Goal: Information Seeking & Learning: Learn about a topic

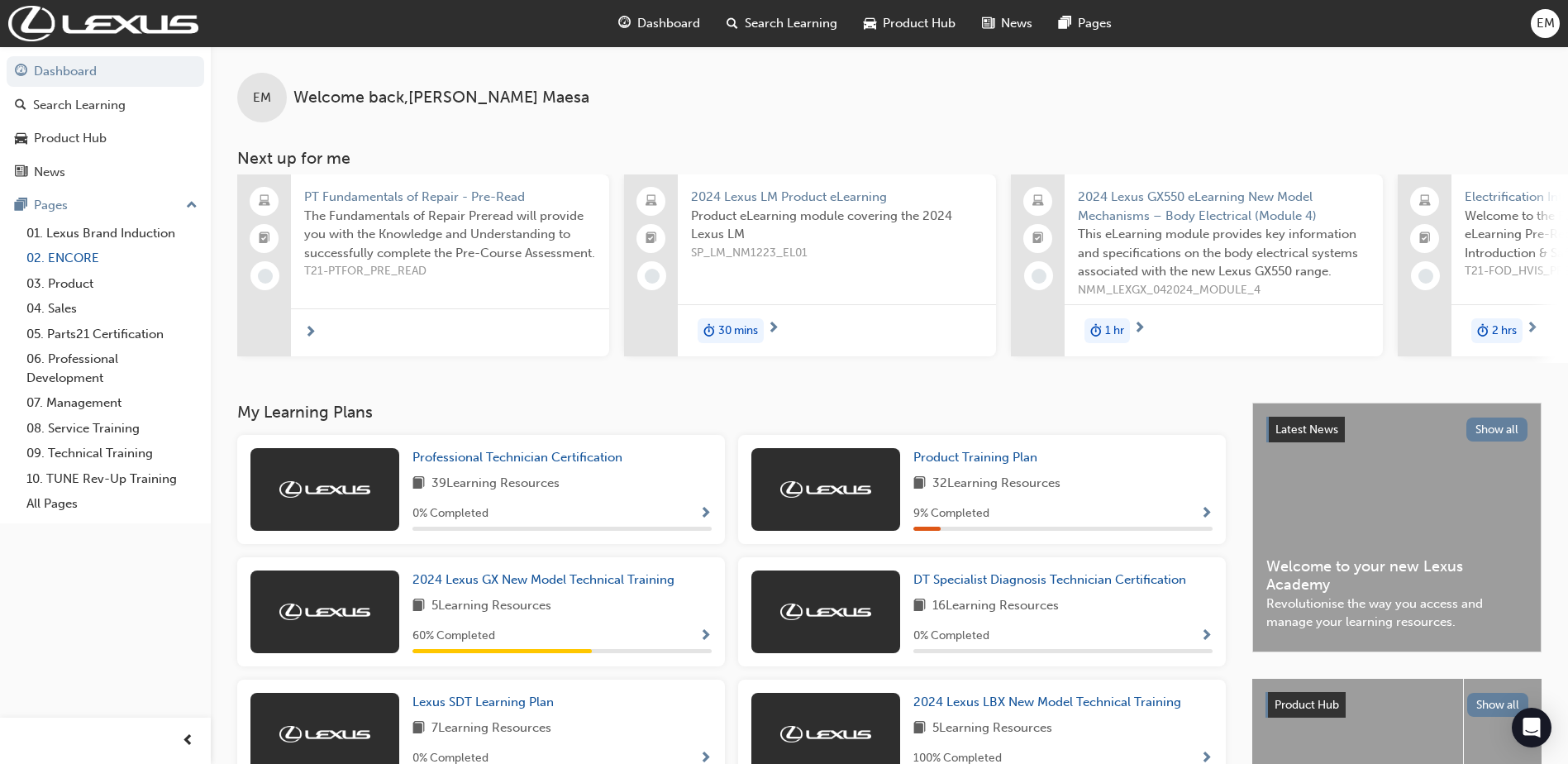
click at [82, 257] on link "02. ENCORE" at bounding box center [112, 258] width 184 height 25
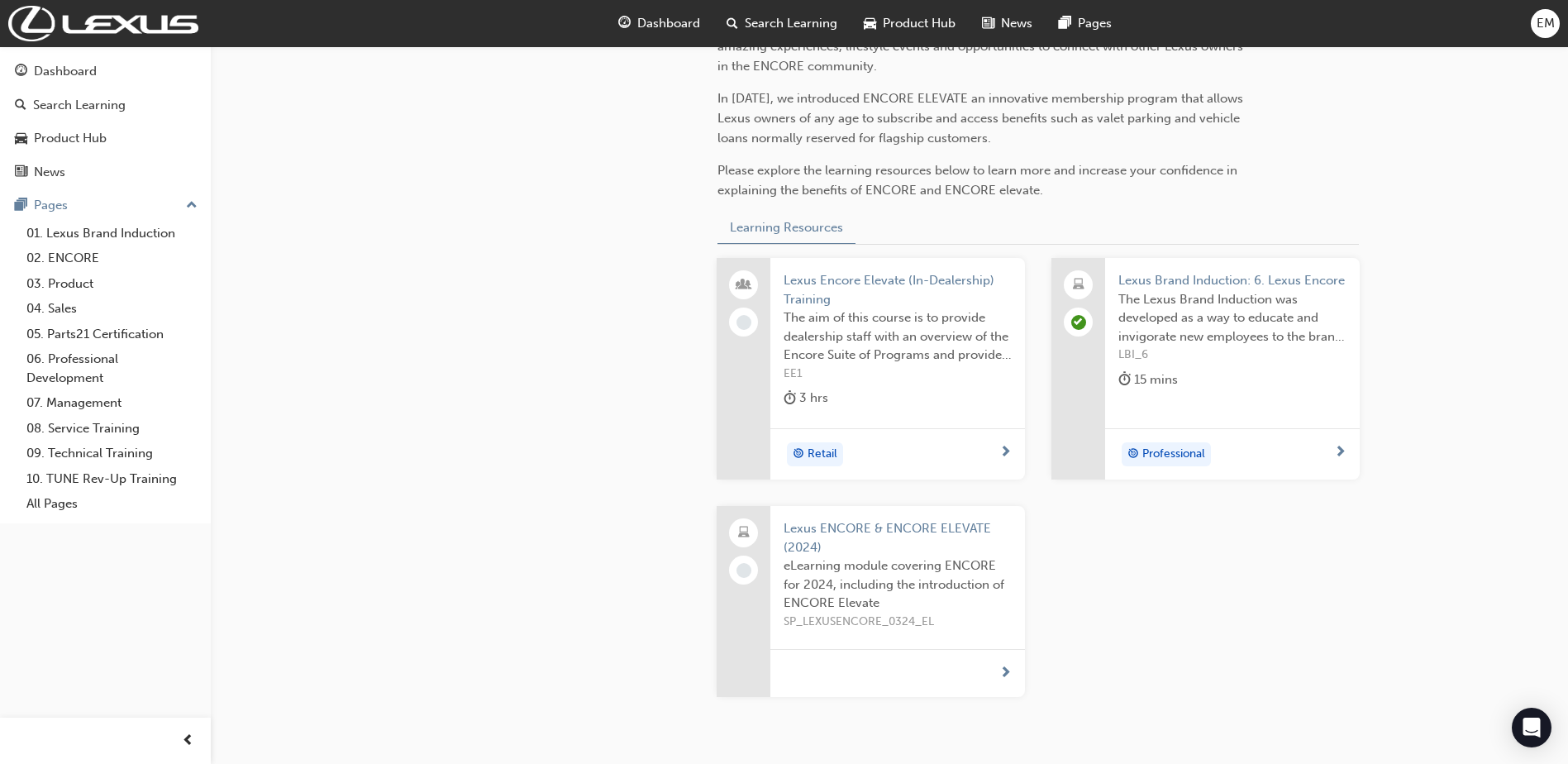
scroll to position [505, 0]
click at [880, 524] on span "Lexus ENCORE & ENCORE ELEVATE (2024)" at bounding box center [897, 534] width 228 height 38
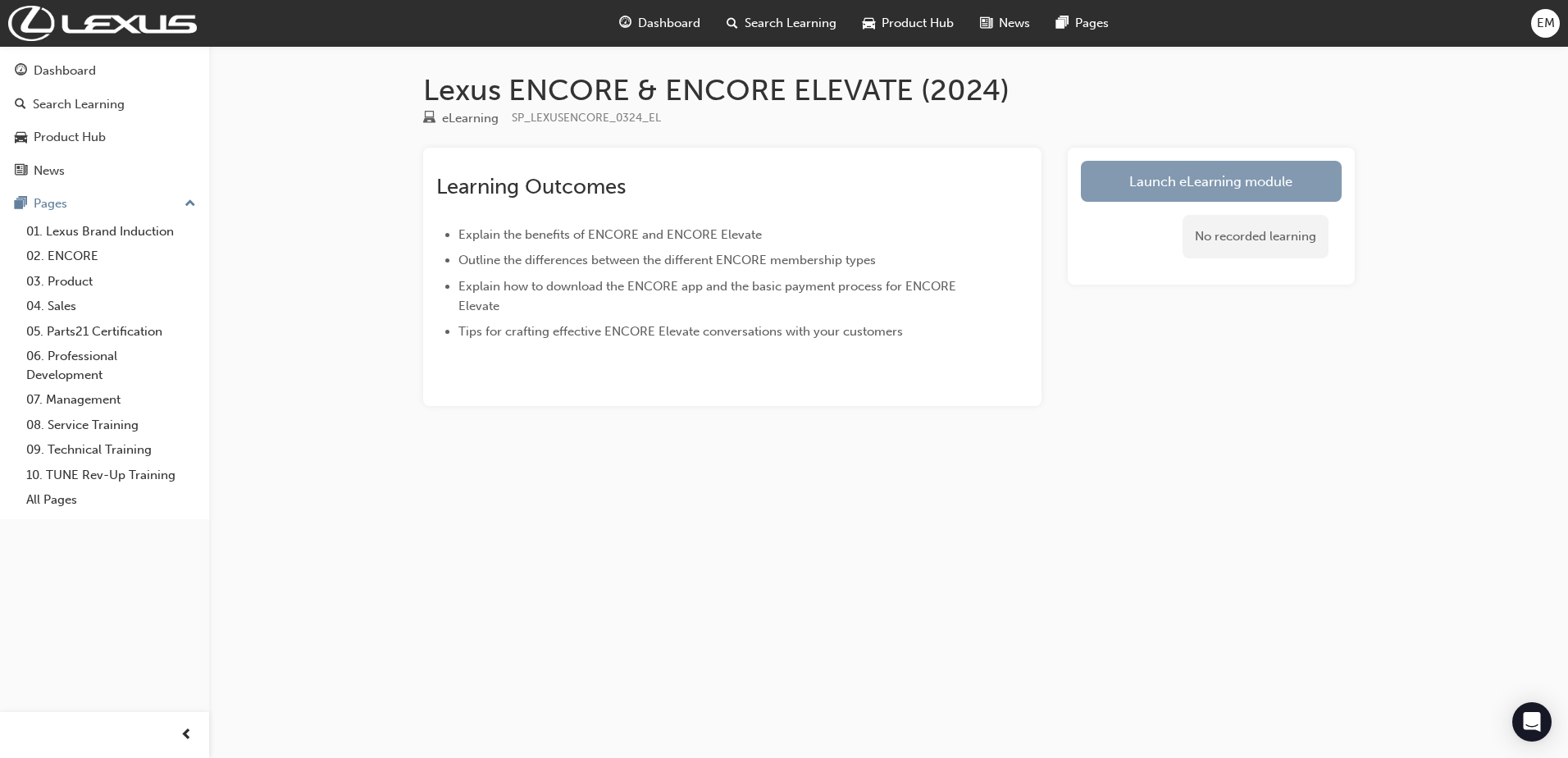
click at [1128, 192] on link "Launch eLearning module" at bounding box center [1211, 180] width 261 height 41
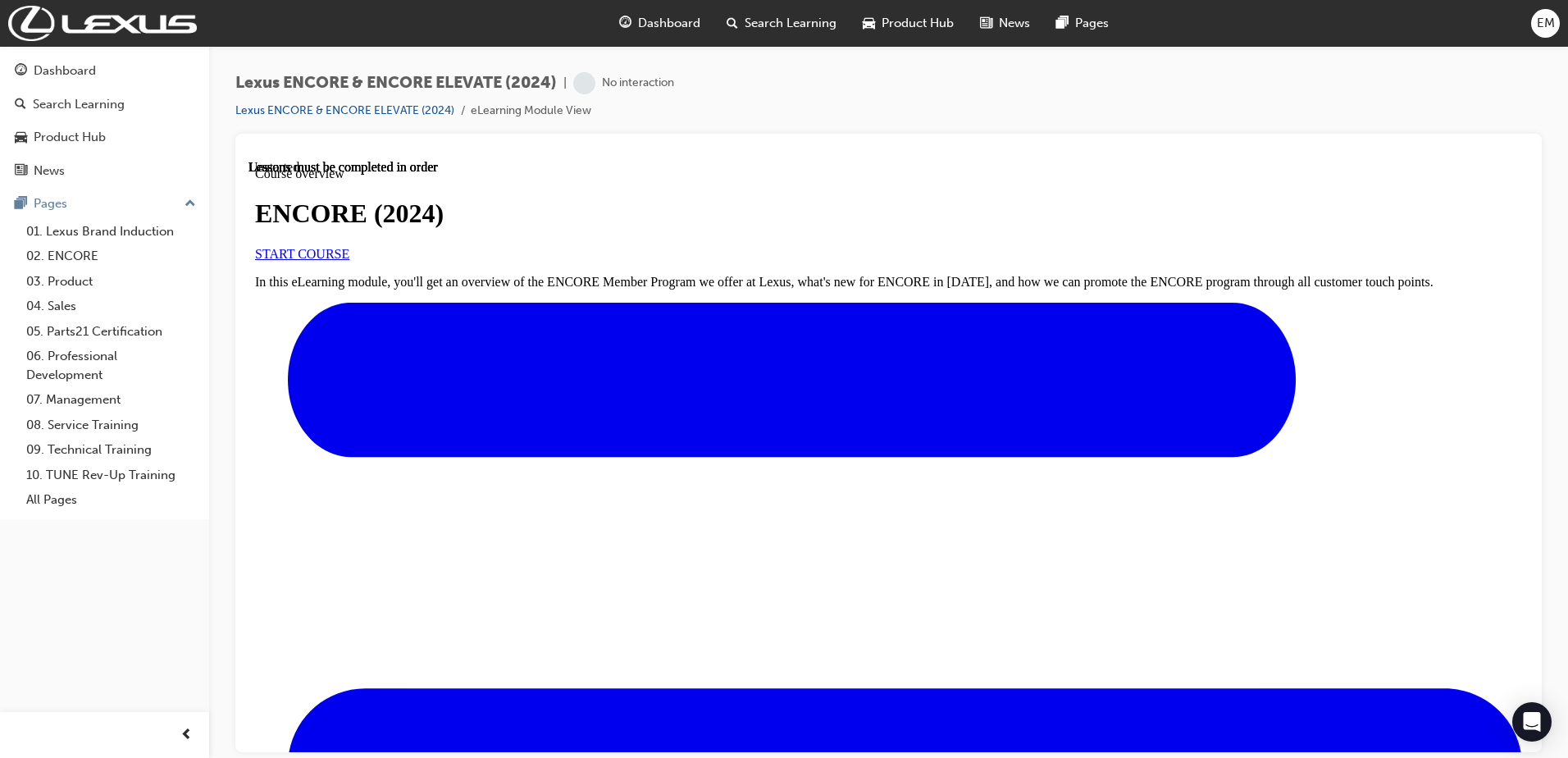
click at [350, 260] on span "START COURSE" at bounding box center [302, 253] width 95 height 14
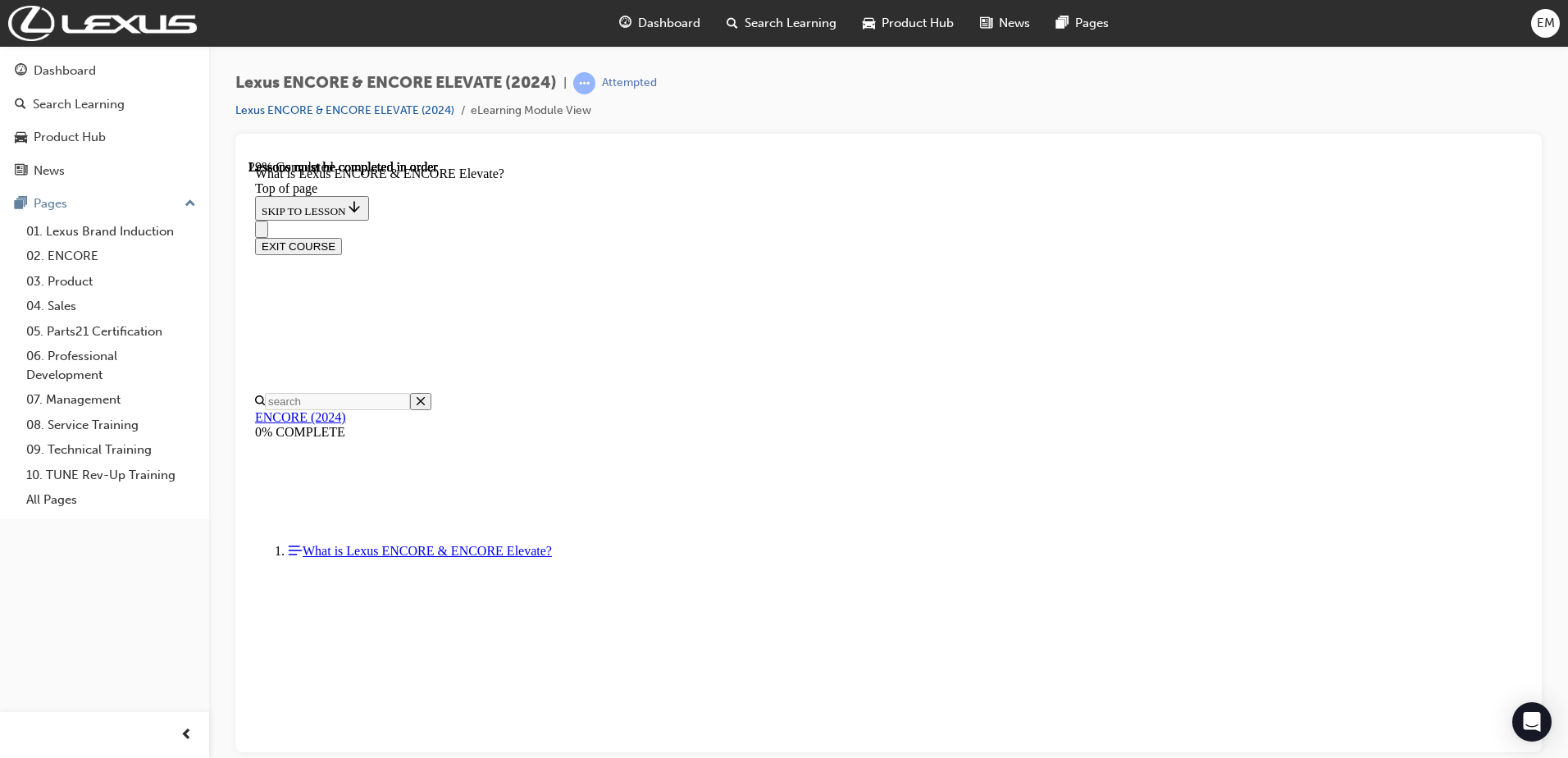
scroll to position [1357, 0]
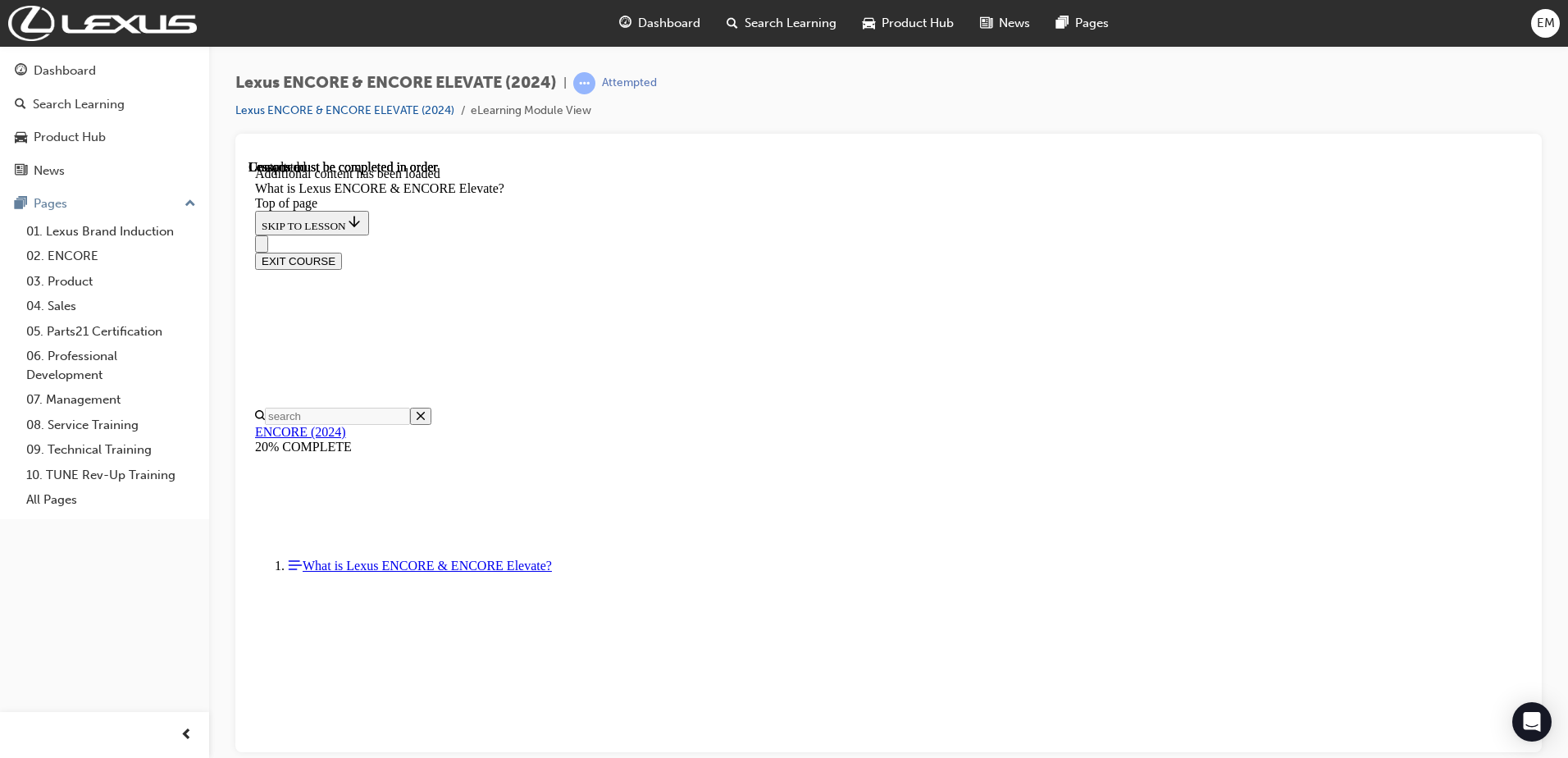
scroll to position [2512, 0]
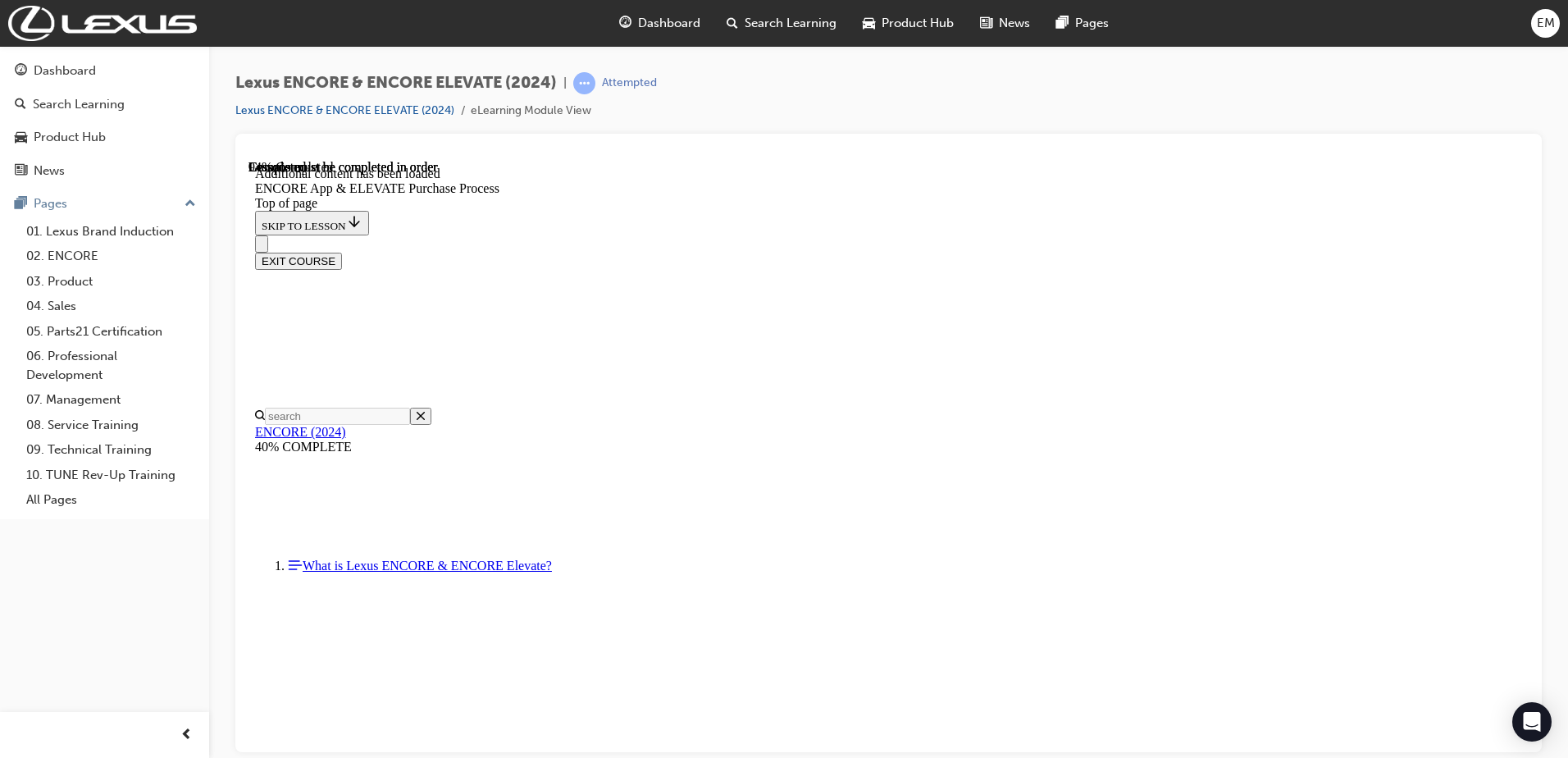
scroll to position [4615, 0]
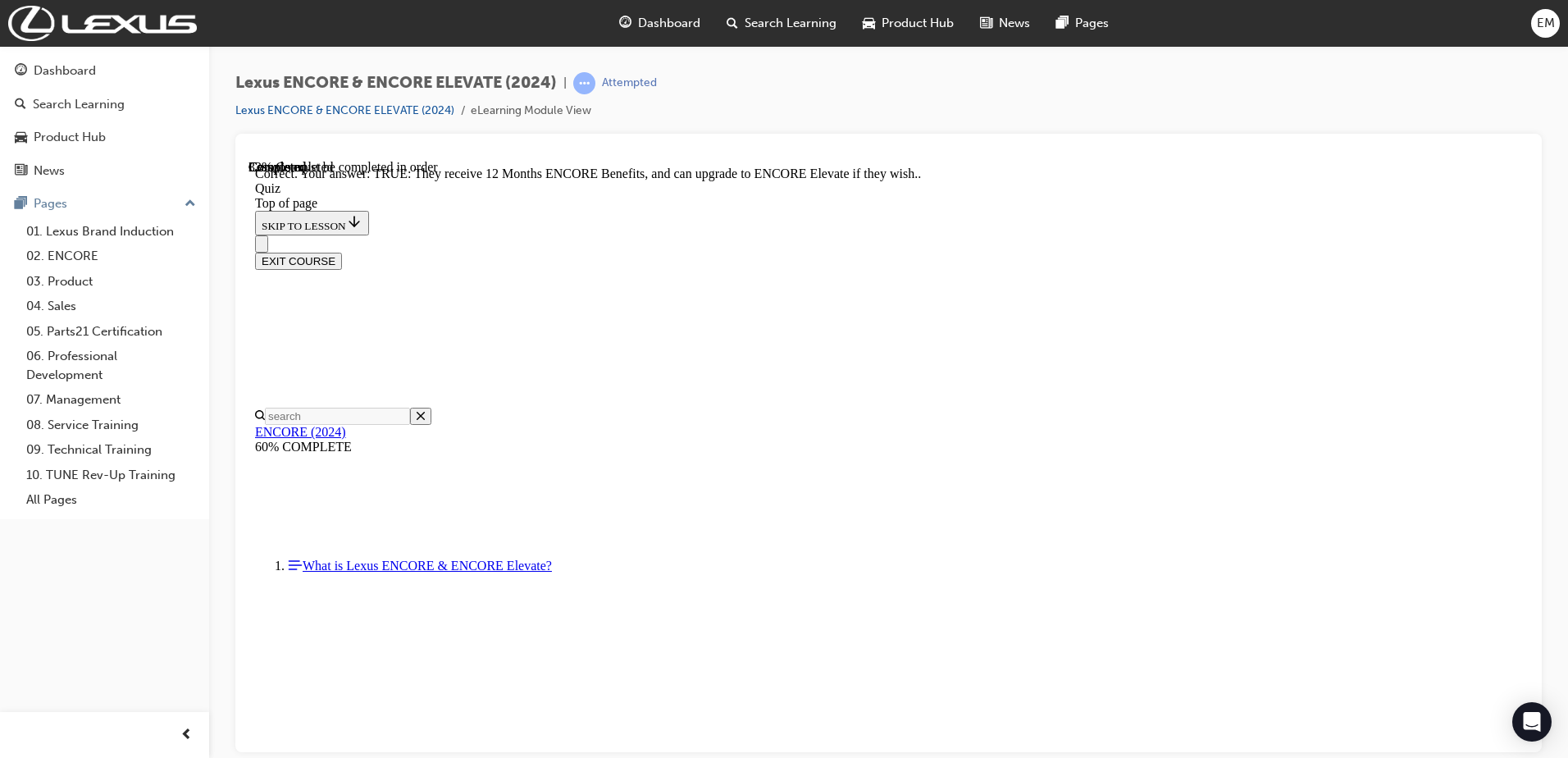
scroll to position [158, 0]
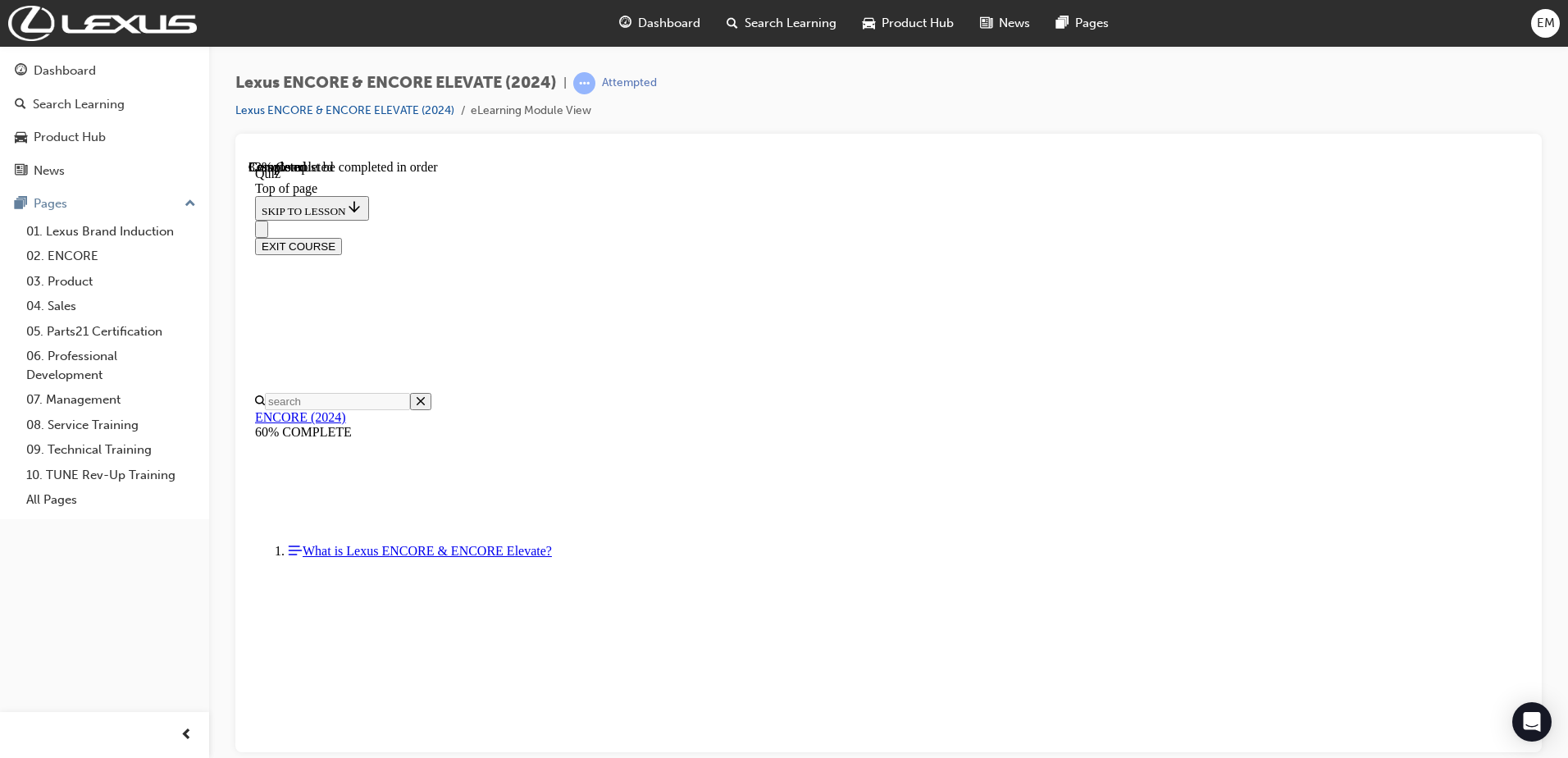
scroll to position [237, 0]
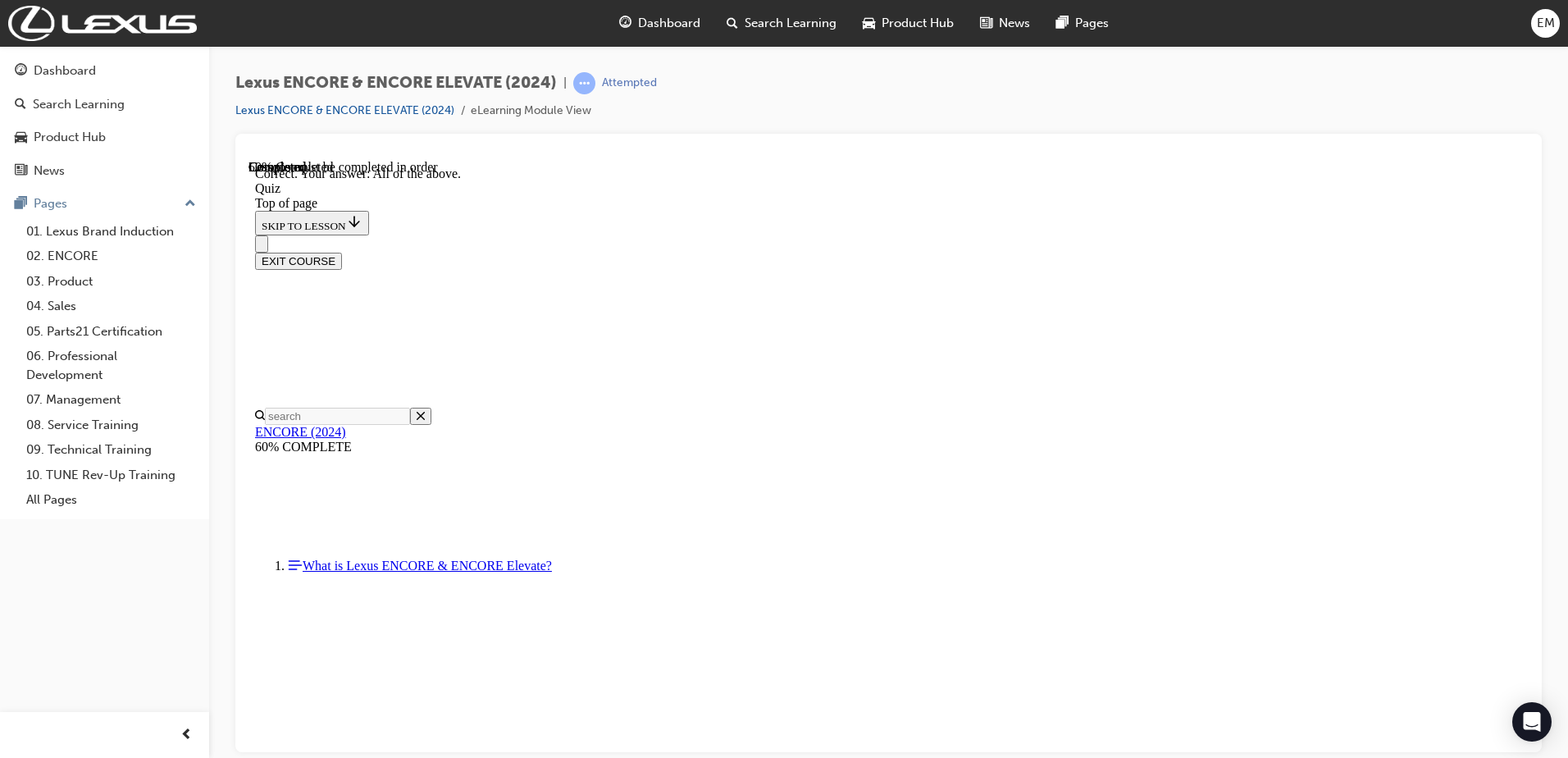
scroll to position [475, 0]
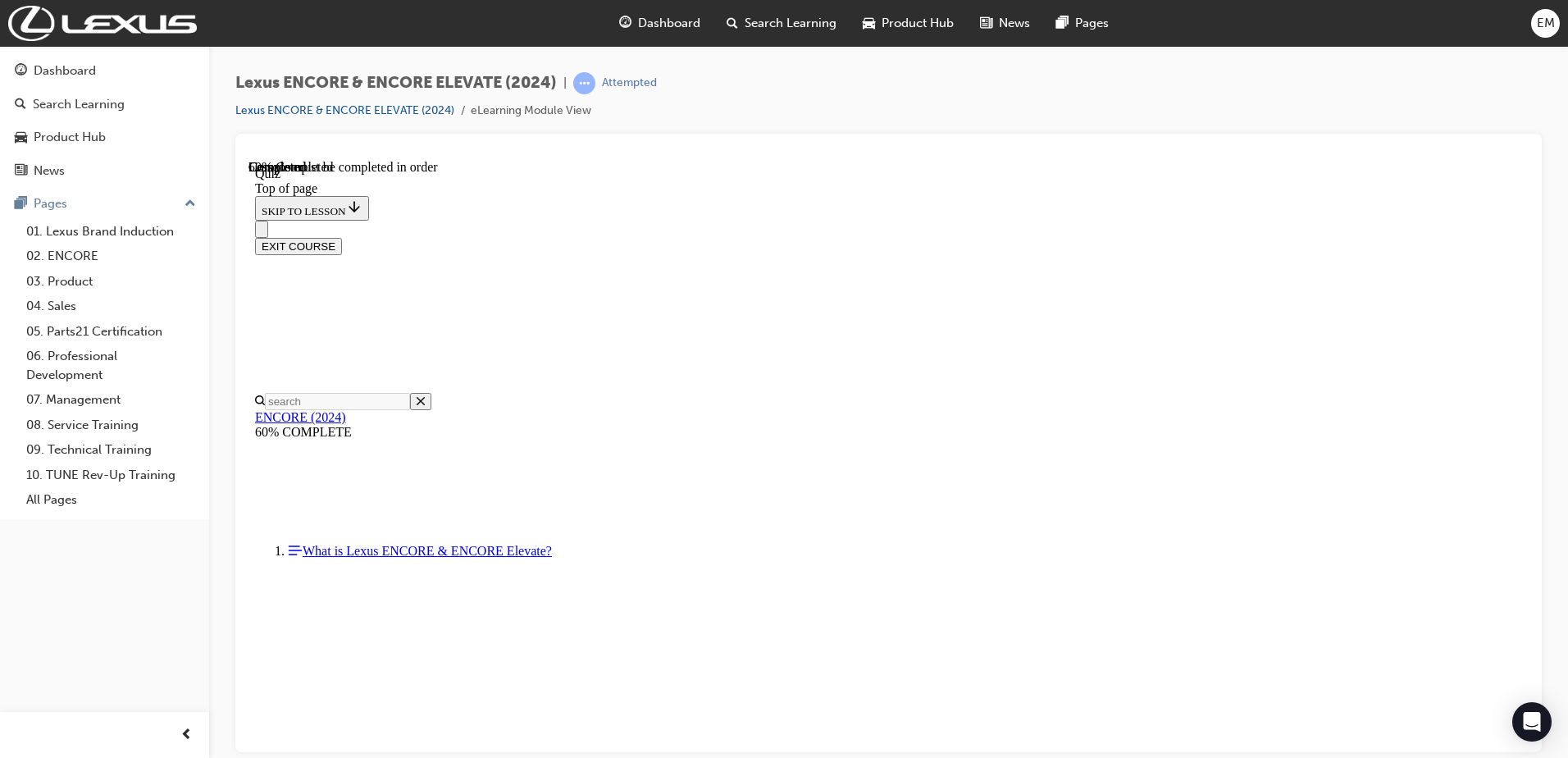
scroll to position [117, 0]
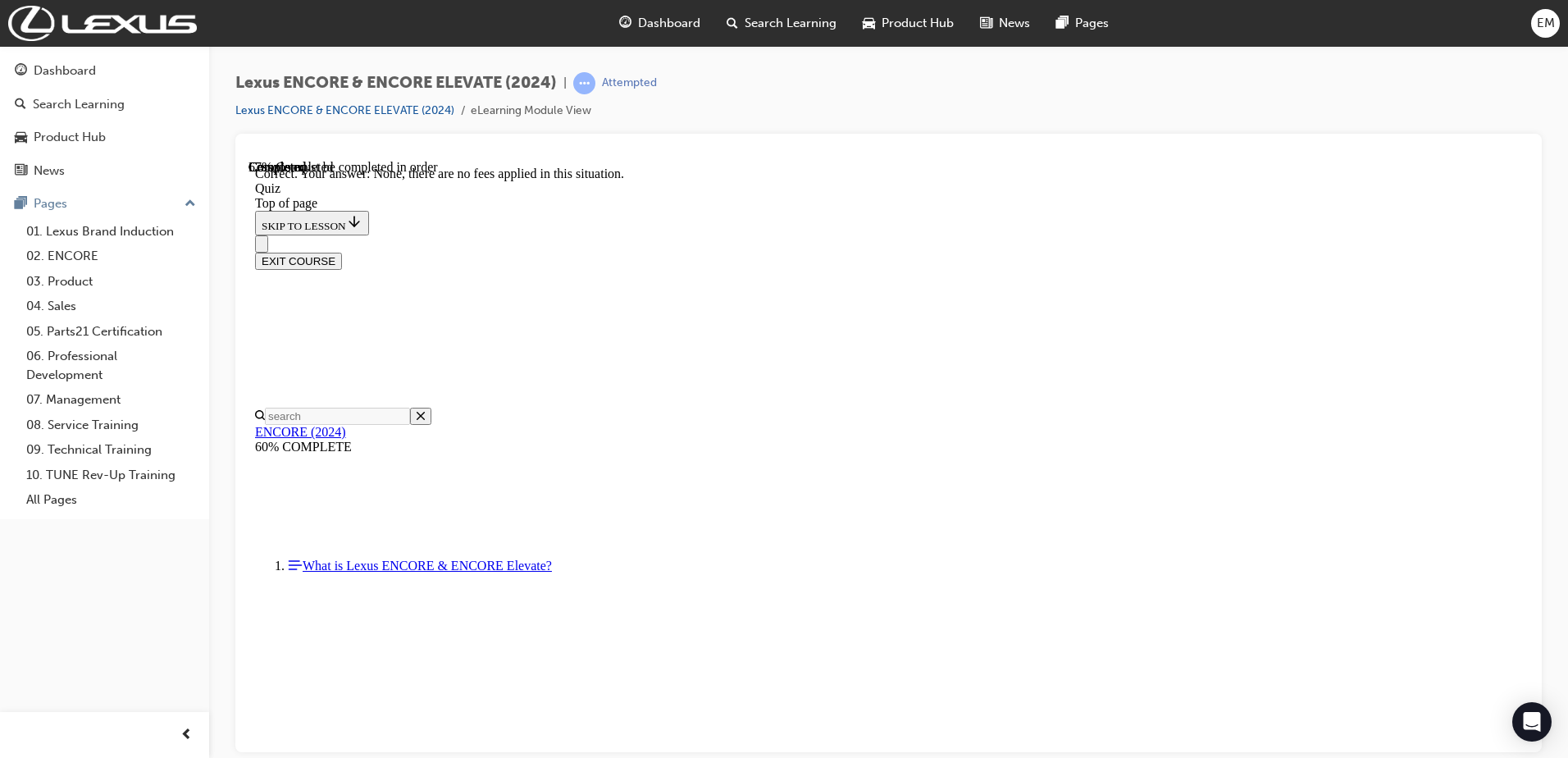
scroll to position [169, 0]
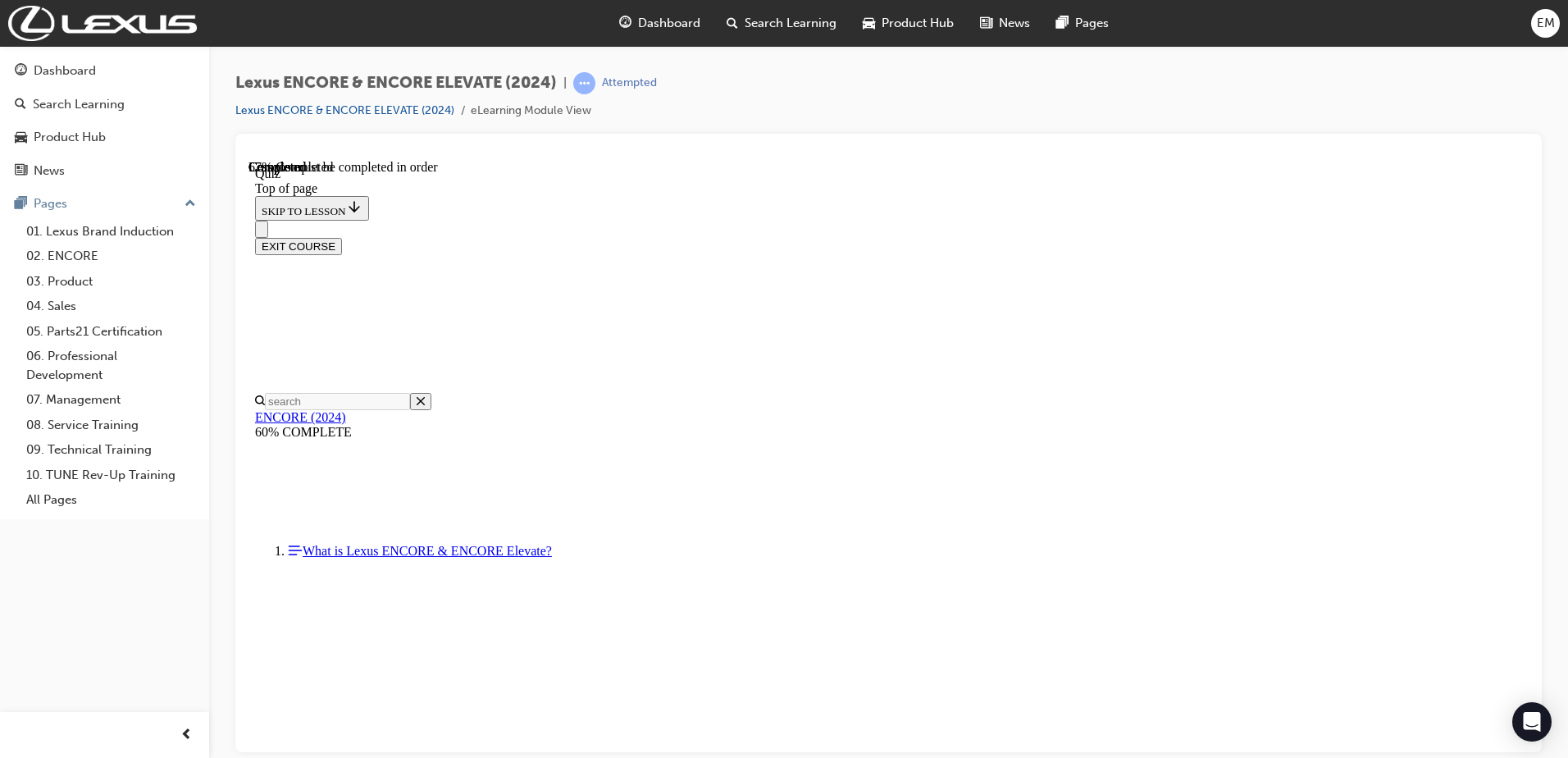
scroll to position [179, 0]
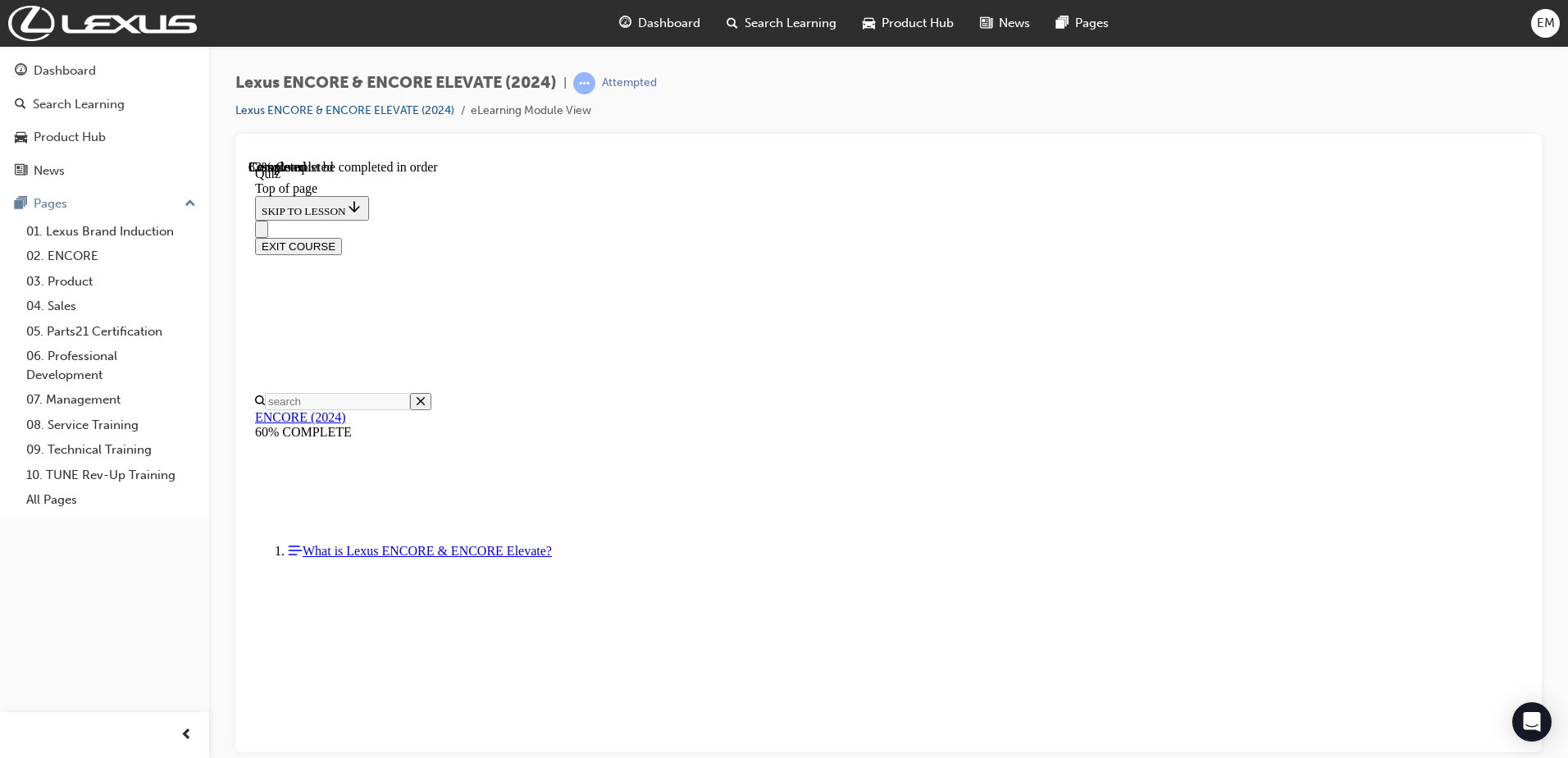
scroll to position [113, 0]
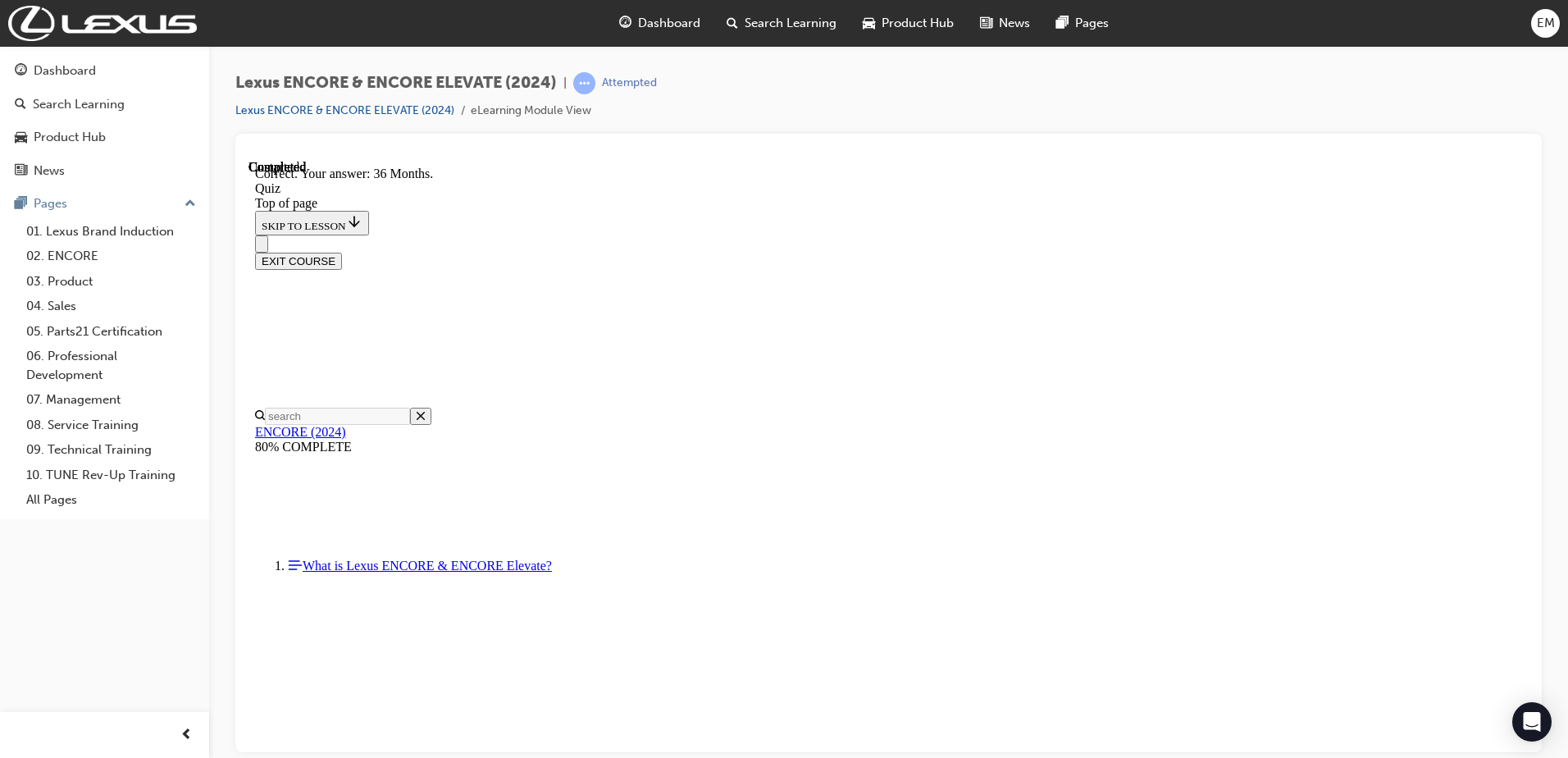
scroll to position [206, 0]
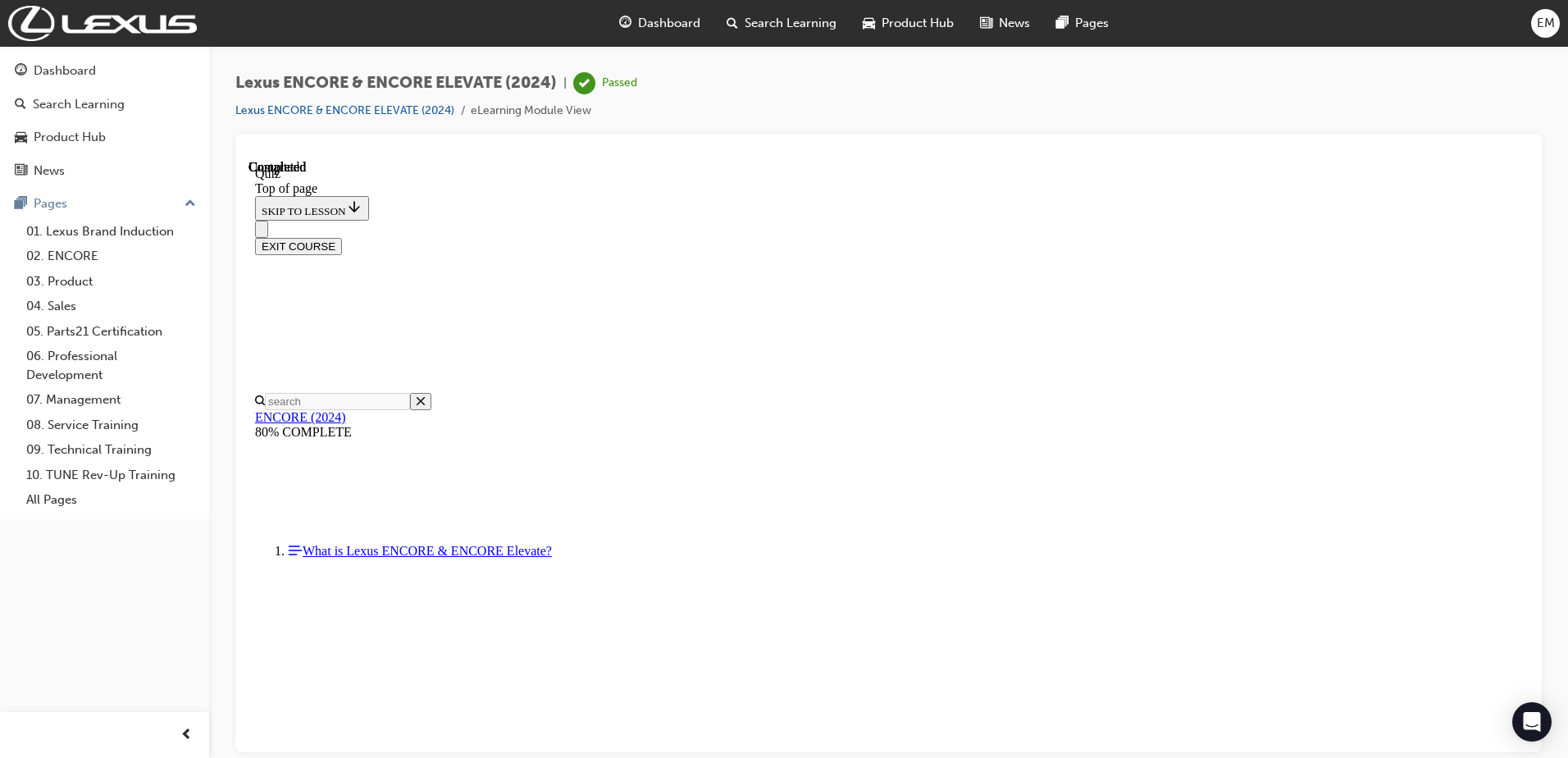
scroll to position [298, 0]
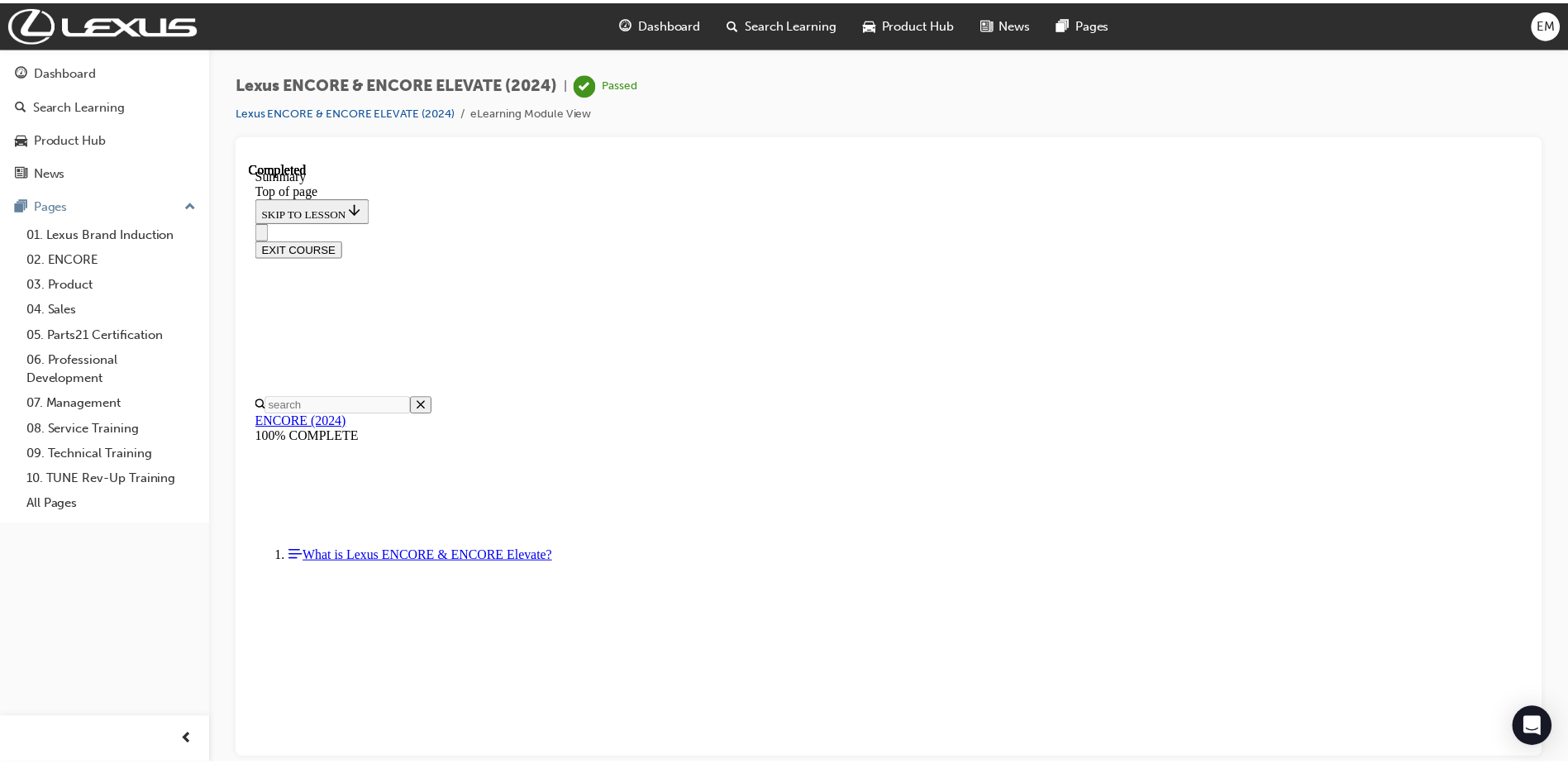
scroll to position [0, 0]
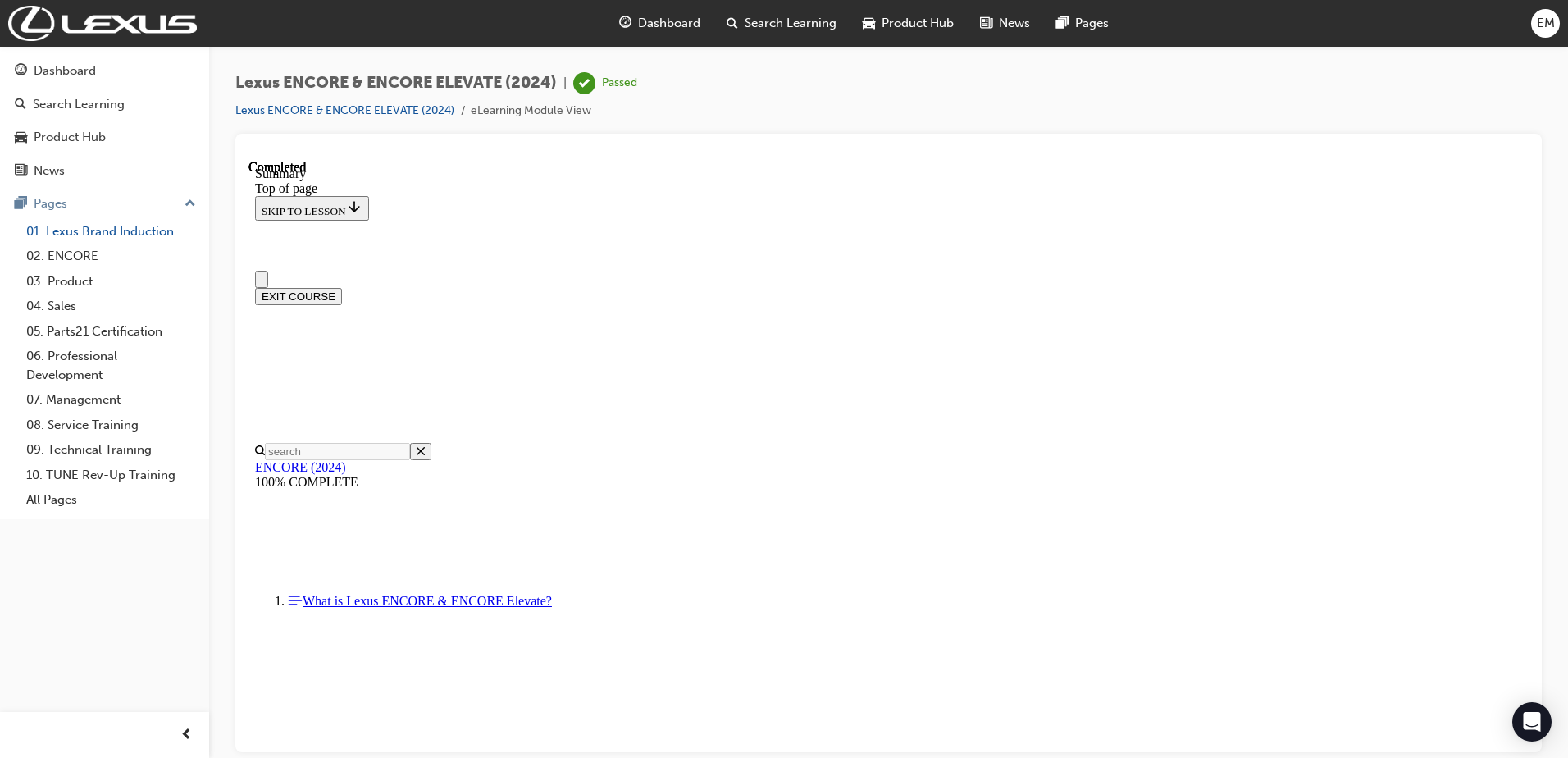
click at [101, 230] on link "01. Lexus Brand Induction" at bounding box center [111, 231] width 183 height 25
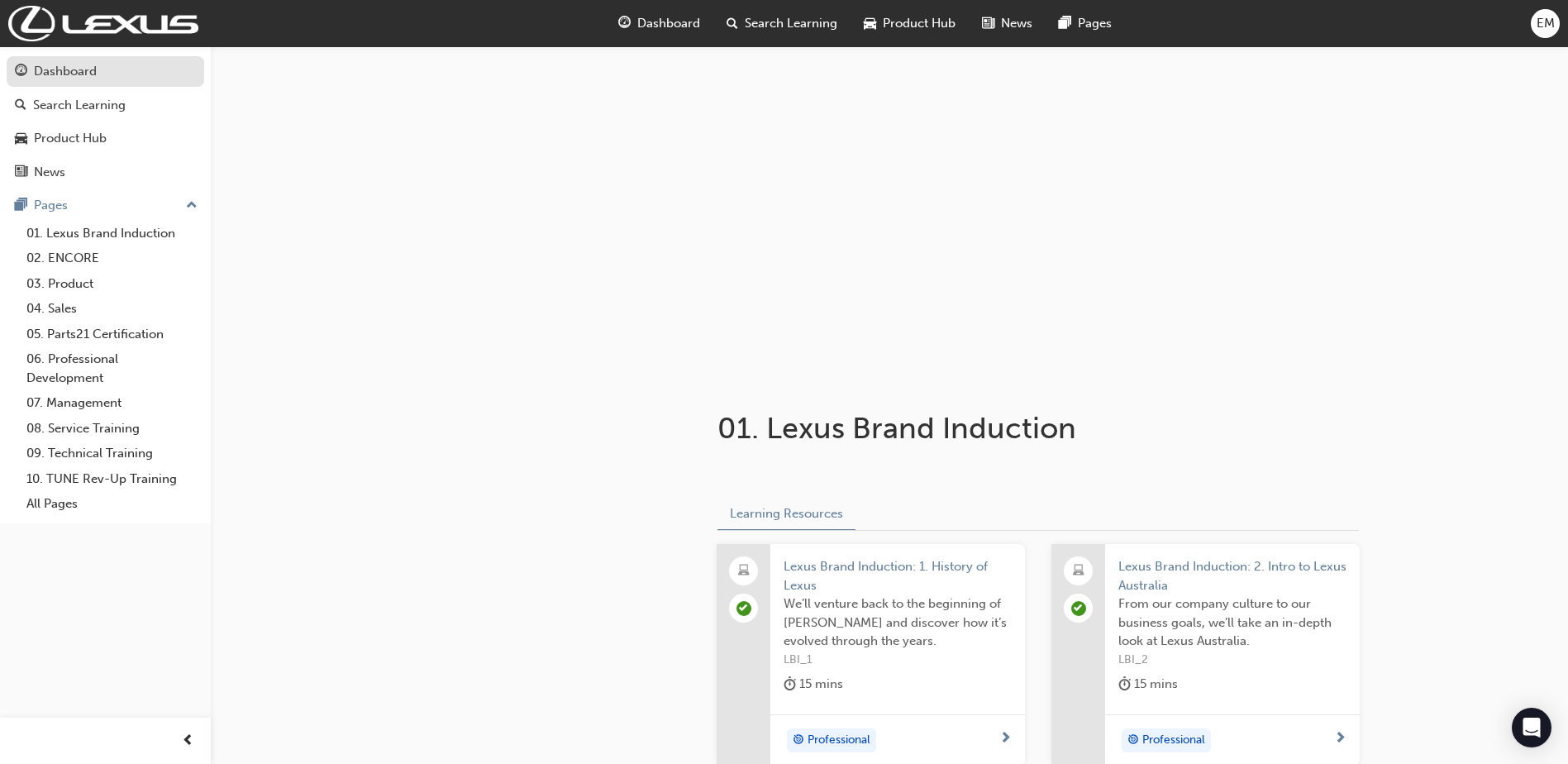
click at [66, 68] on div "Dashboard" at bounding box center [66, 72] width 63 height 19
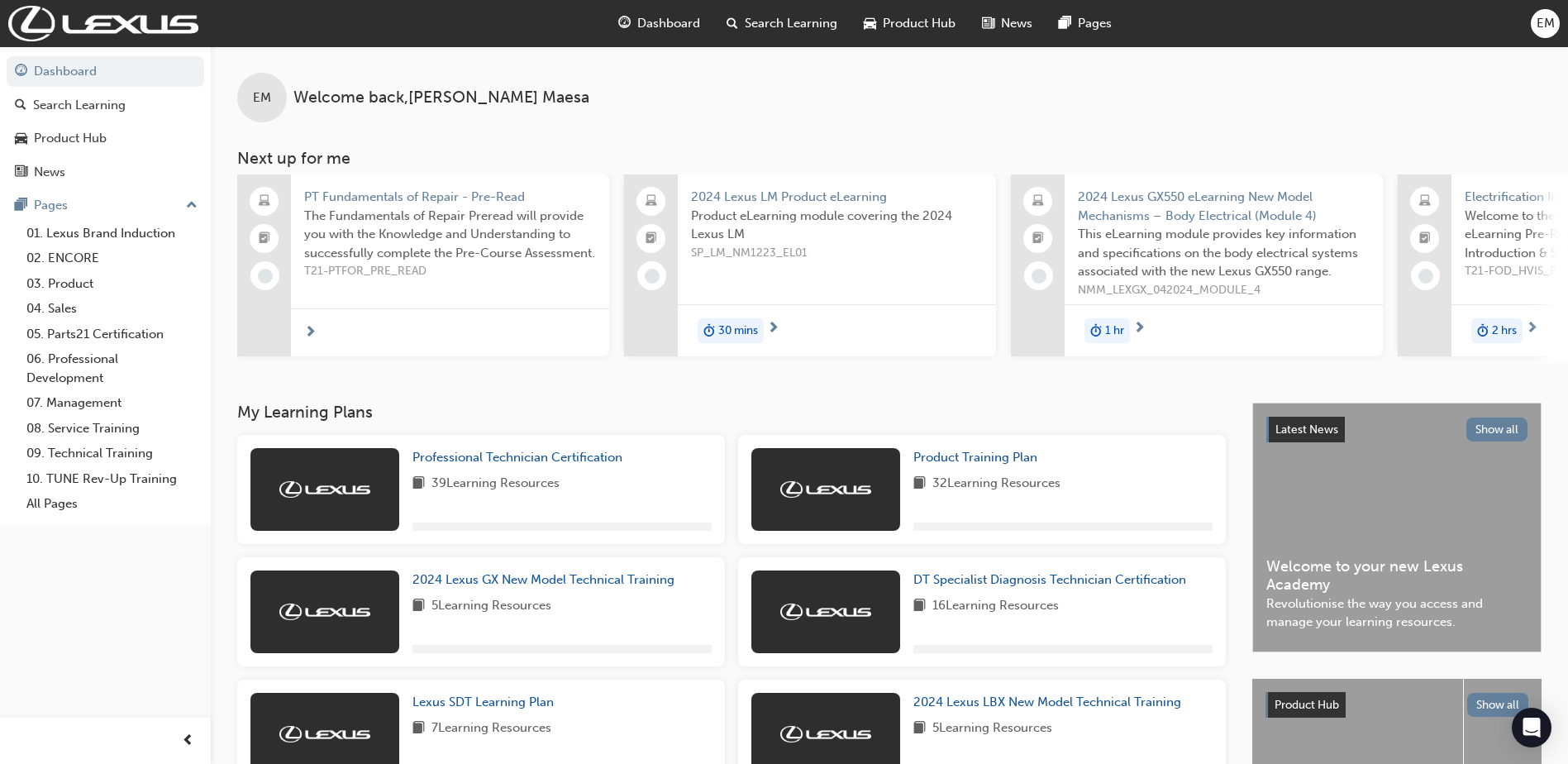
click at [1525, 23] on div "Dashboard Search Learning Product Hub News Pages EM" at bounding box center [784, 24] width 1568 height 47
click at [1540, 28] on span "EM" at bounding box center [1545, 24] width 18 height 19
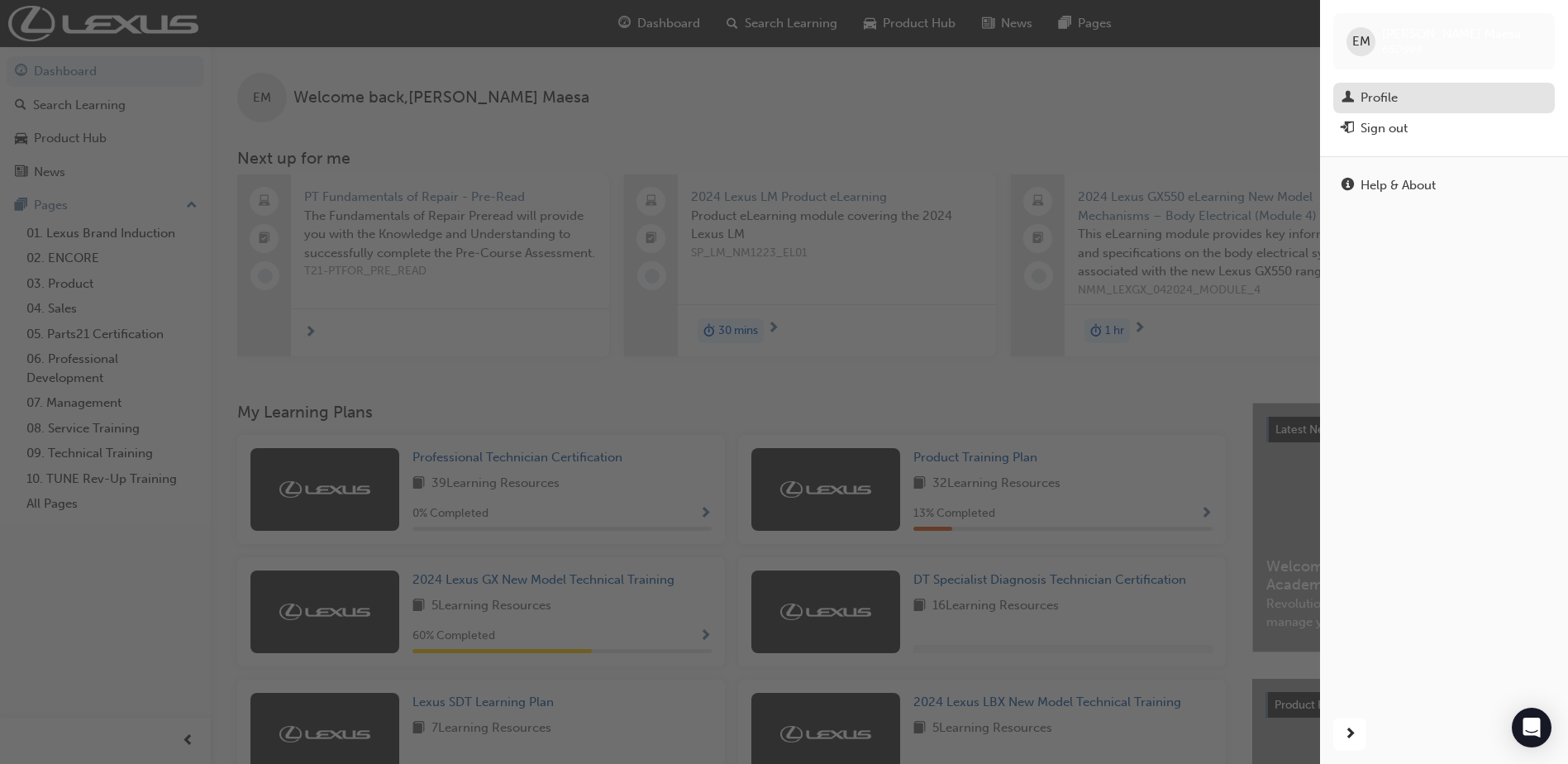
click at [1384, 83] on link "Profile" at bounding box center [1443, 98] width 221 height 31
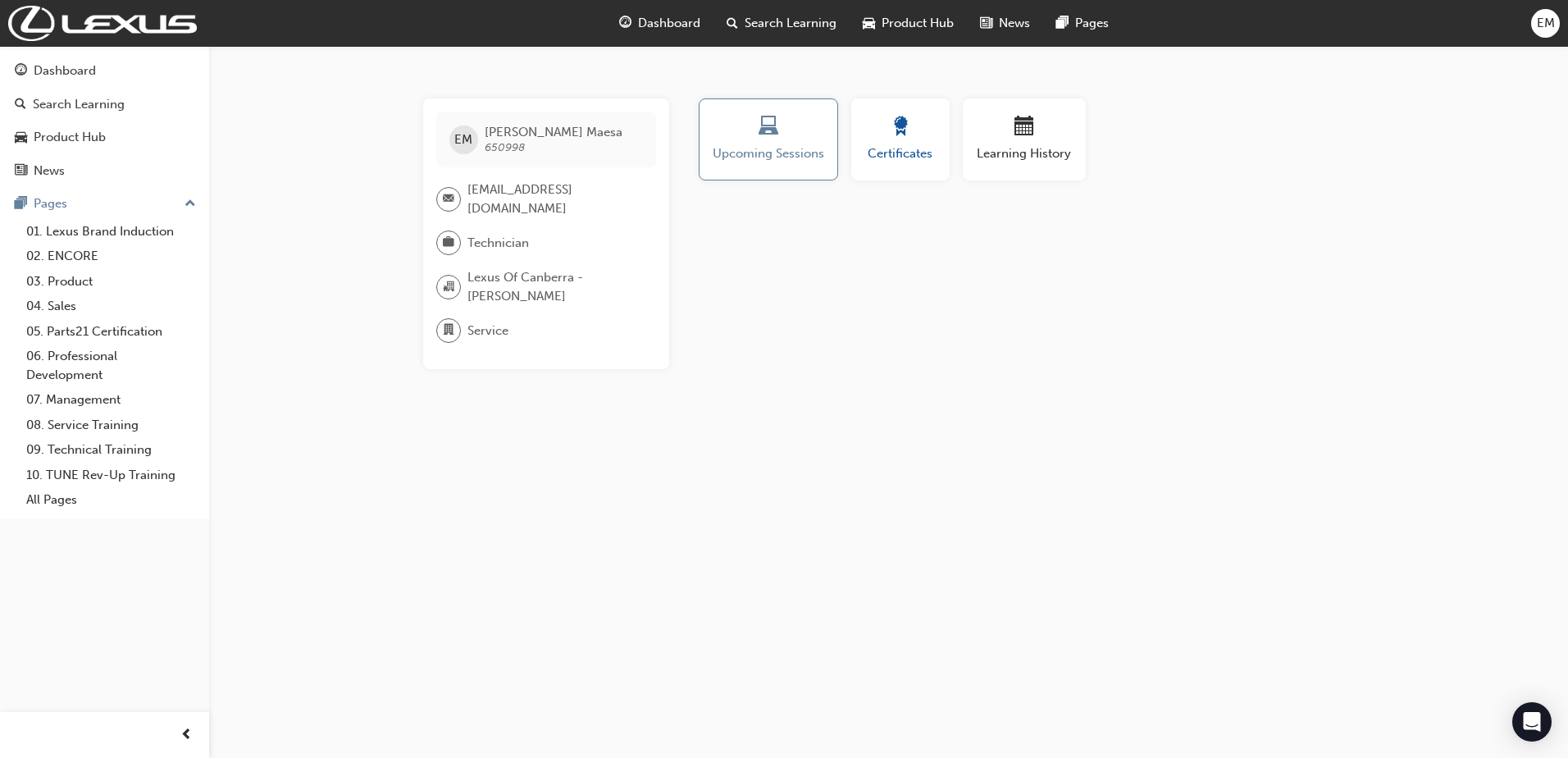
click at [899, 141] on div "Certificates" at bounding box center [900, 140] width 74 height 47
click at [901, 144] on span "Certificates" at bounding box center [900, 154] width 74 height 19
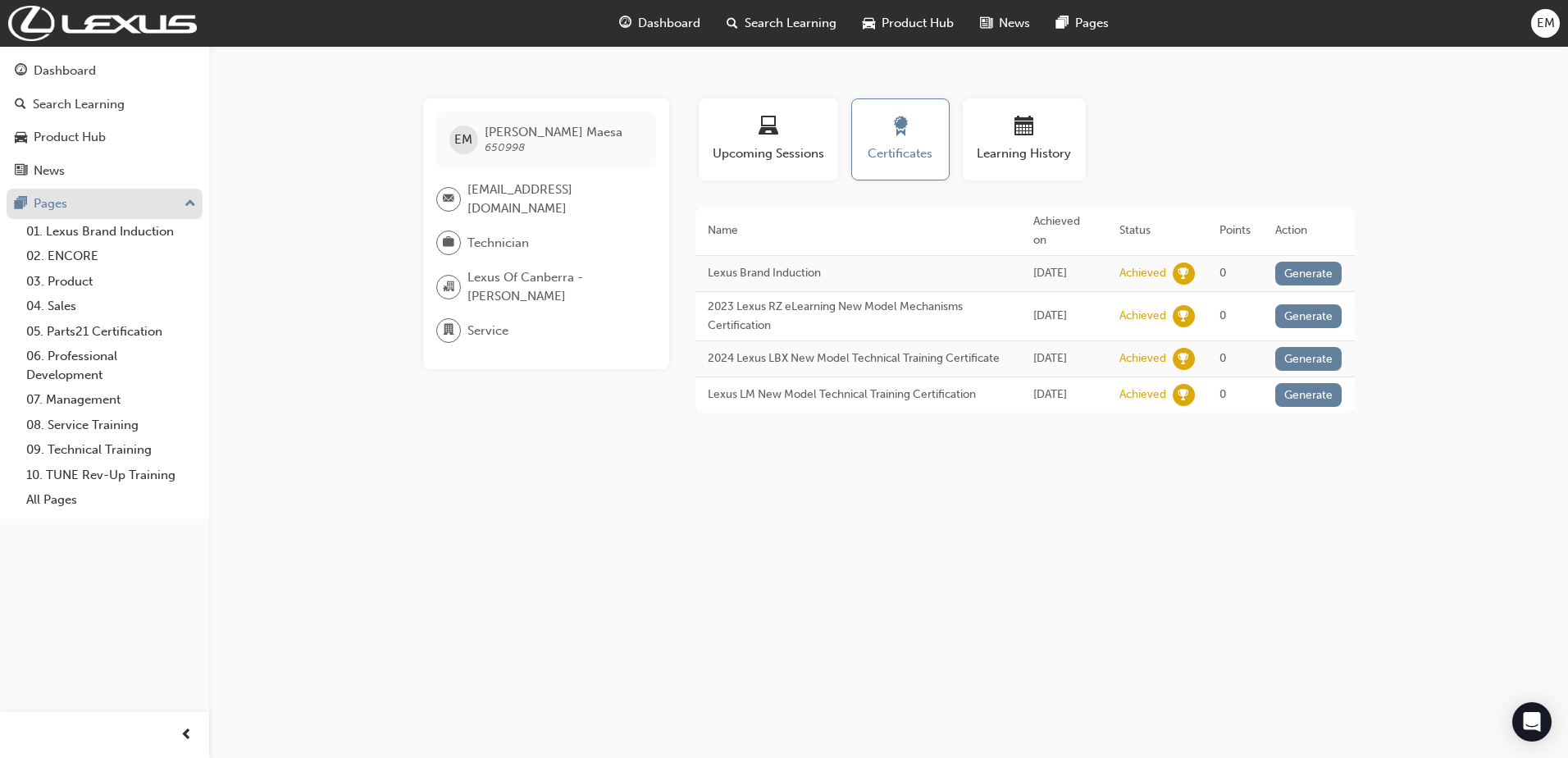
click at [53, 199] on div "Pages" at bounding box center [50, 204] width 34 height 19
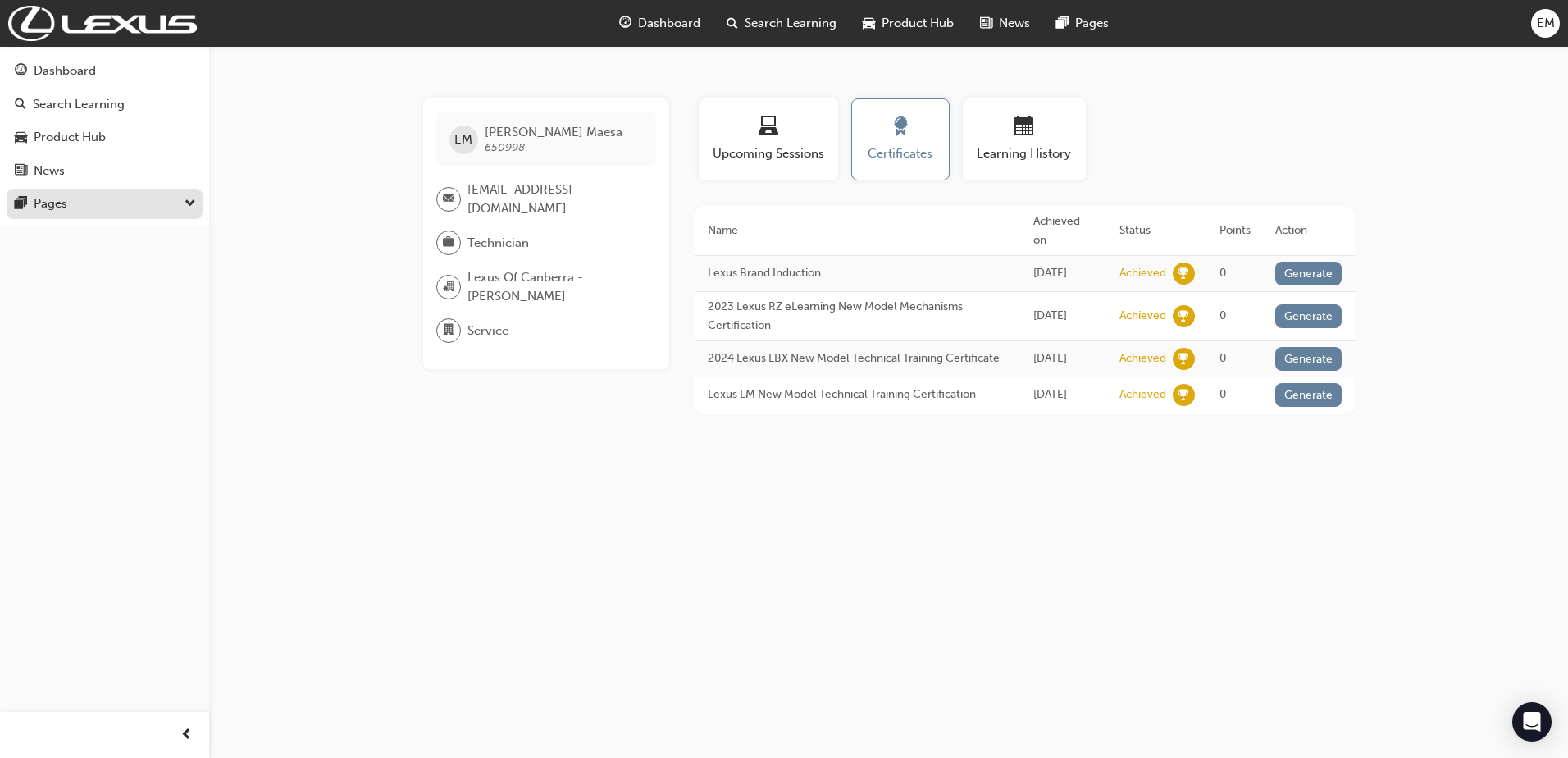
click at [55, 199] on div "Pages" at bounding box center [50, 204] width 34 height 19
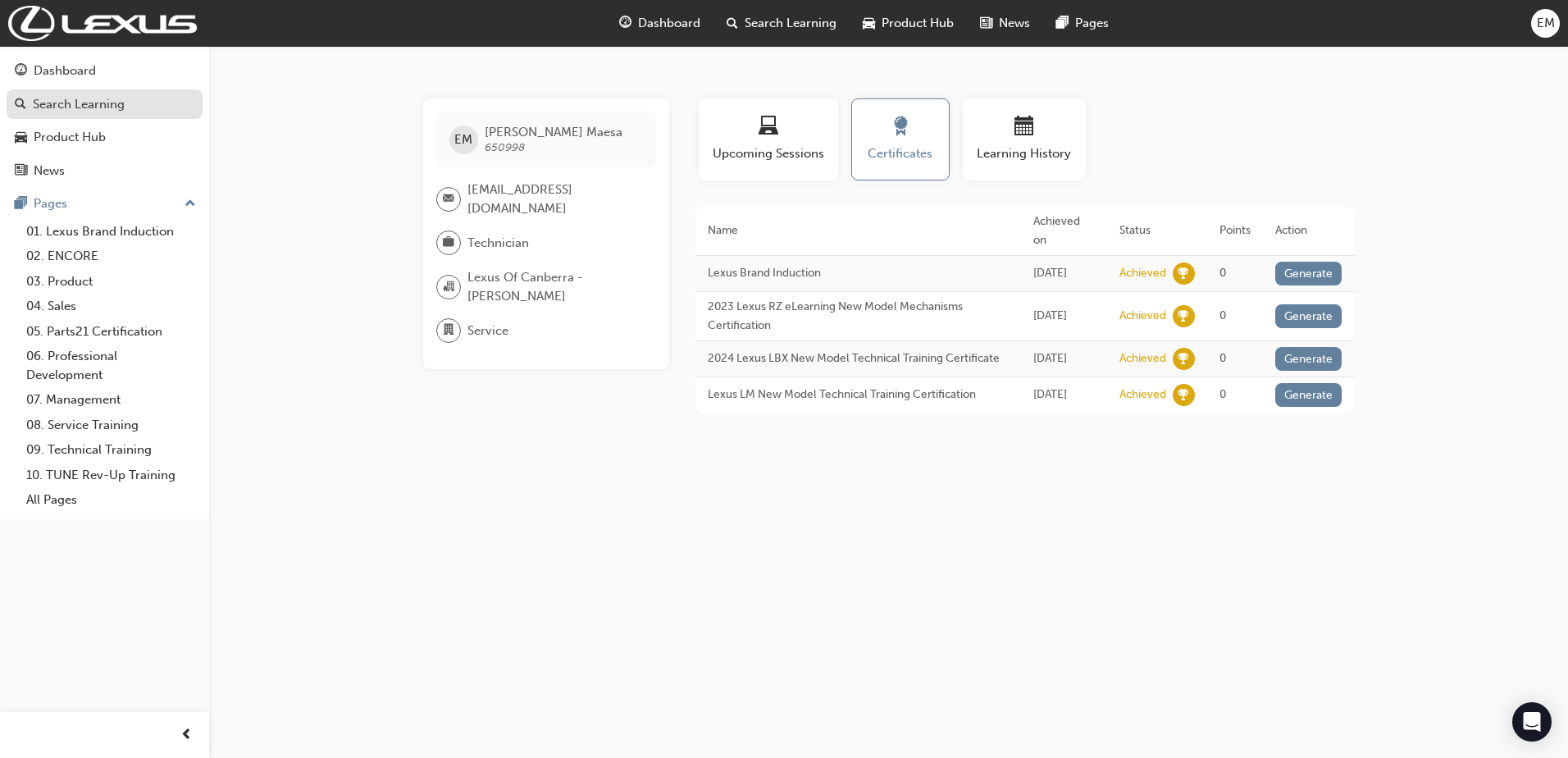
click at [71, 89] on link "Search Learning" at bounding box center [105, 104] width 196 height 30
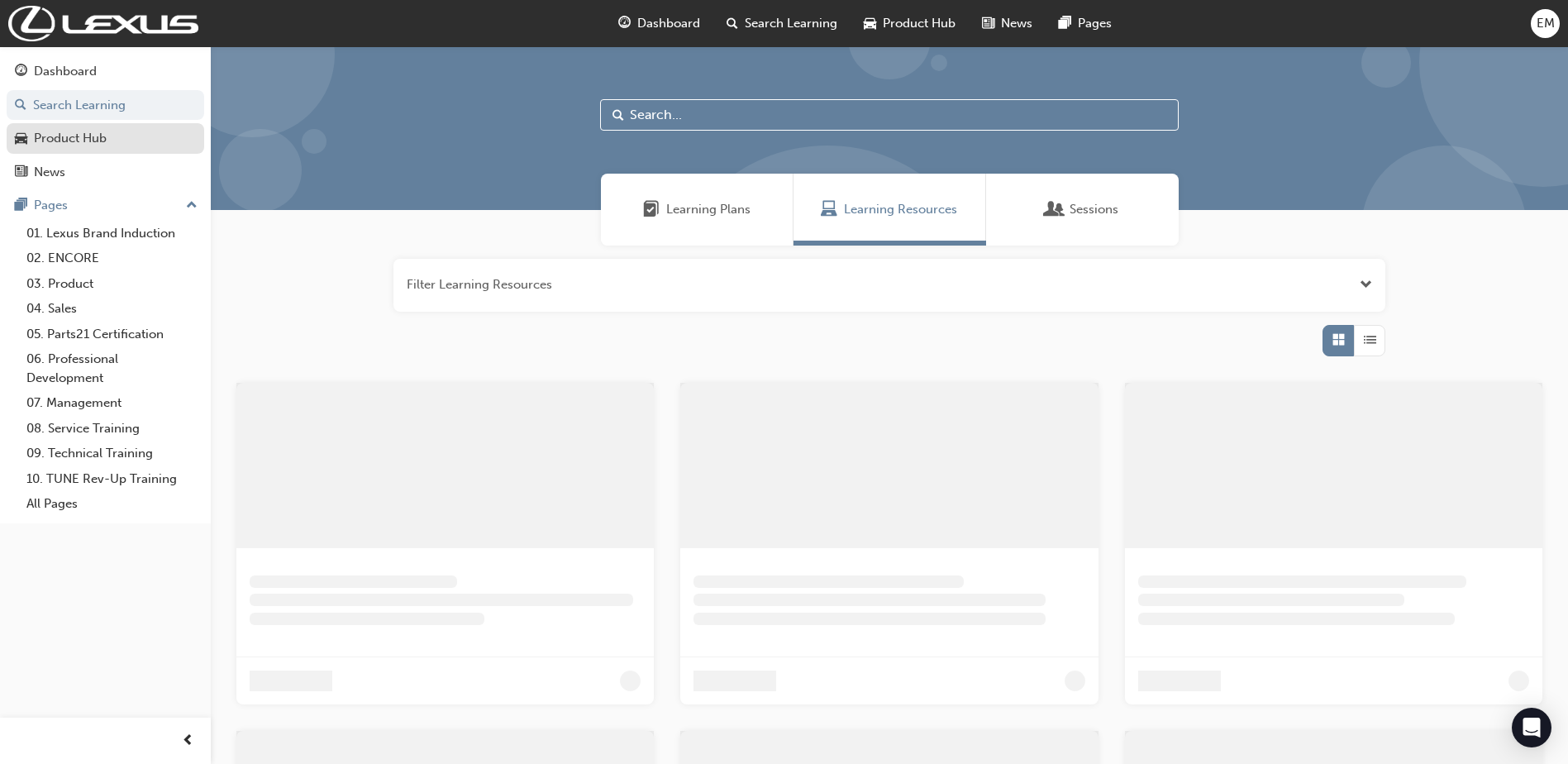
click at [73, 143] on div "Product Hub" at bounding box center [70, 138] width 73 height 19
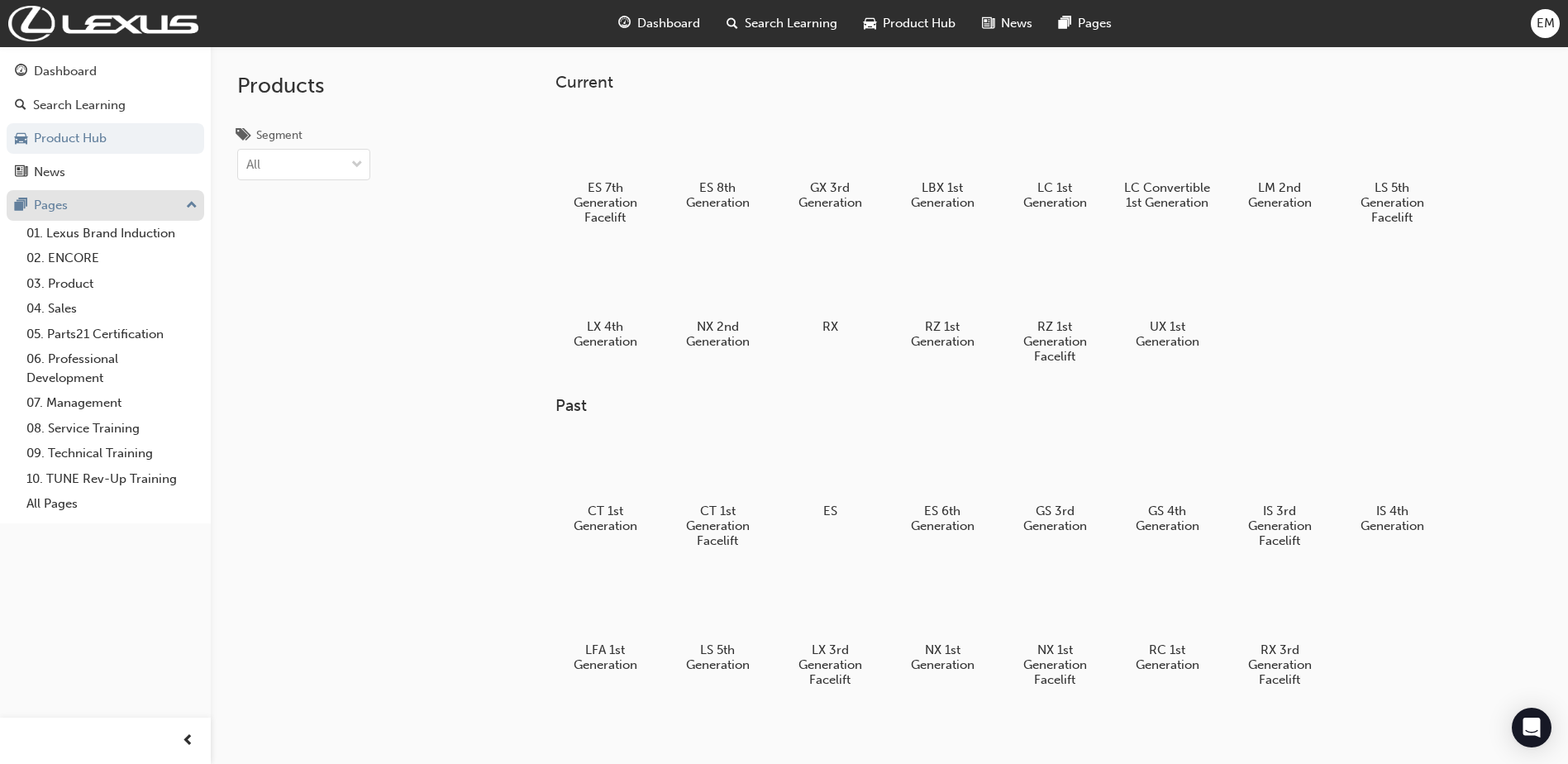
drag, startPoint x: 63, startPoint y: 207, endPoint x: 63, endPoint y: 194, distance: 13.0
click at [63, 207] on div "Pages" at bounding box center [51, 205] width 34 height 19
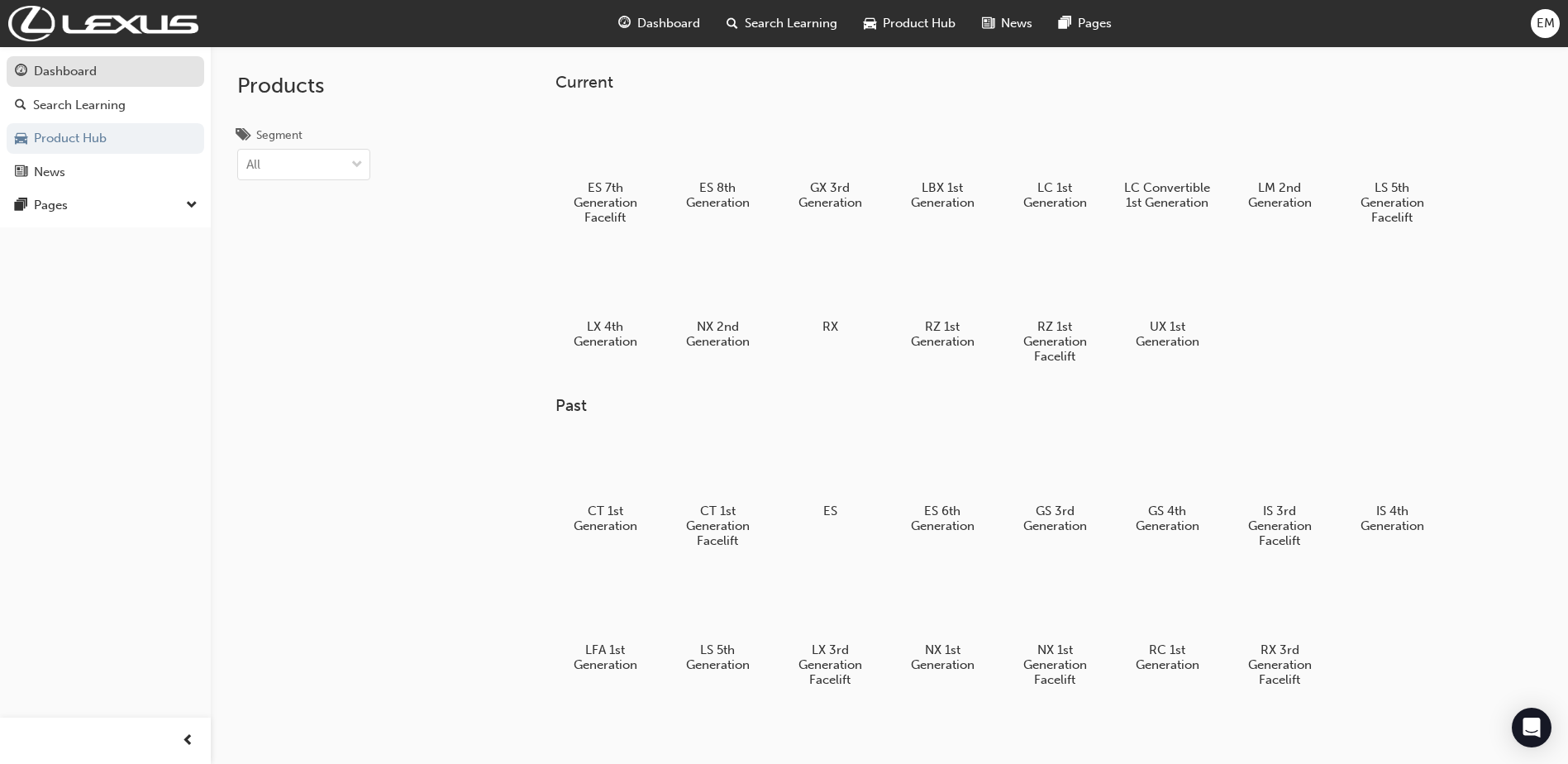
click at [68, 67] on div "Dashboard" at bounding box center [66, 72] width 63 height 19
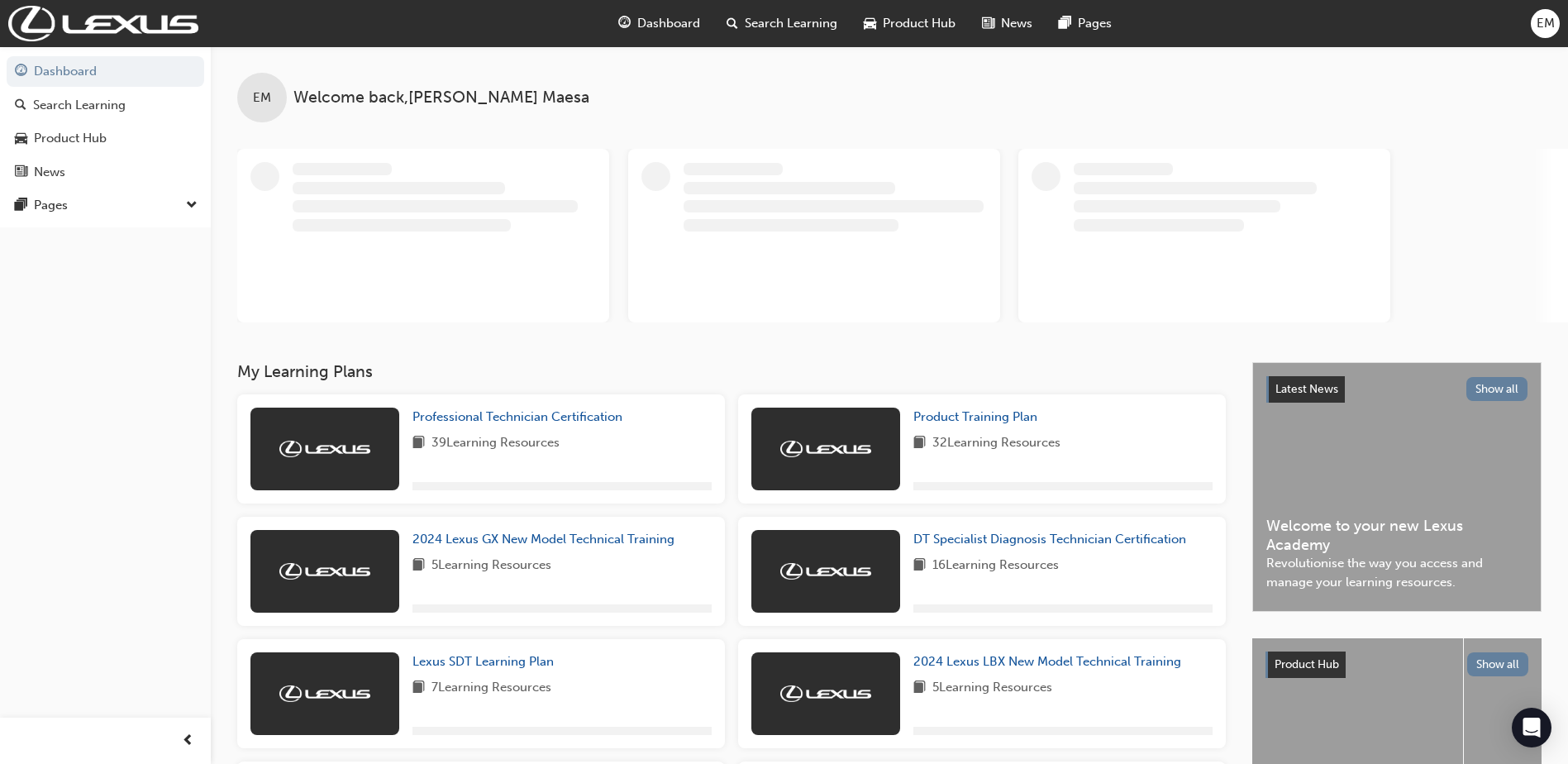
click at [187, 208] on span "down-icon" at bounding box center [191, 205] width 11 height 22
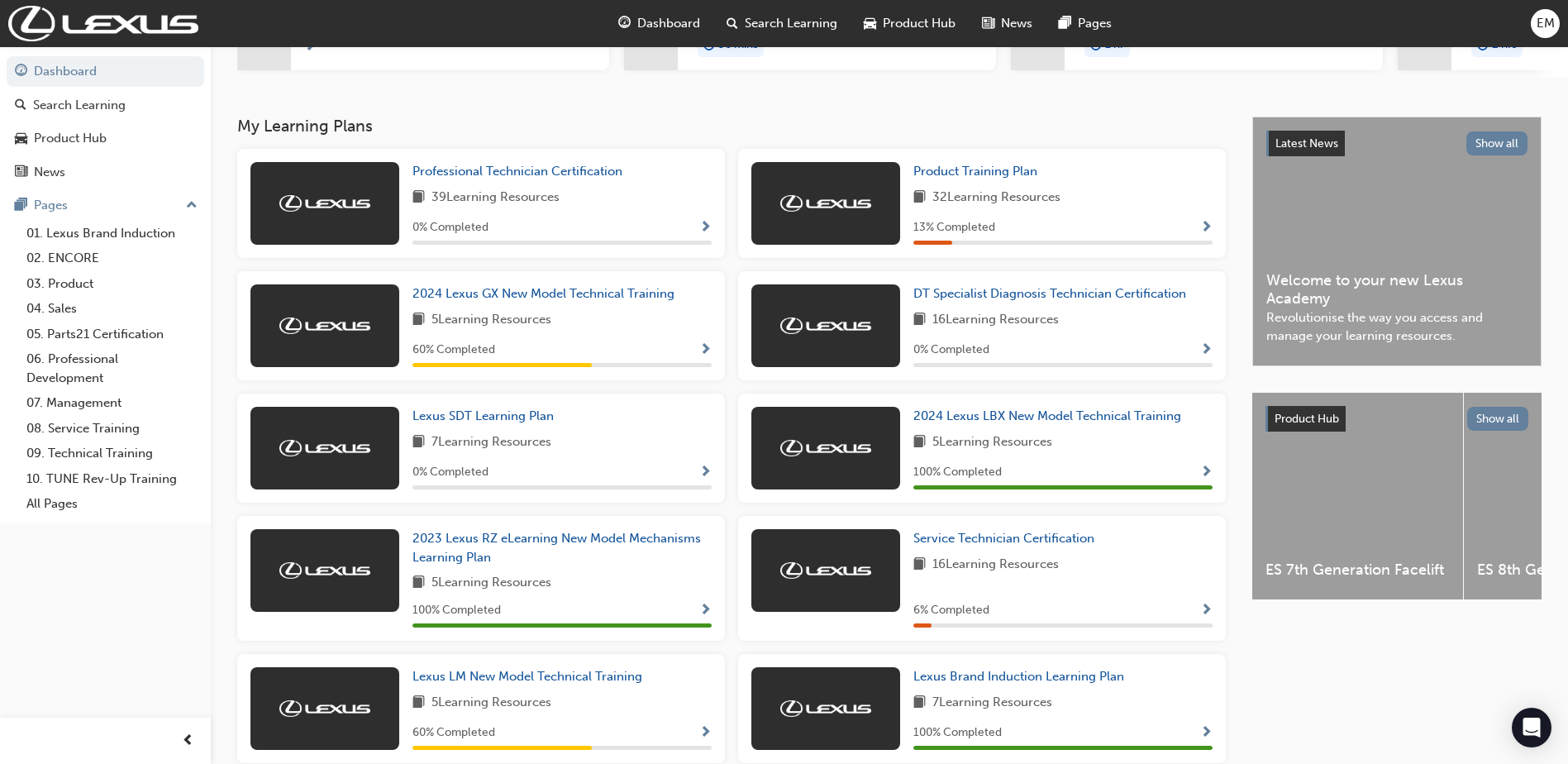
scroll to position [291, 0]
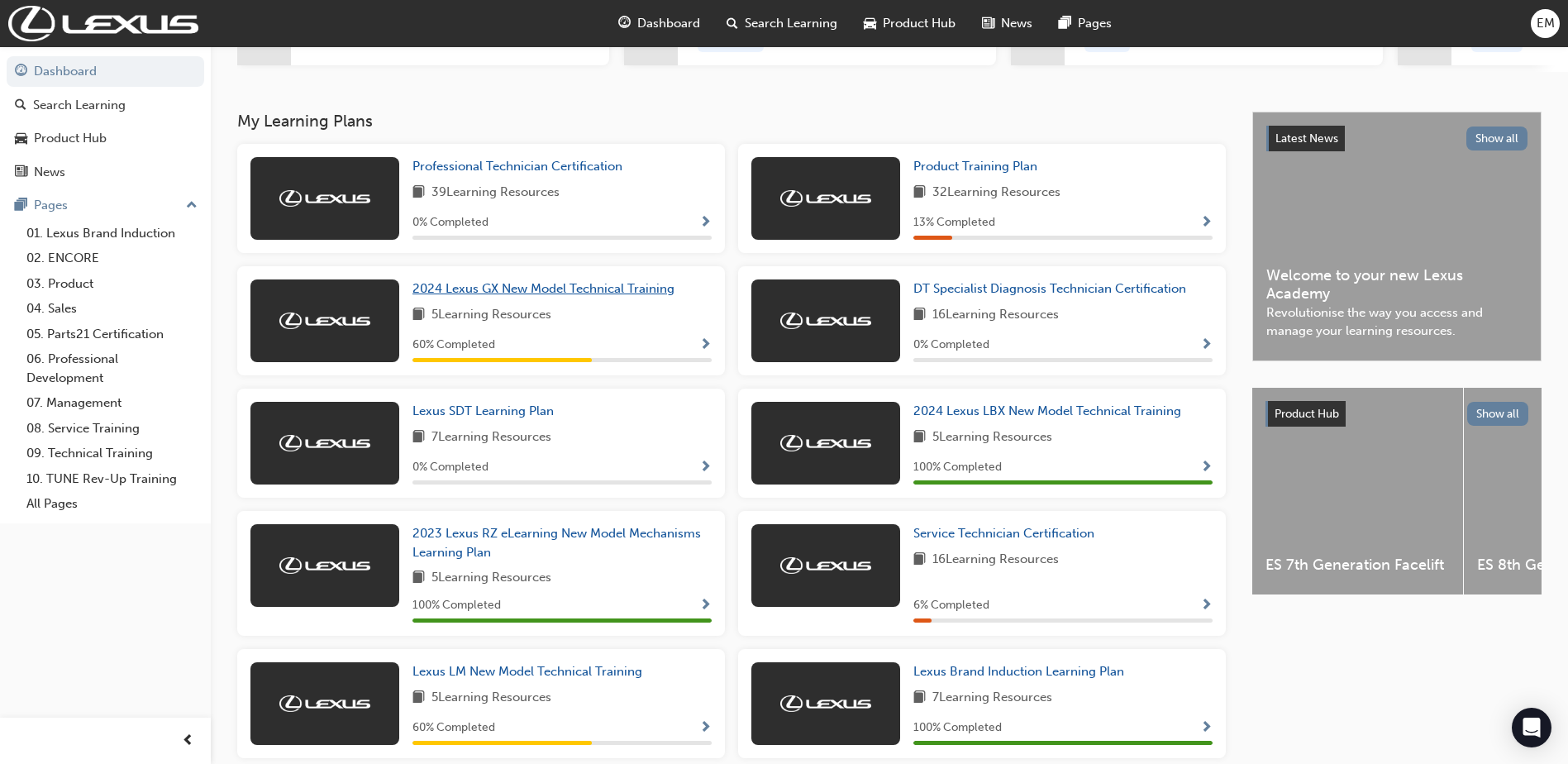
click at [583, 295] on span "2024 Lexus GX New Model Technical Training" at bounding box center [544, 288] width 262 height 15
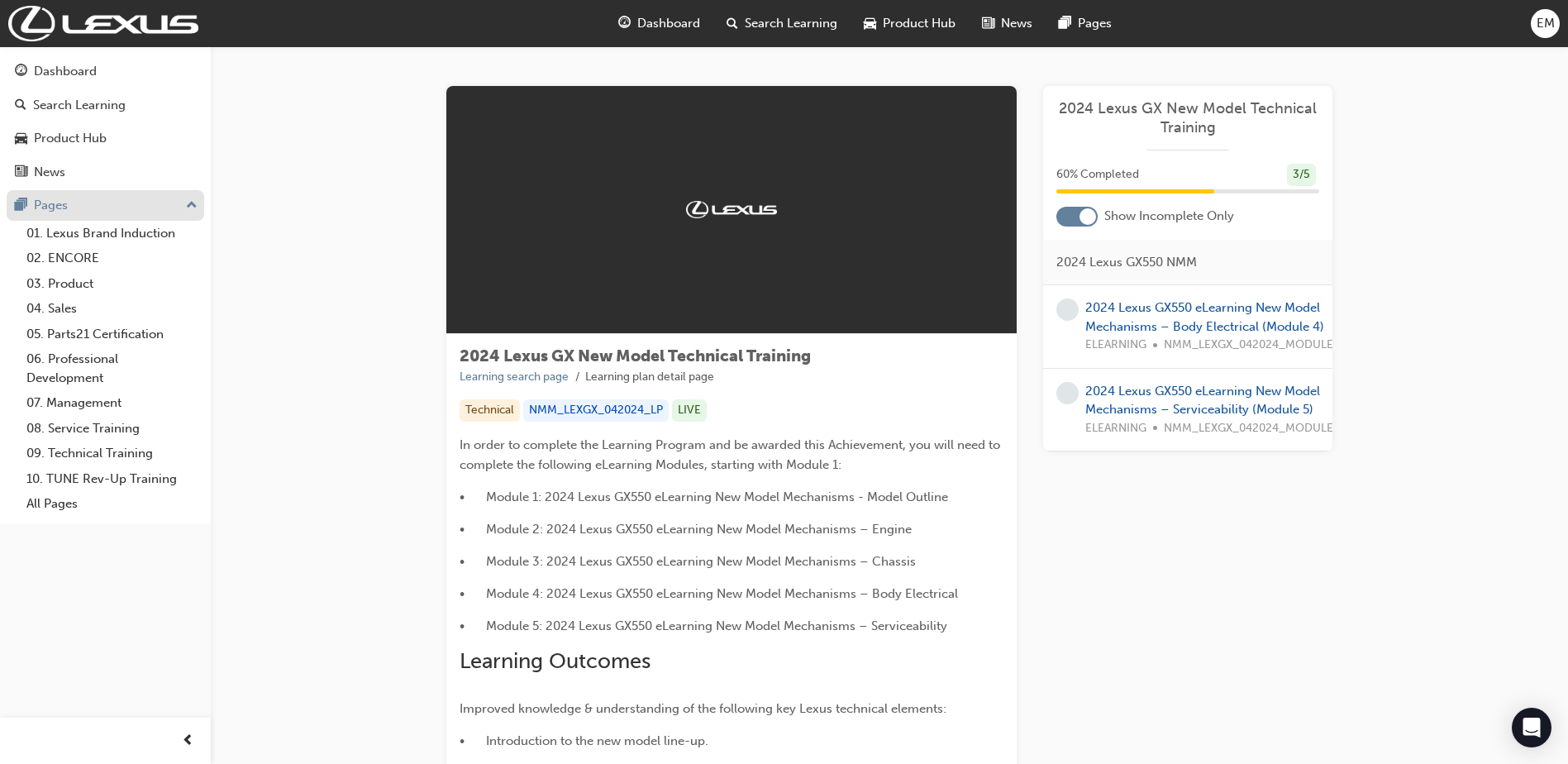
click at [53, 200] on div "Pages" at bounding box center [51, 205] width 34 height 19
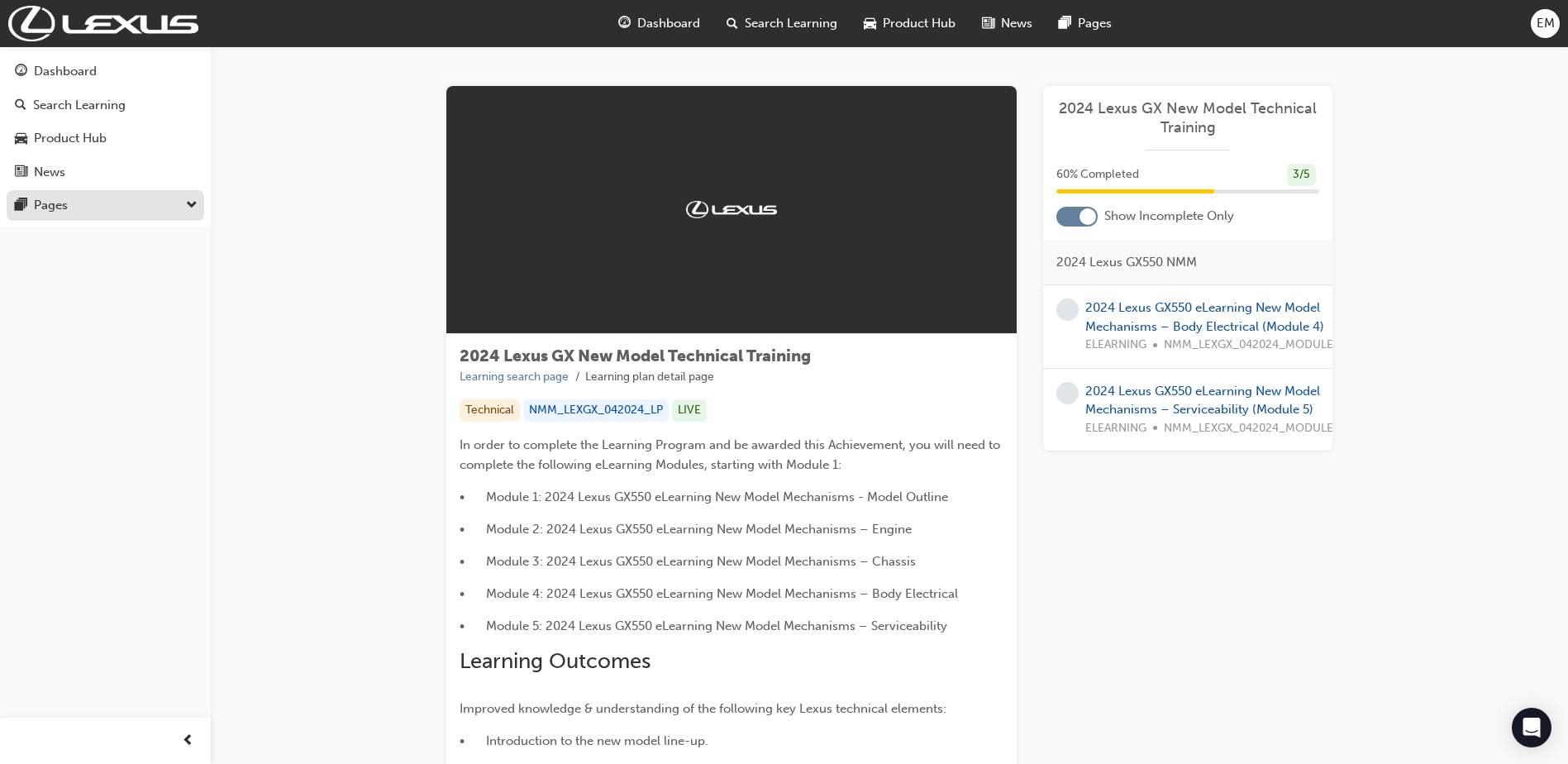
click at [53, 200] on div "Pages" at bounding box center [51, 205] width 34 height 19
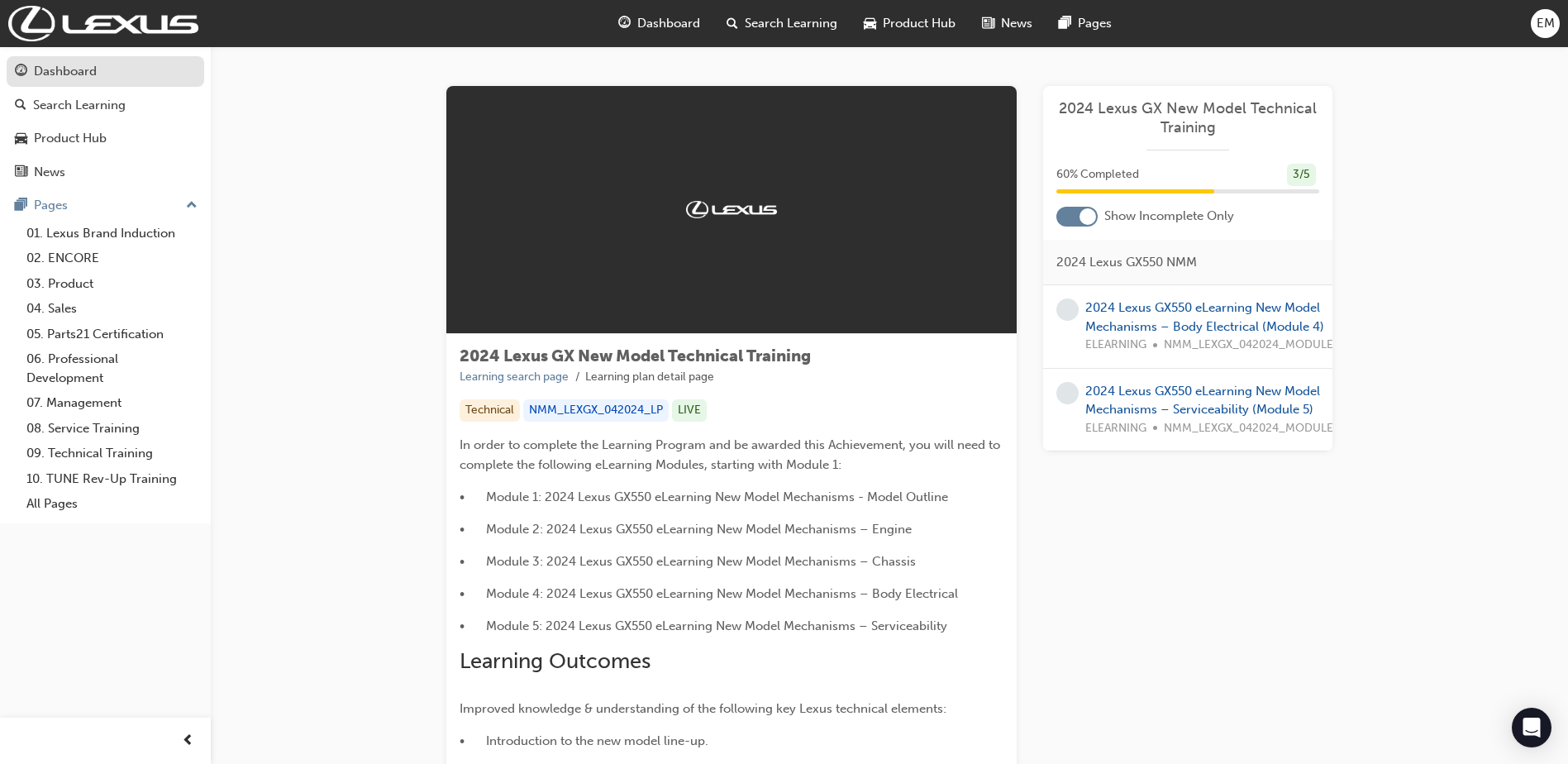
click at [76, 73] on div "Dashboard" at bounding box center [66, 72] width 63 height 19
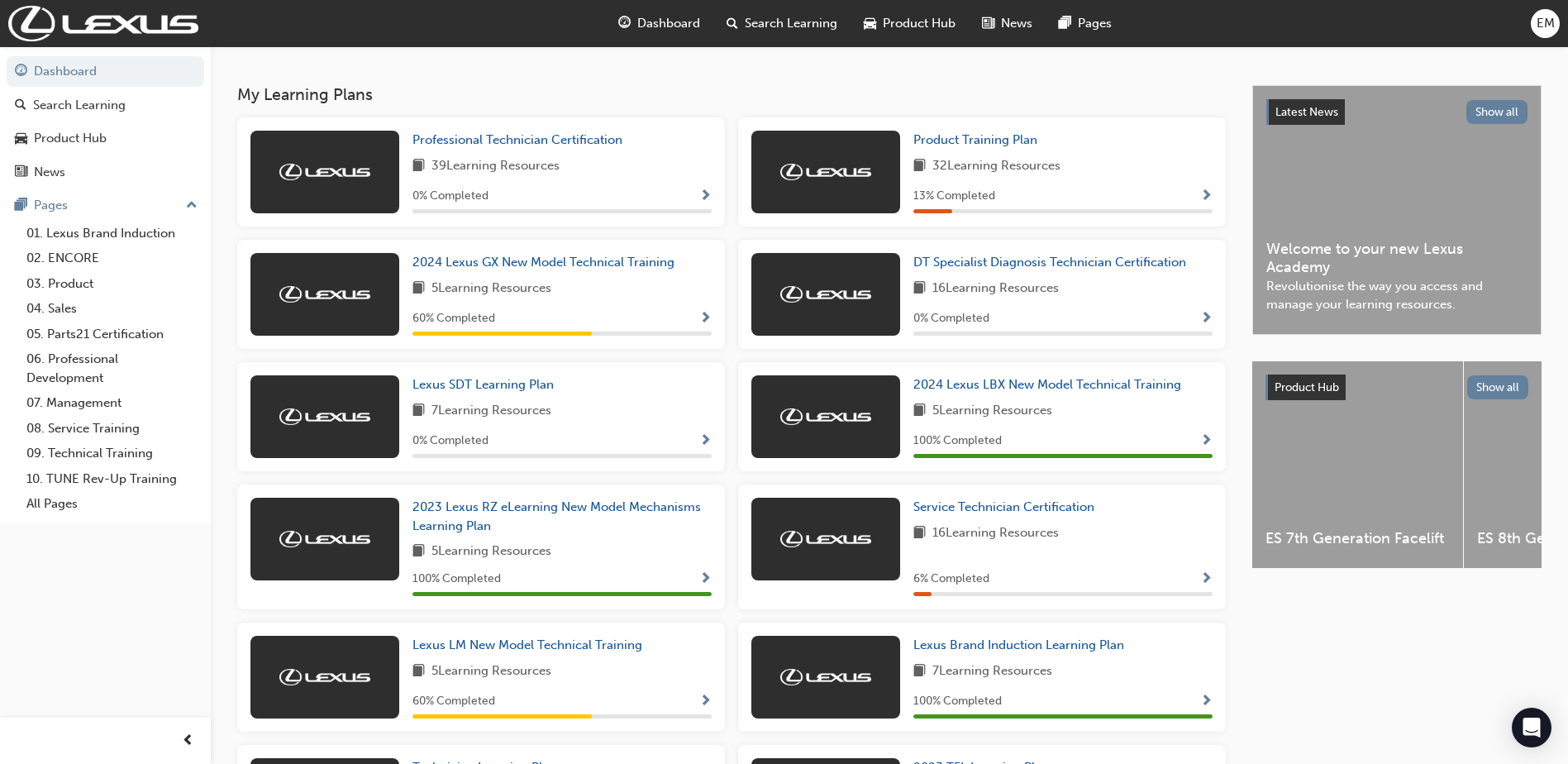
scroll to position [389, 0]
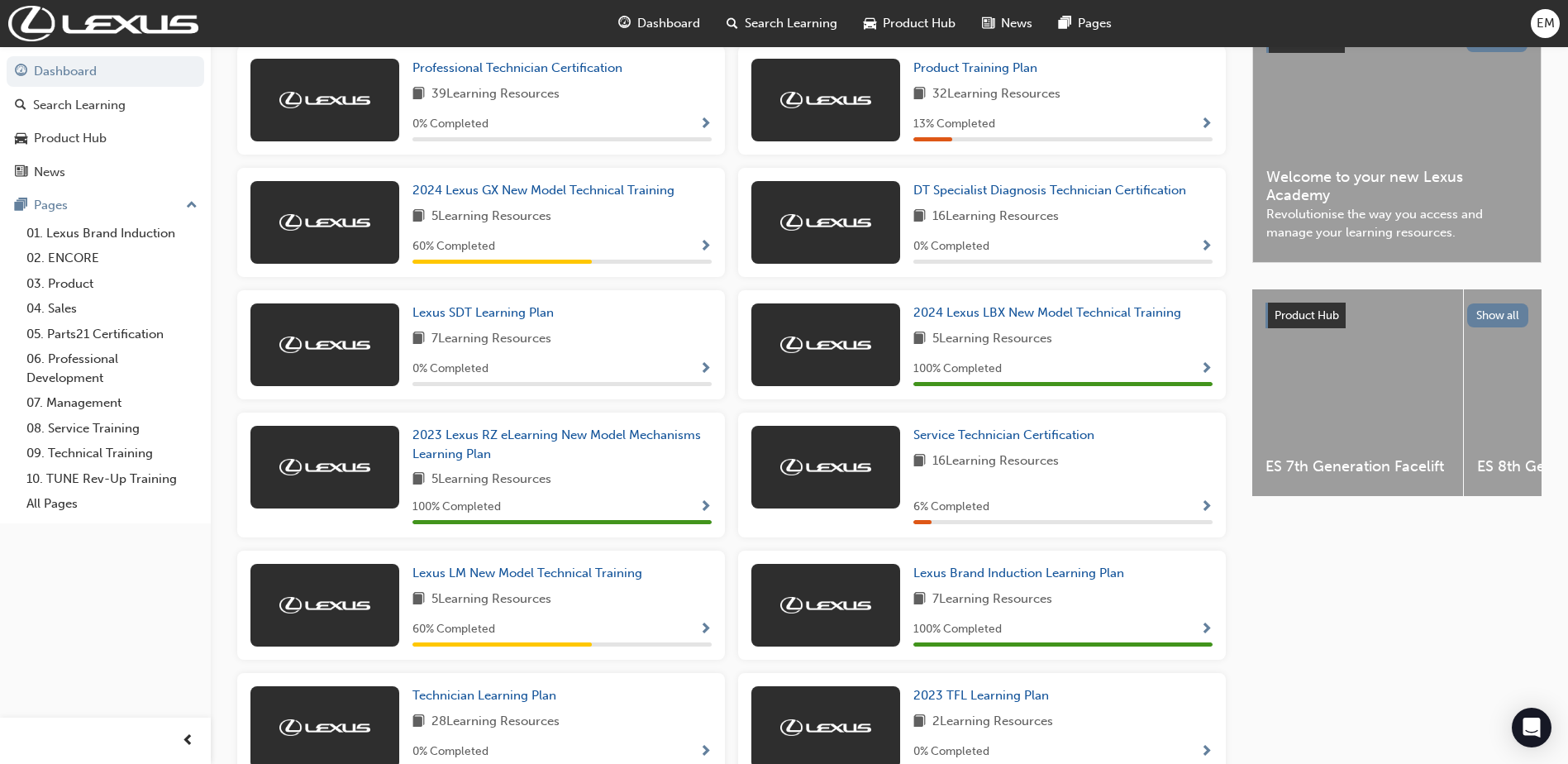
click at [582, 590] on div "Lexus LM New Model Technical Training 5 Learning Resources 60 % Completed" at bounding box center [562, 605] width 299 height 83
click at [582, 580] on span "Lexus LM New Model Technical Training" at bounding box center [527, 573] width 230 height 15
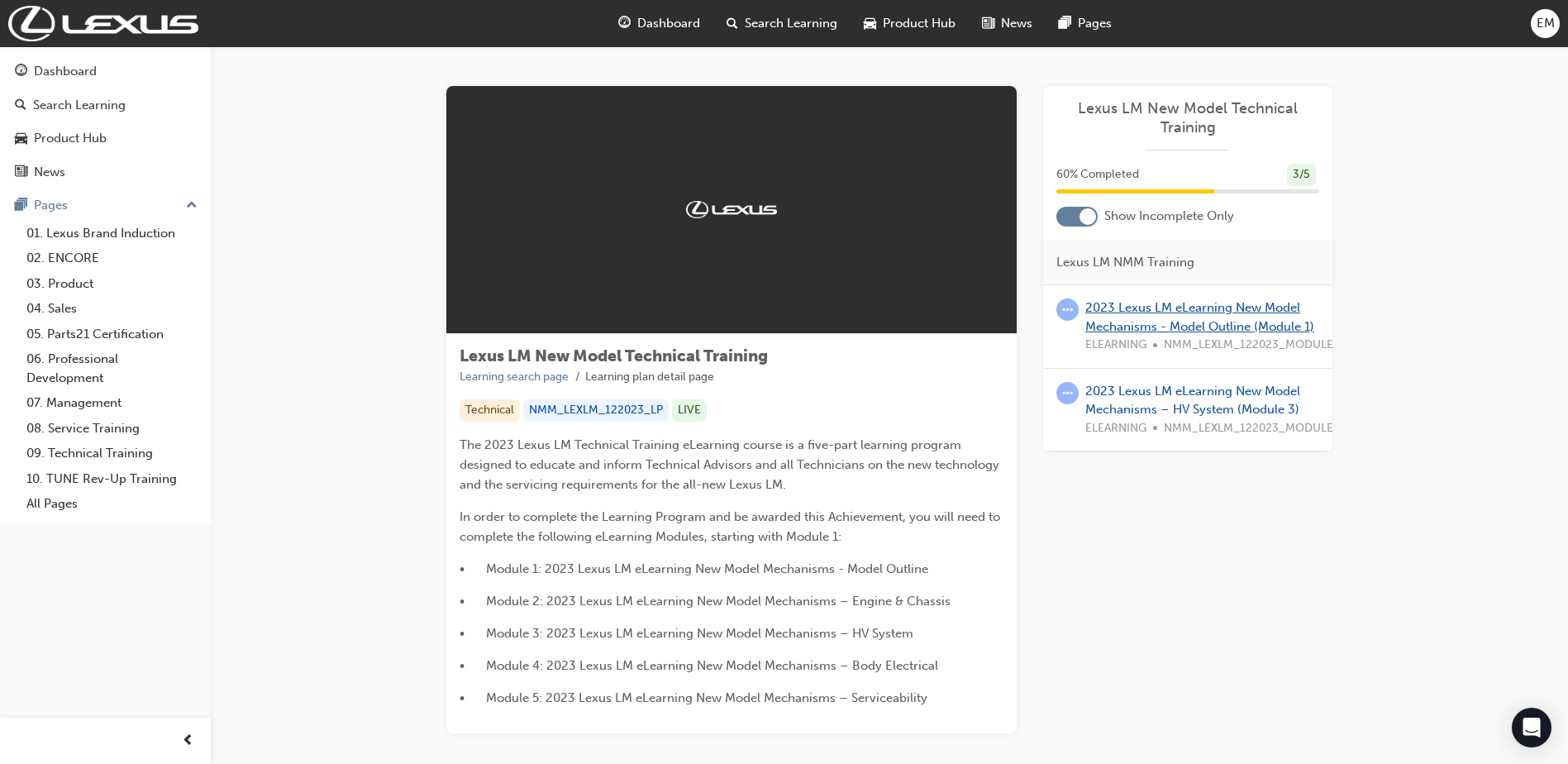
click at [1137, 323] on link "2023 Lexus LM eLearning New Model Mechanisms - Model Outline (Module 1)" at bounding box center [1199, 316] width 229 height 34
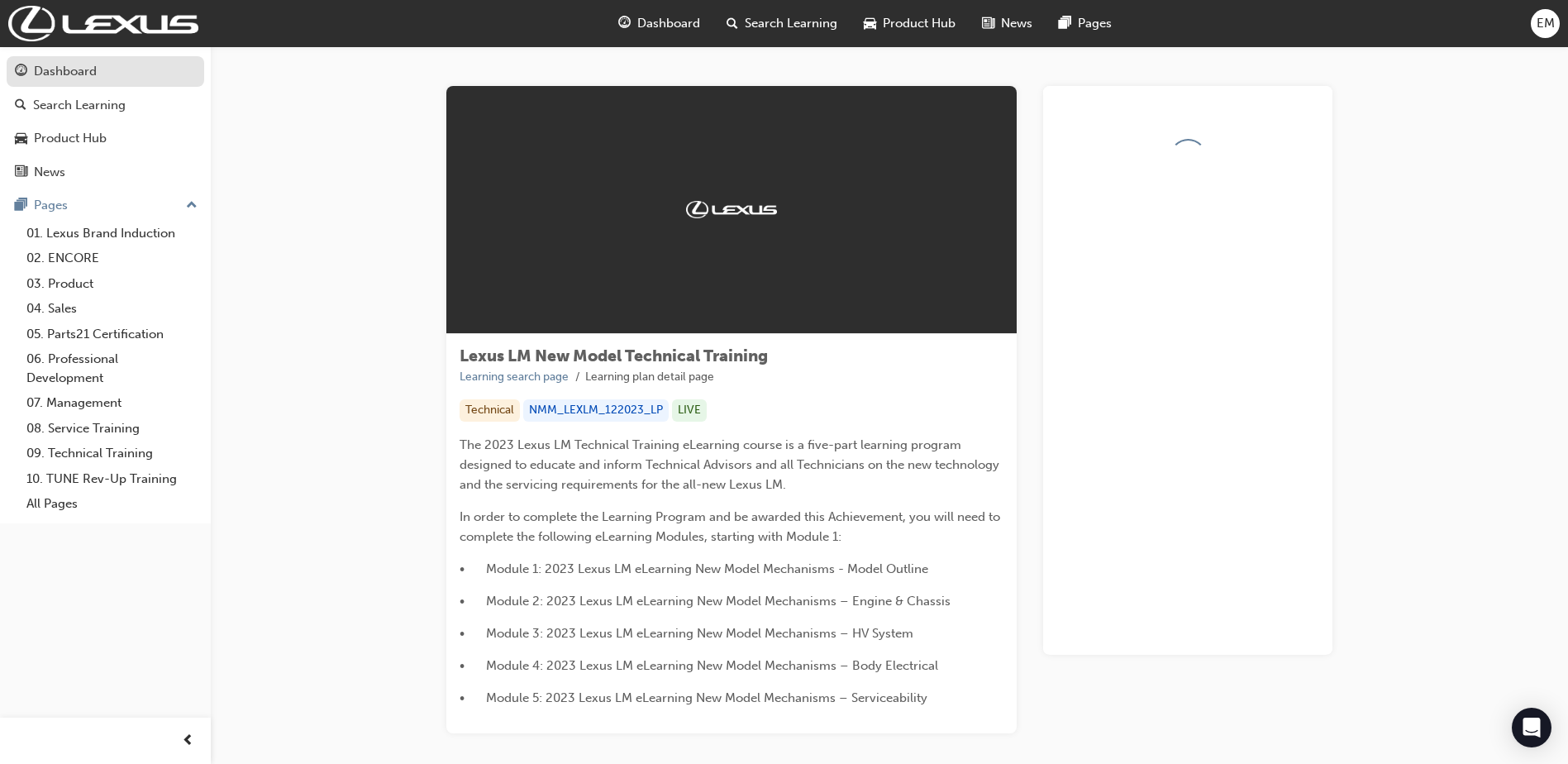
click at [43, 70] on div "Dashboard" at bounding box center [66, 72] width 63 height 19
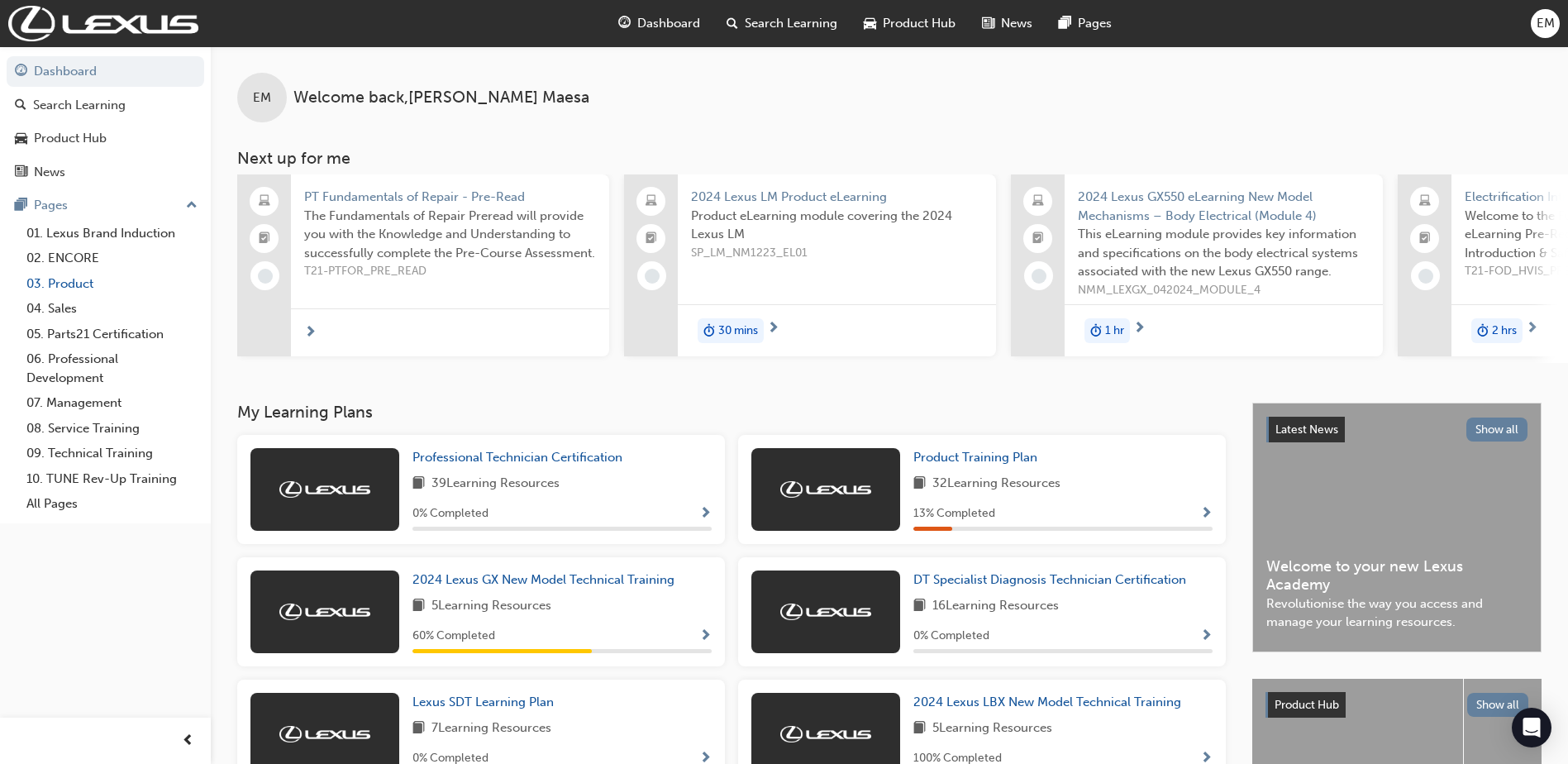
click at [84, 277] on link "03. Product" at bounding box center [112, 283] width 184 height 25
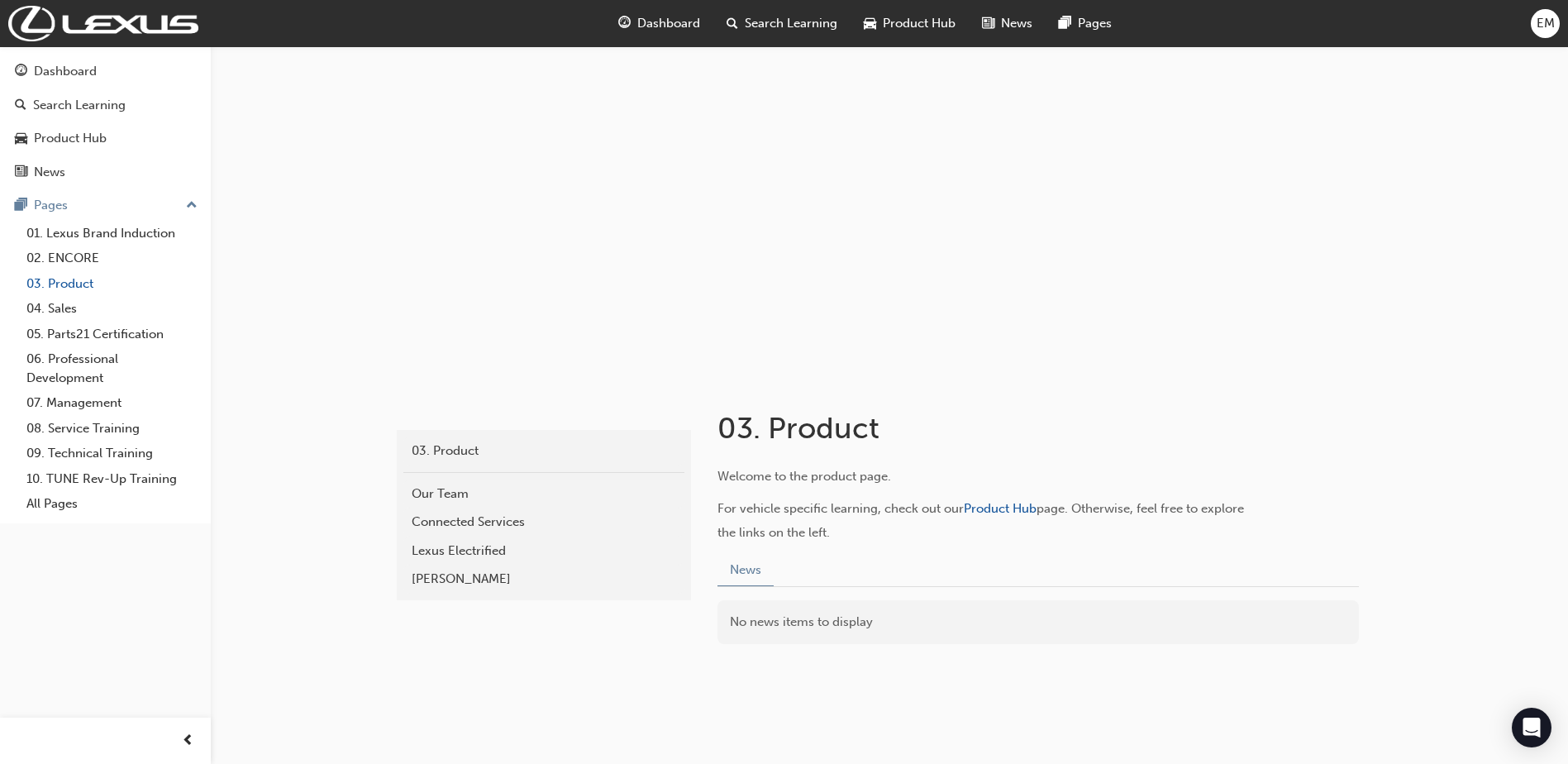
click at [80, 286] on link "03. Product" at bounding box center [112, 283] width 184 height 25
click at [879, 14] on div "Product Hub" at bounding box center [909, 24] width 118 height 34
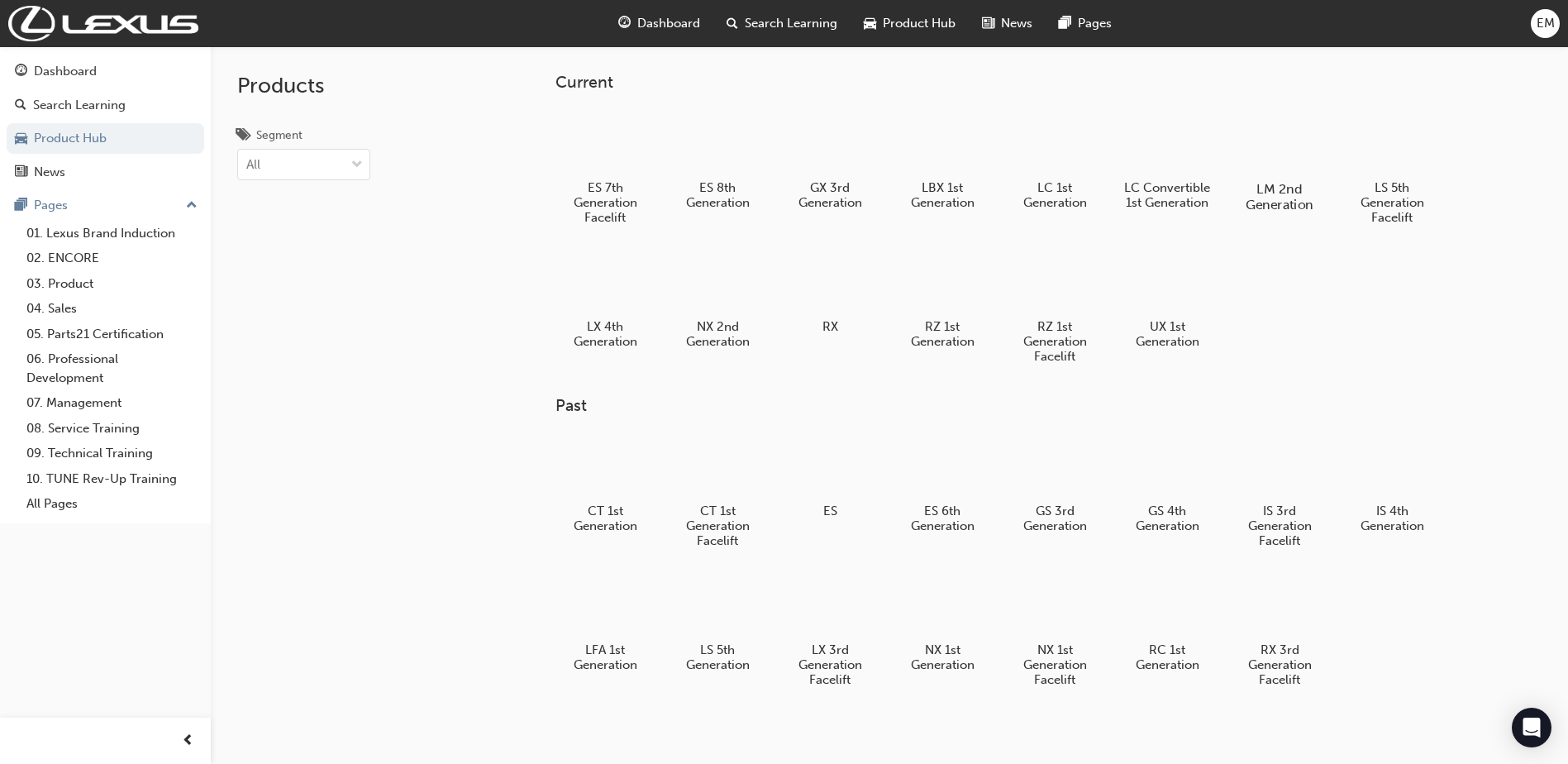
click at [1301, 149] on div at bounding box center [1280, 141] width 92 height 66
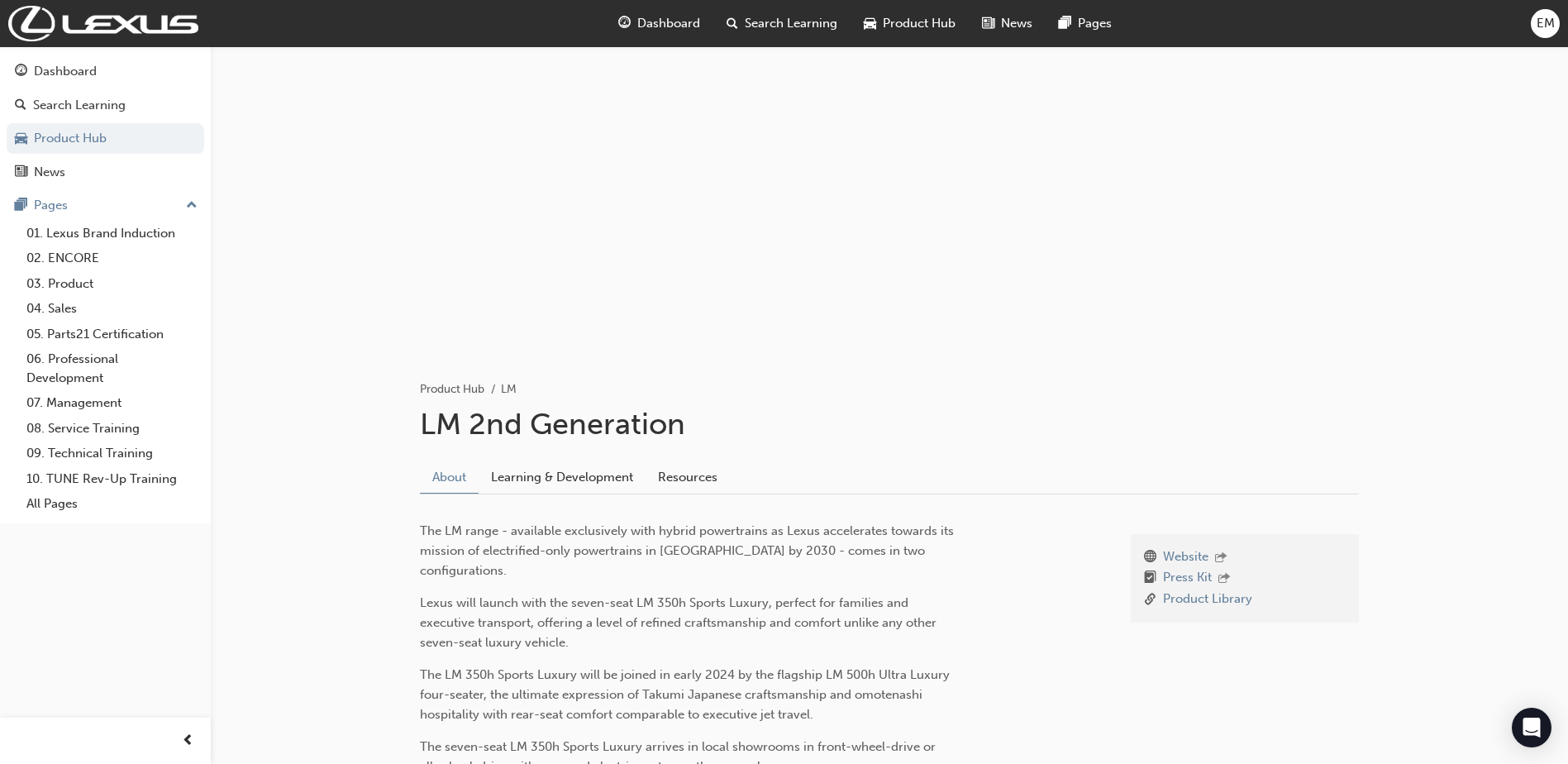
scroll to position [3, 0]
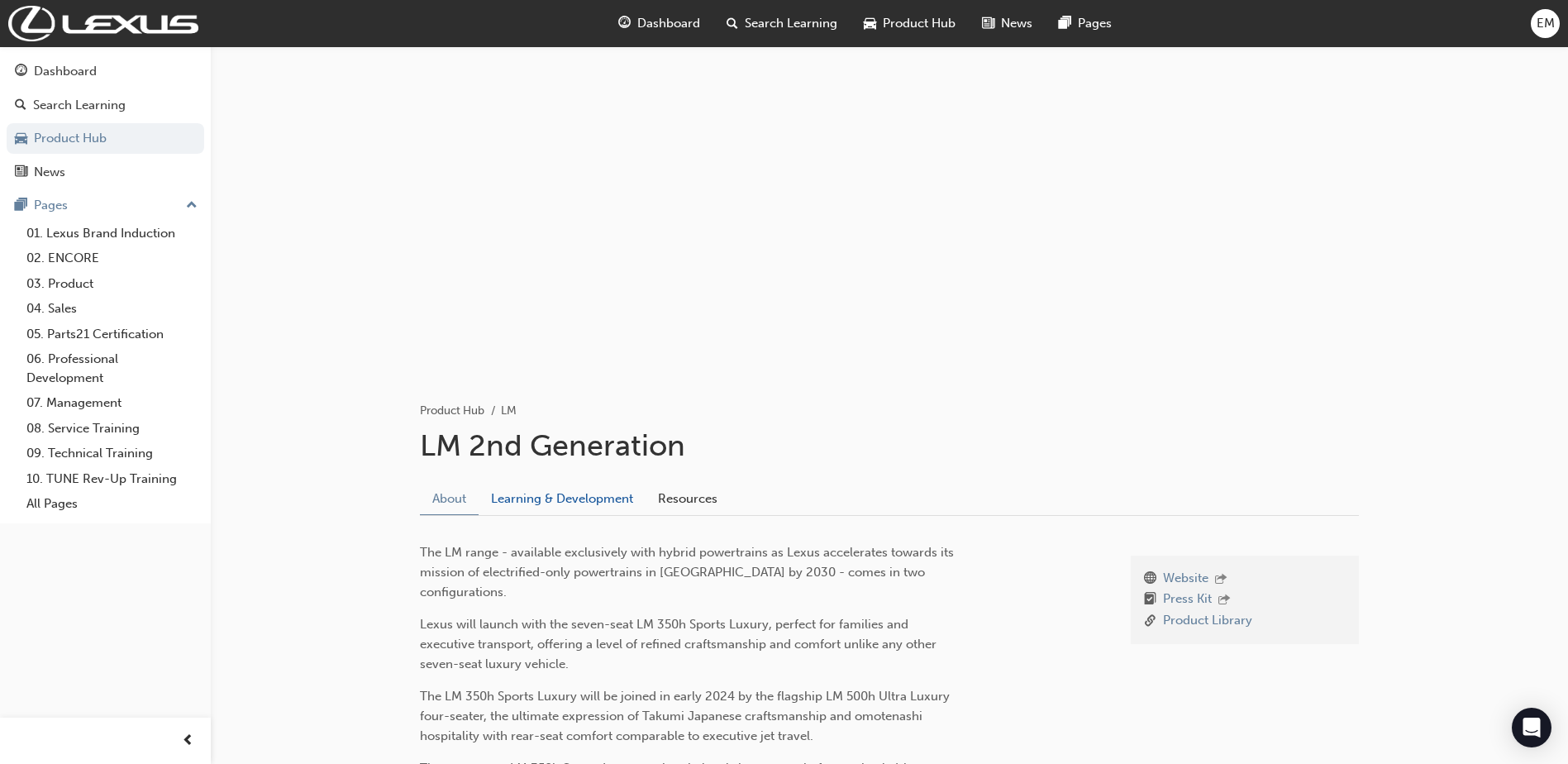
click at [558, 493] on link "Learning & Development" at bounding box center [561, 498] width 167 height 31
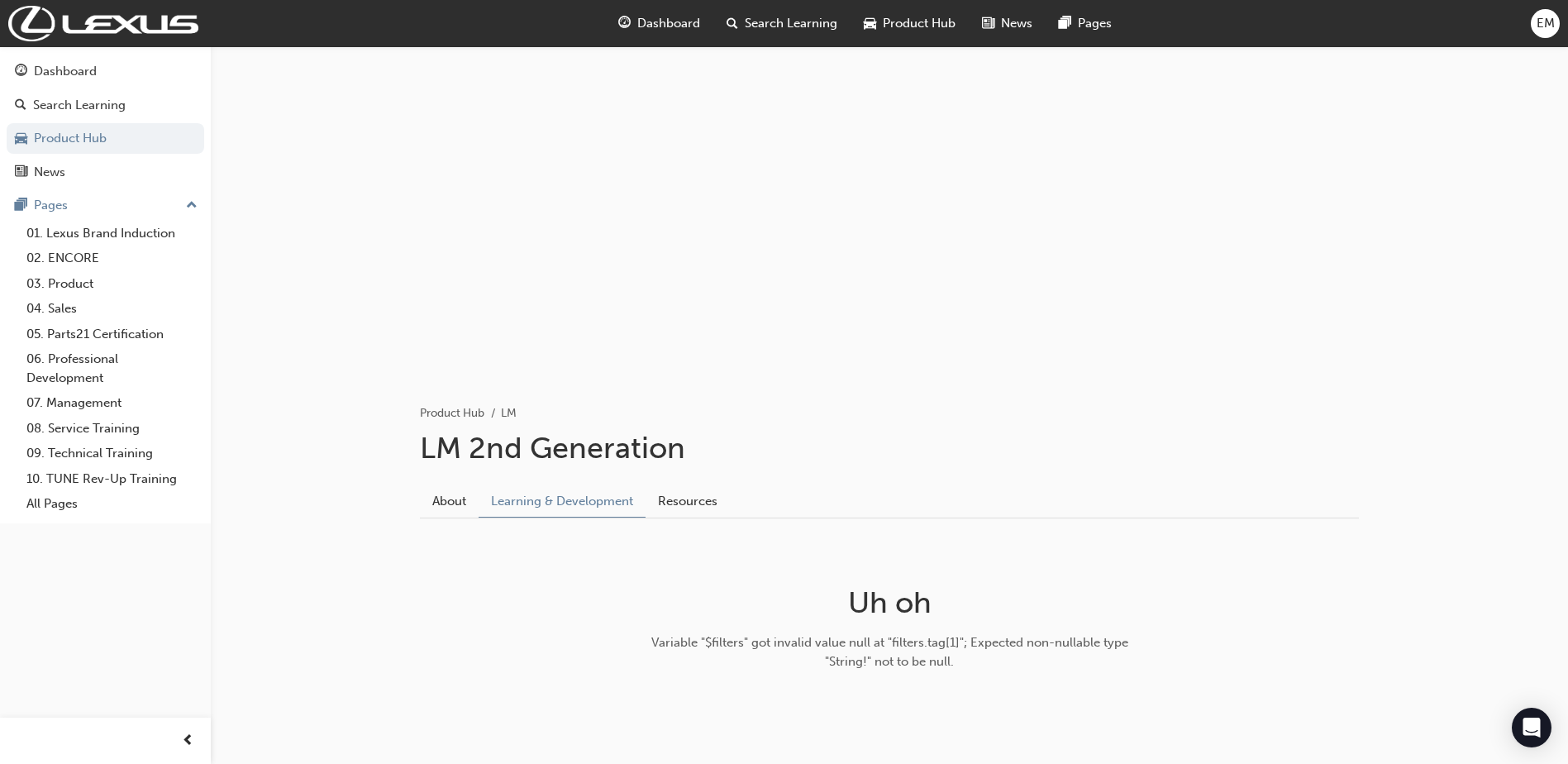
scroll to position [67, 0]
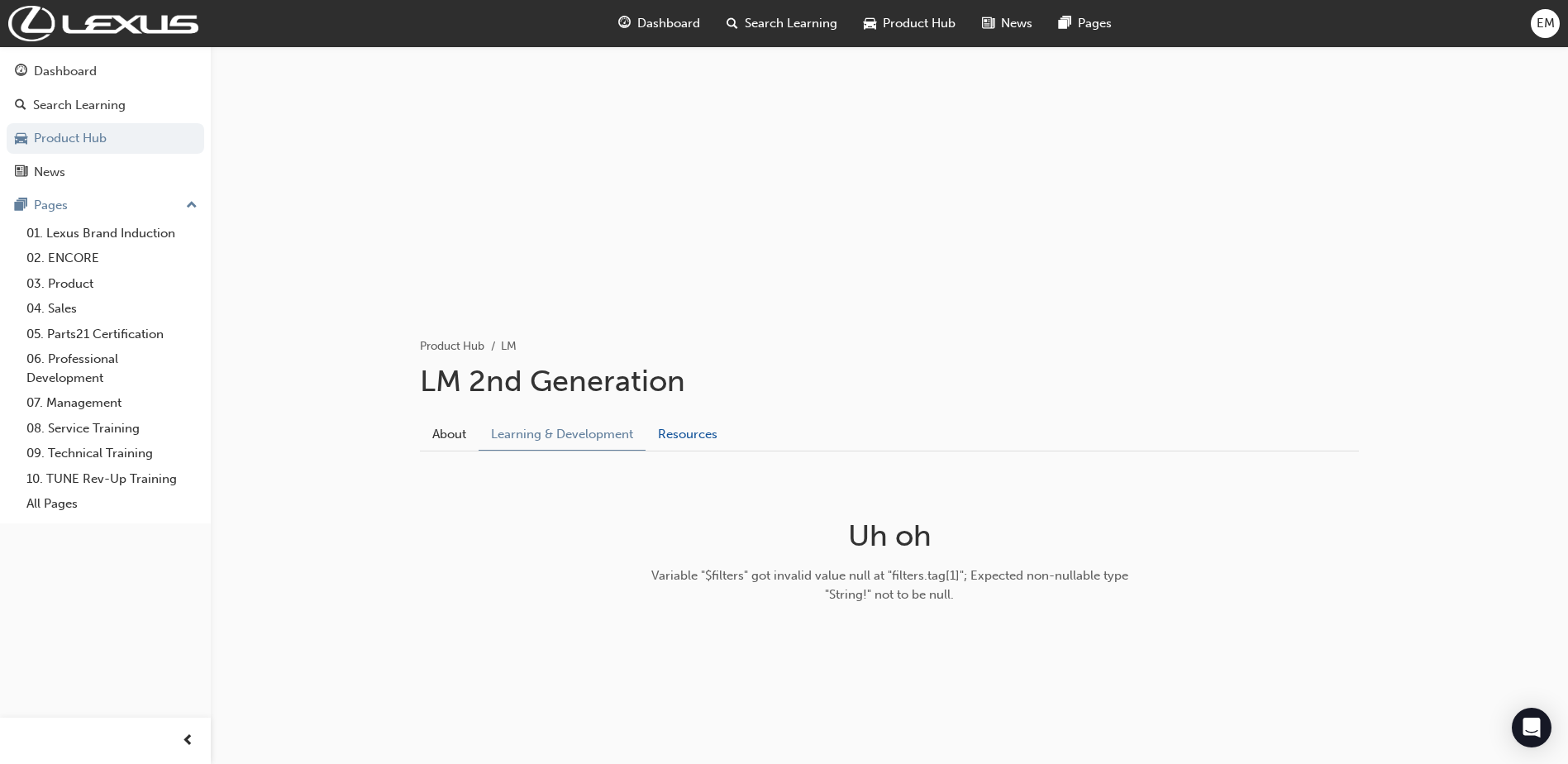
click at [660, 432] on link "Resources" at bounding box center [687, 434] width 84 height 31
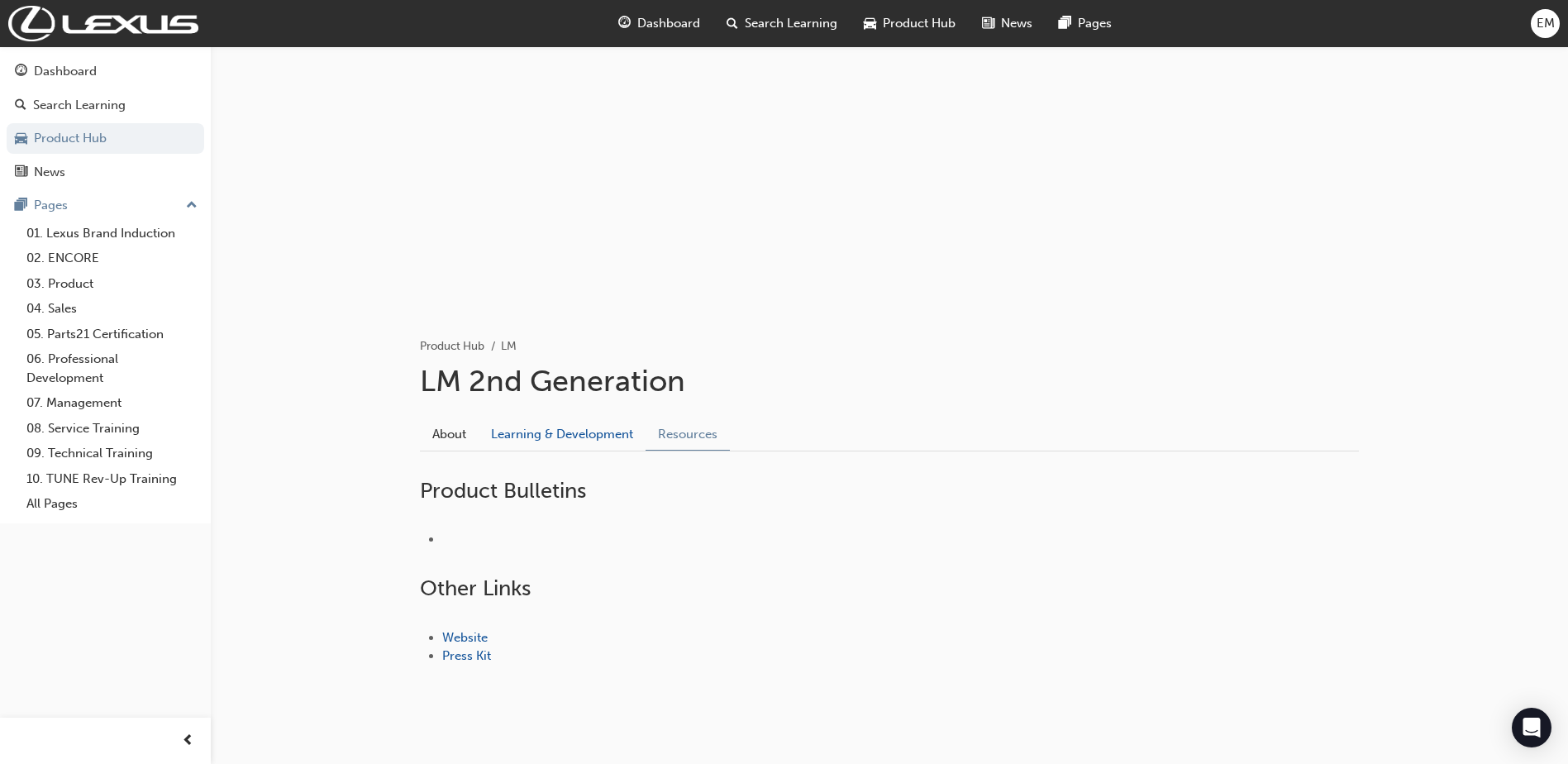
click at [531, 435] on link "Learning & Development" at bounding box center [561, 434] width 167 height 31
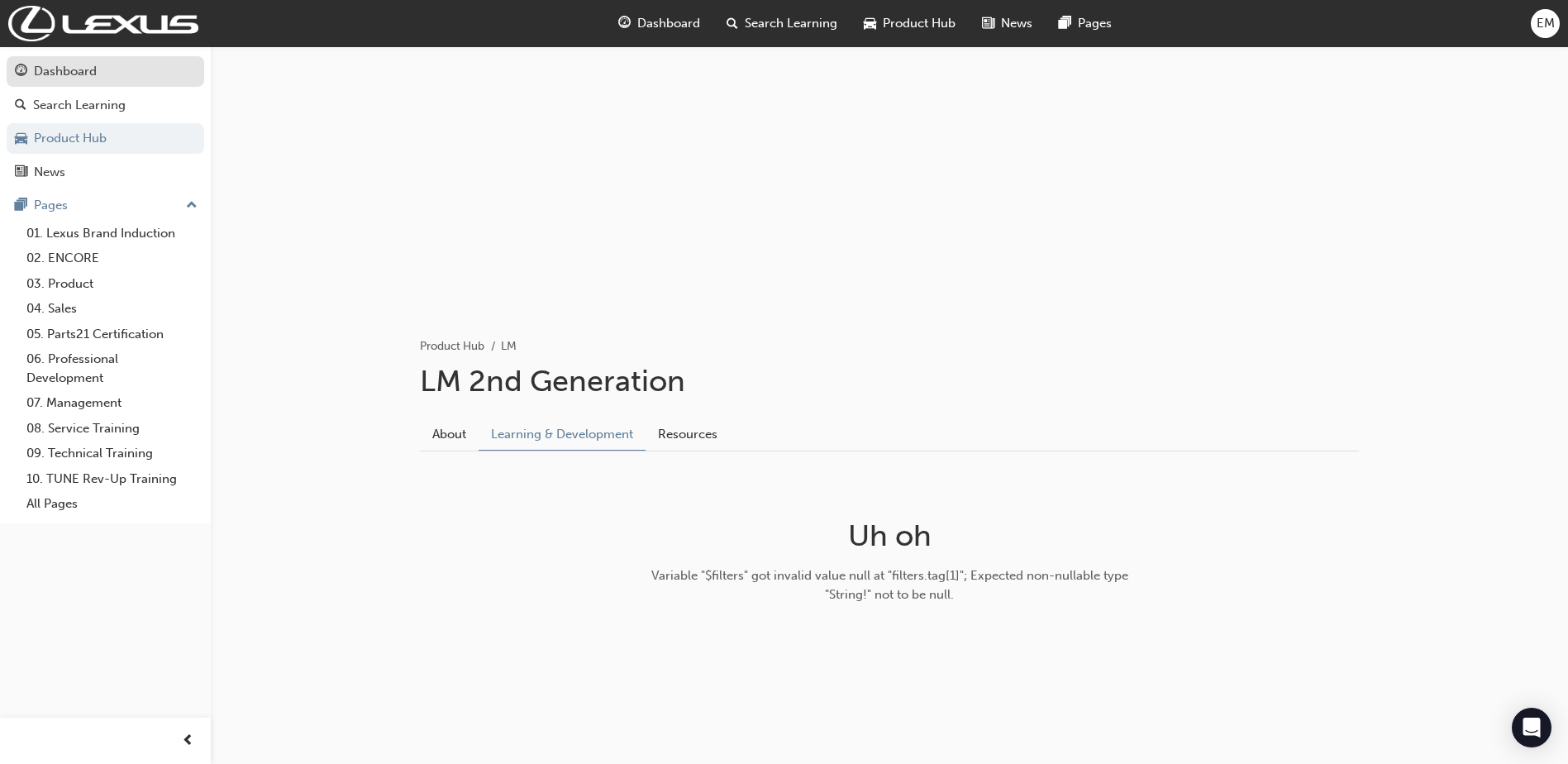
click at [61, 75] on div "Dashboard" at bounding box center [66, 72] width 63 height 19
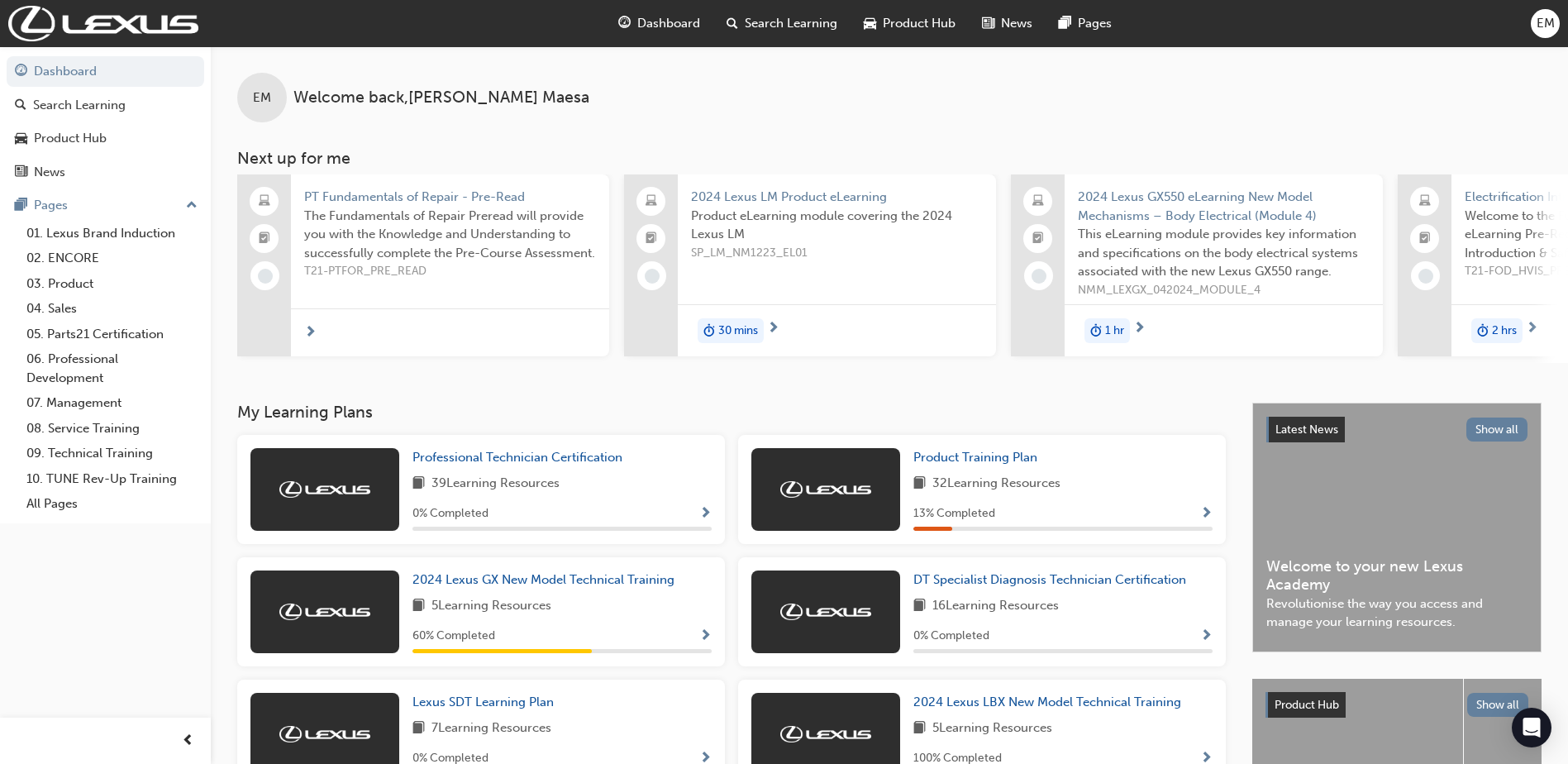
click at [871, 194] on span "2024 Lexus LM Product eLearning" at bounding box center [836, 198] width 292 height 19
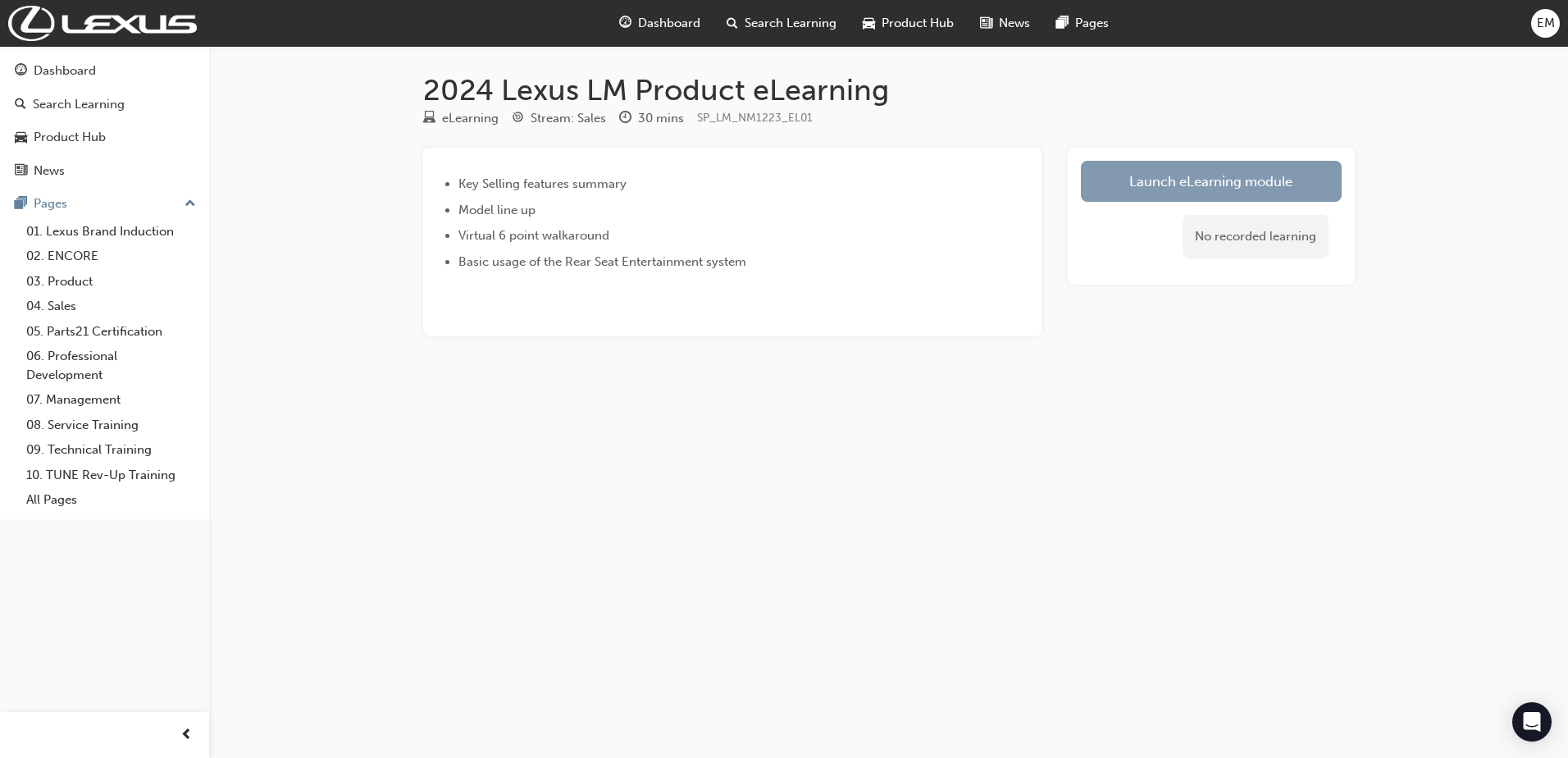
click at [1245, 188] on link "Launch eLearning module" at bounding box center [1211, 180] width 261 height 41
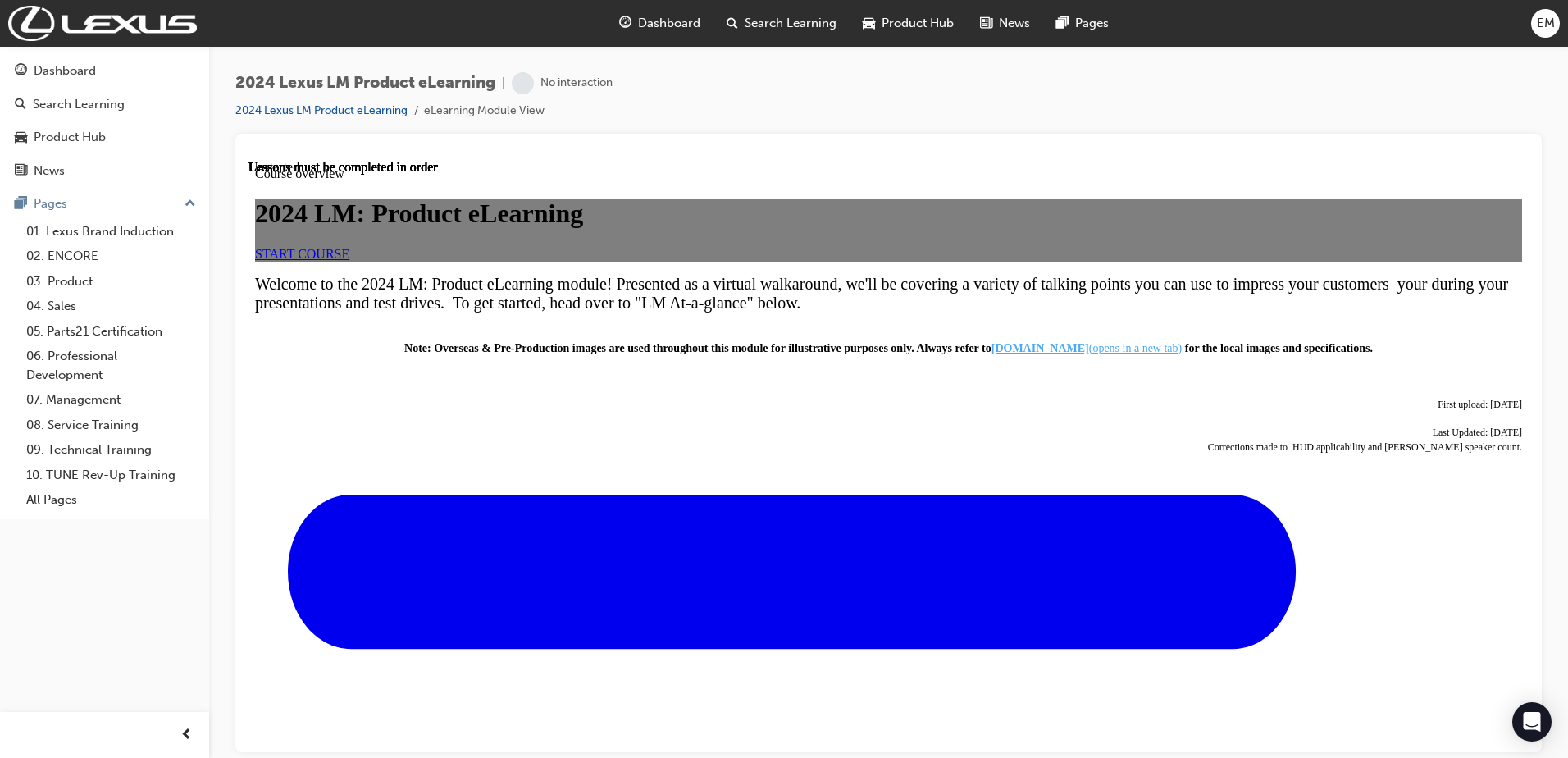
click at [350, 260] on link "START COURSE" at bounding box center [302, 253] width 95 height 14
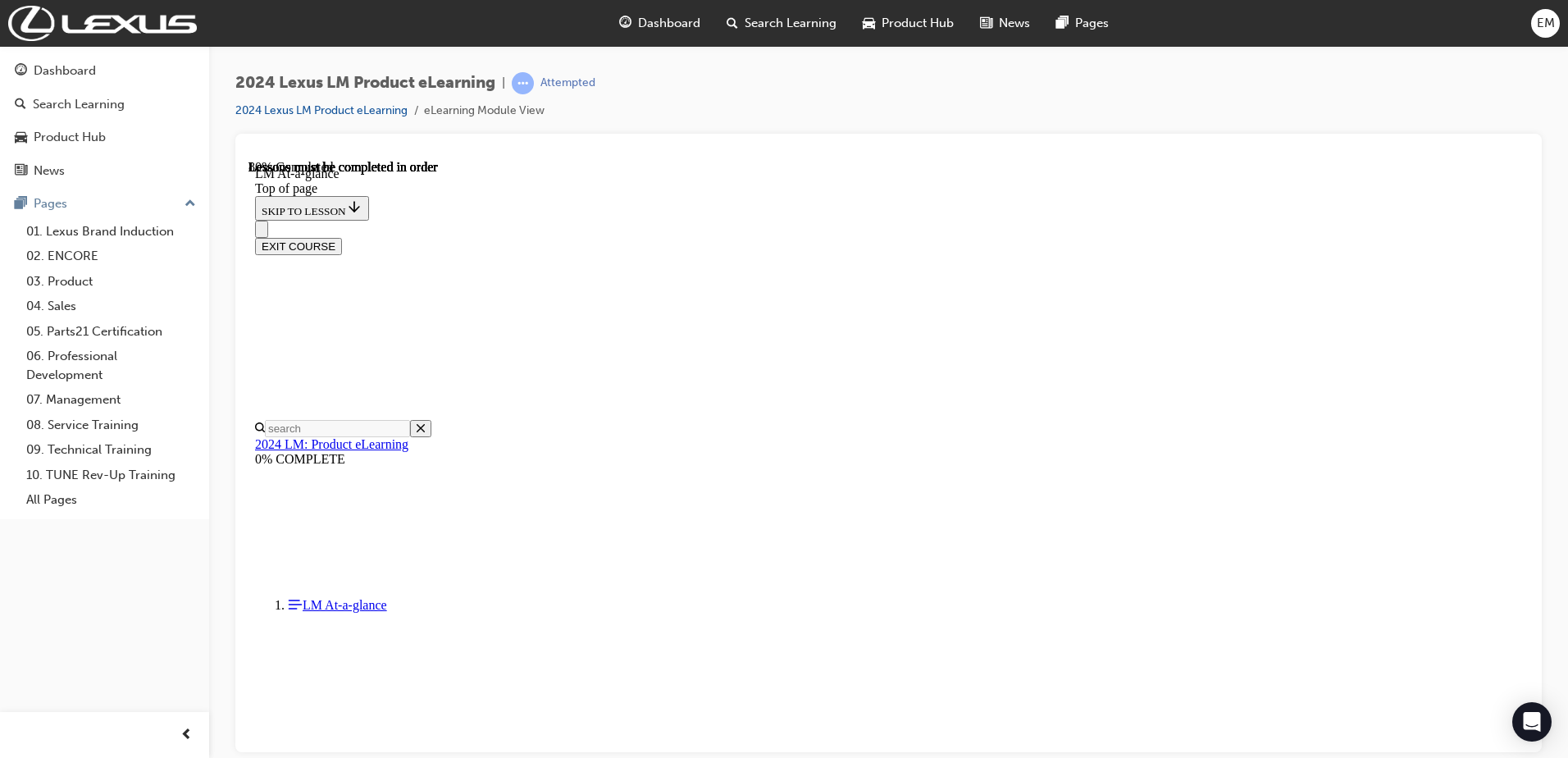
scroll to position [646, 0]
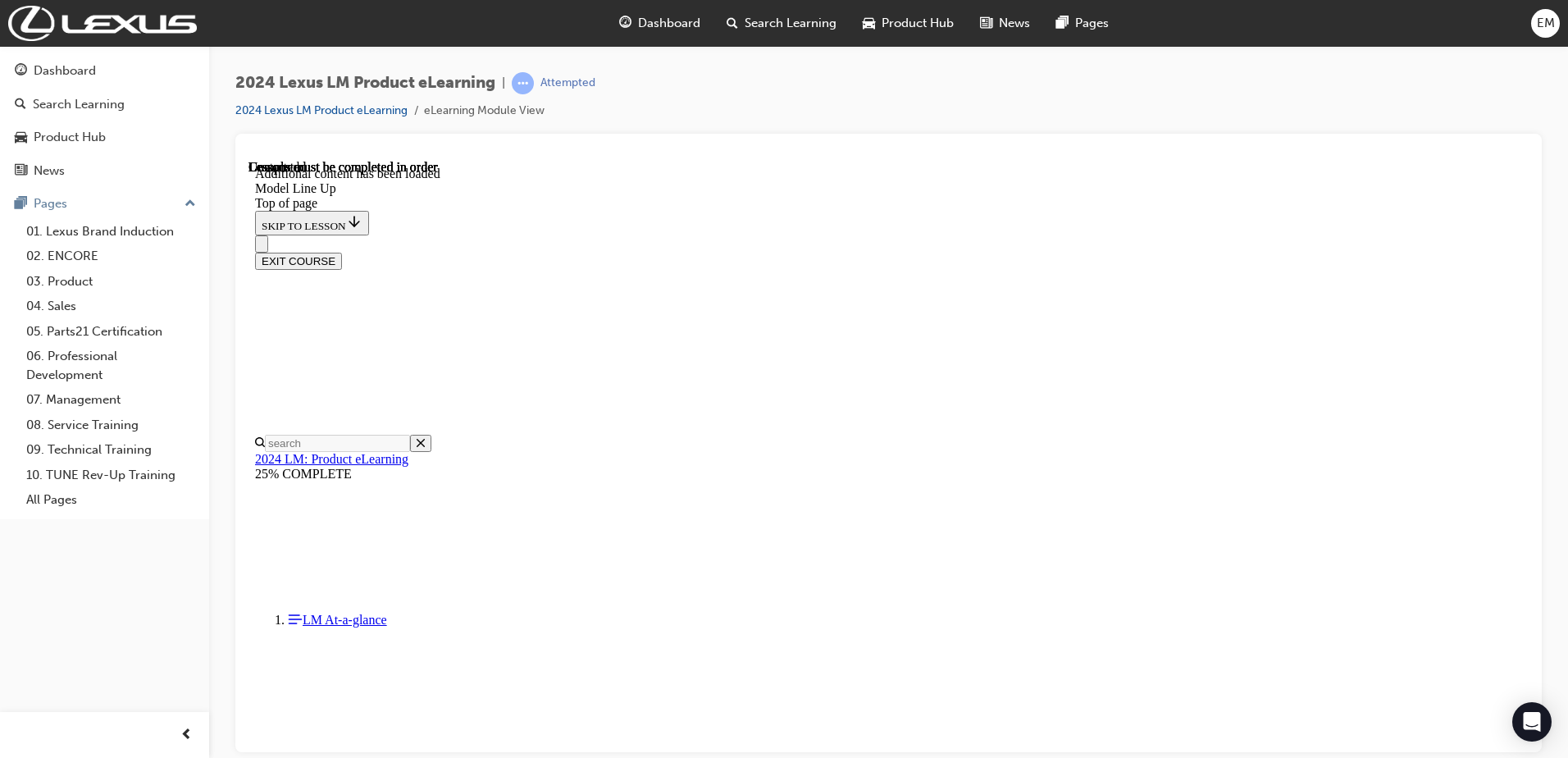
scroll to position [3368, 0]
drag, startPoint x: 807, startPoint y: 461, endPoint x: 815, endPoint y: 514, distance: 53.6
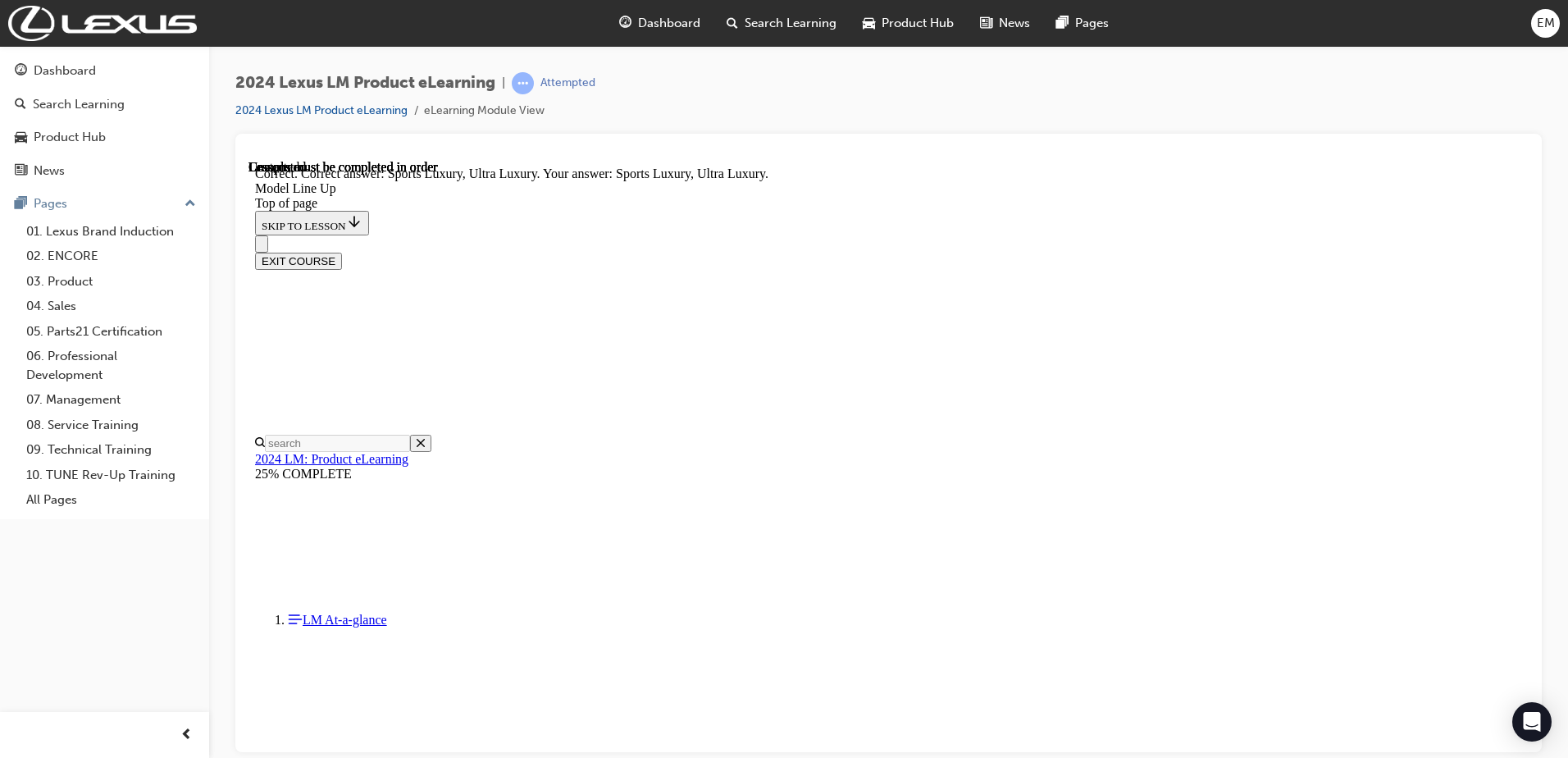
scroll to position [3555, 0]
drag, startPoint x: 1524, startPoint y: 657, endPoint x: 1776, endPoint y: 864, distance: 326.1
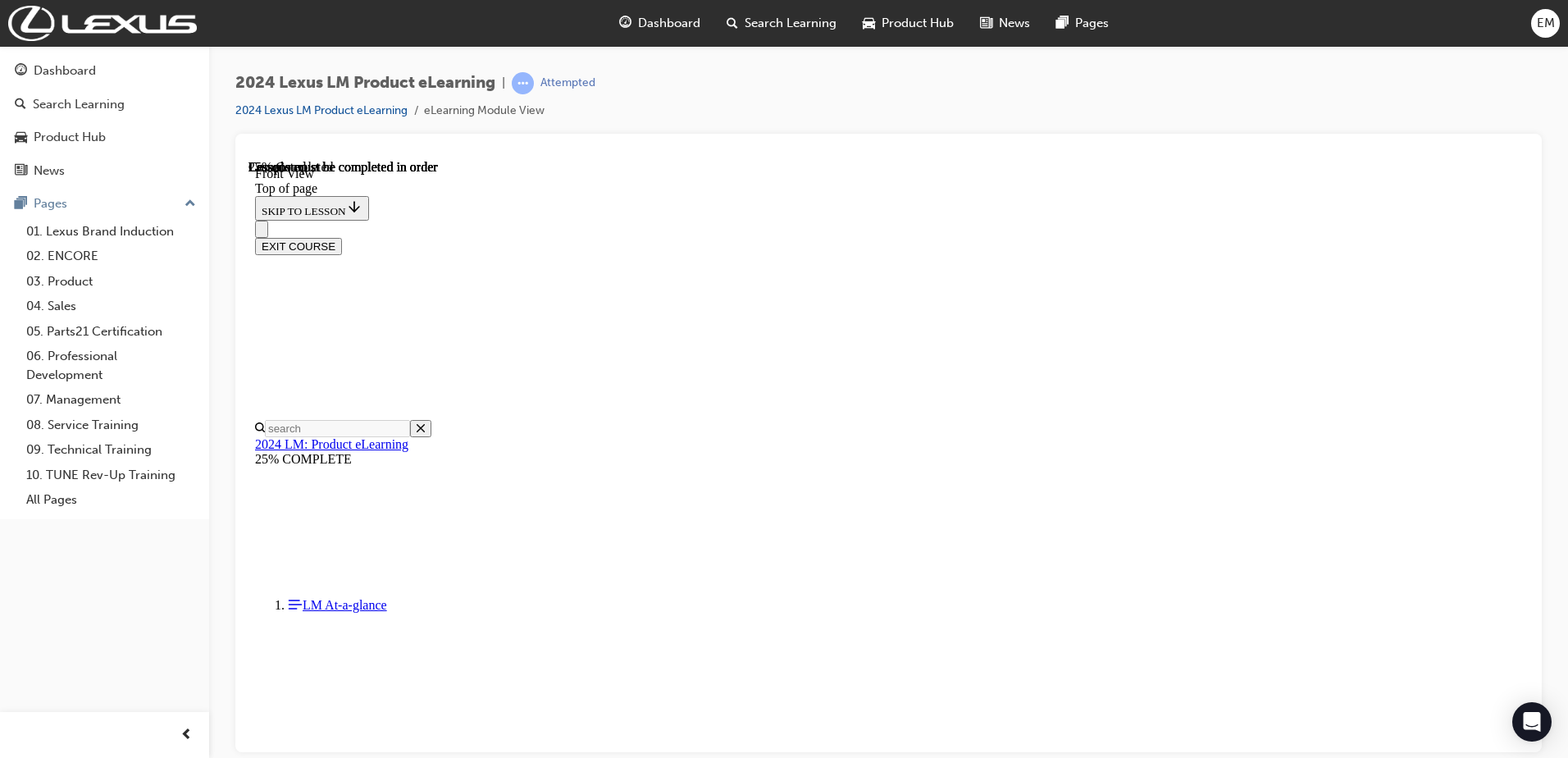
scroll to position [530, 0]
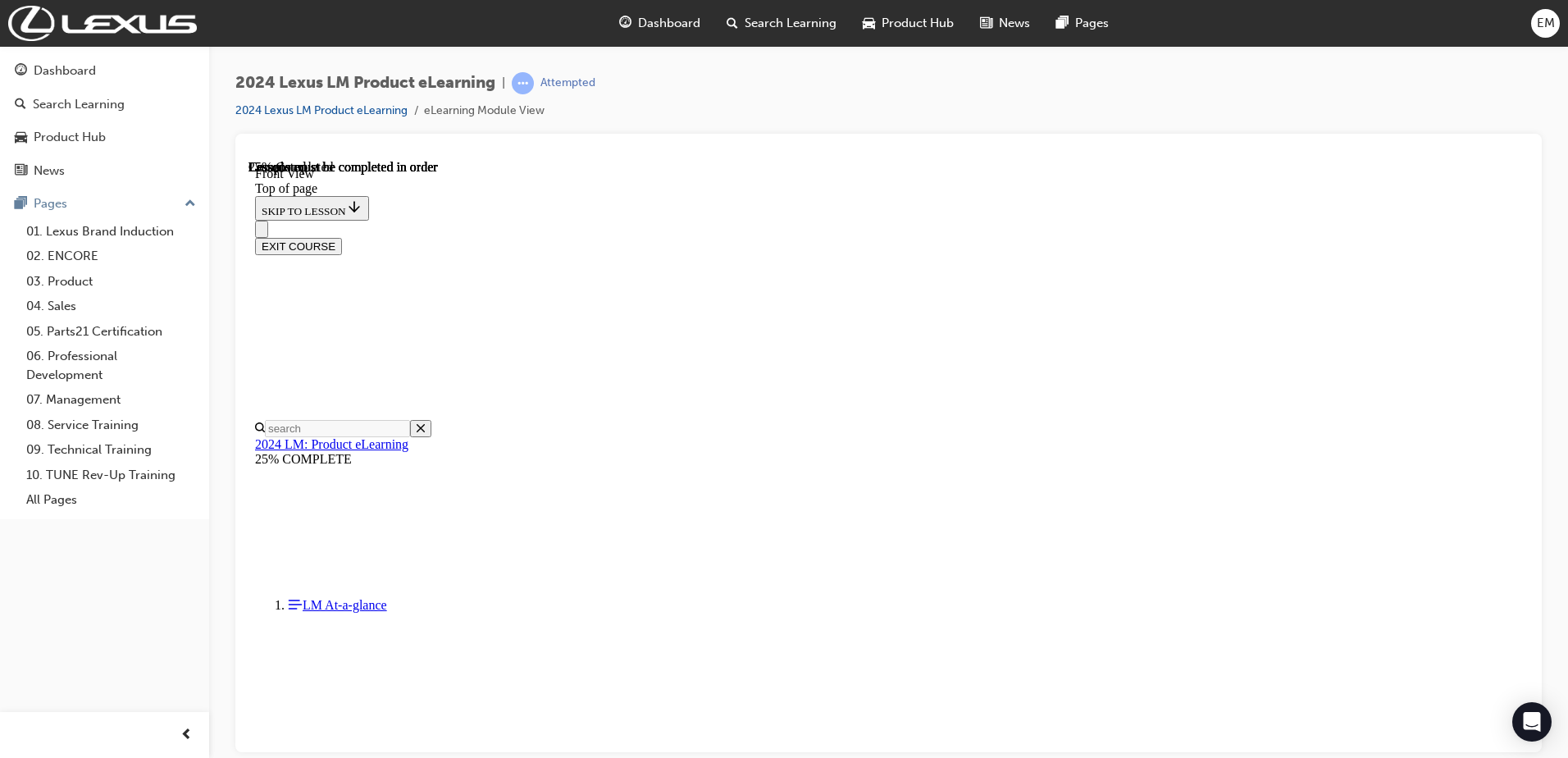
drag, startPoint x: 1385, startPoint y: 402, endPoint x: 1374, endPoint y: 402, distance: 11.0
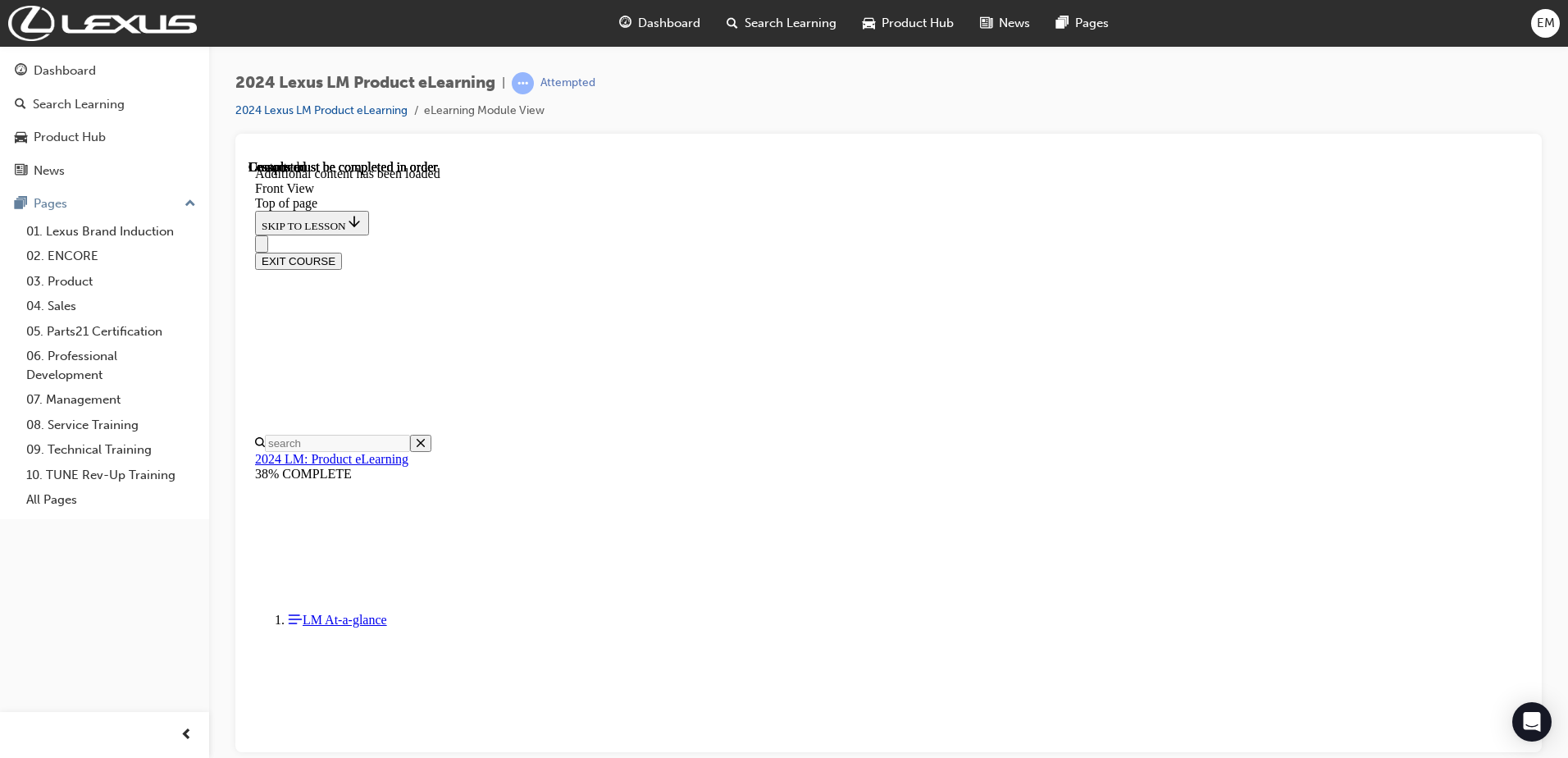
scroll to position [945, 0]
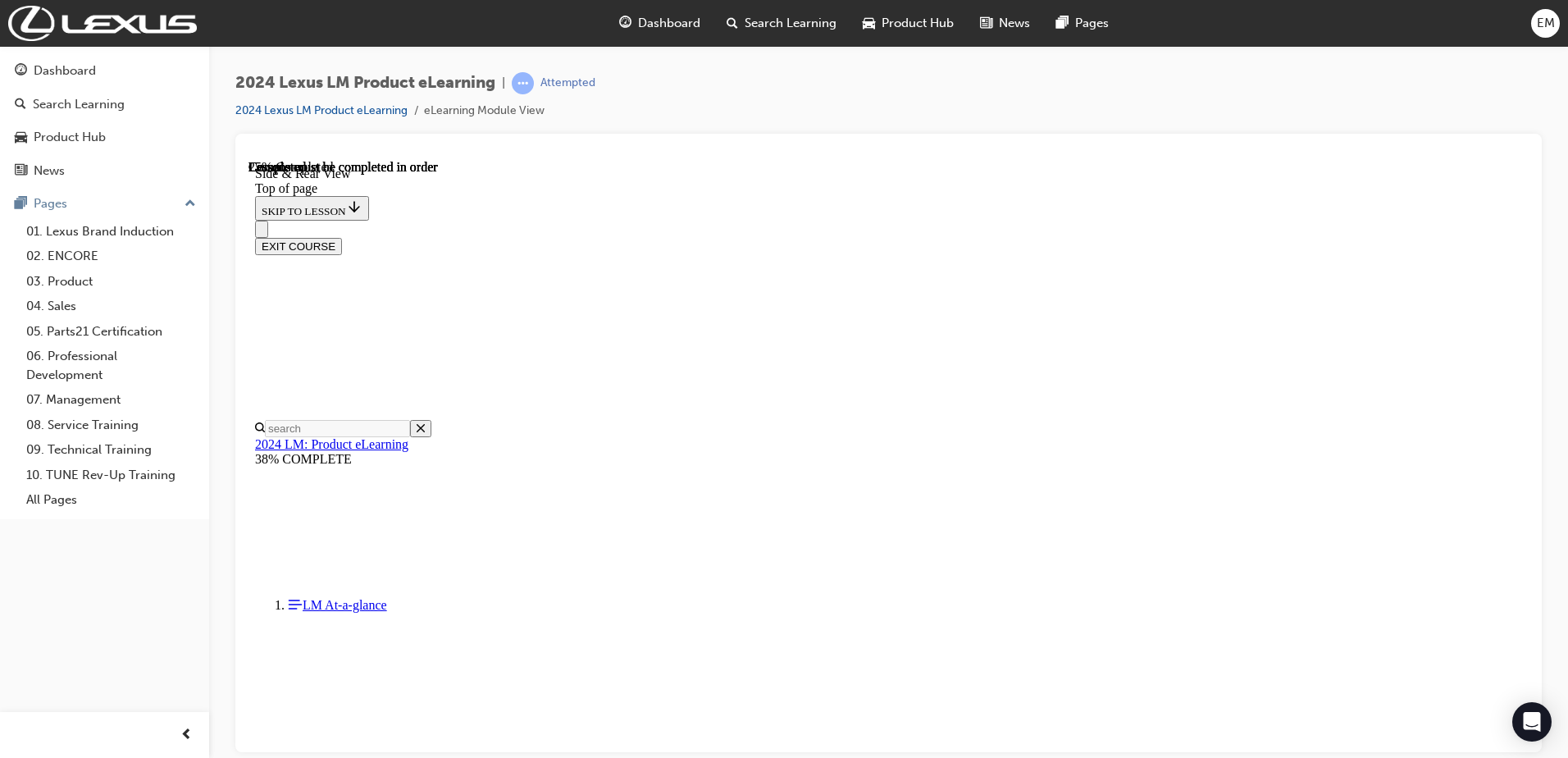
scroll to position [458, 0]
drag, startPoint x: 630, startPoint y: 377, endPoint x: 885, endPoint y: 477, distance: 273.9
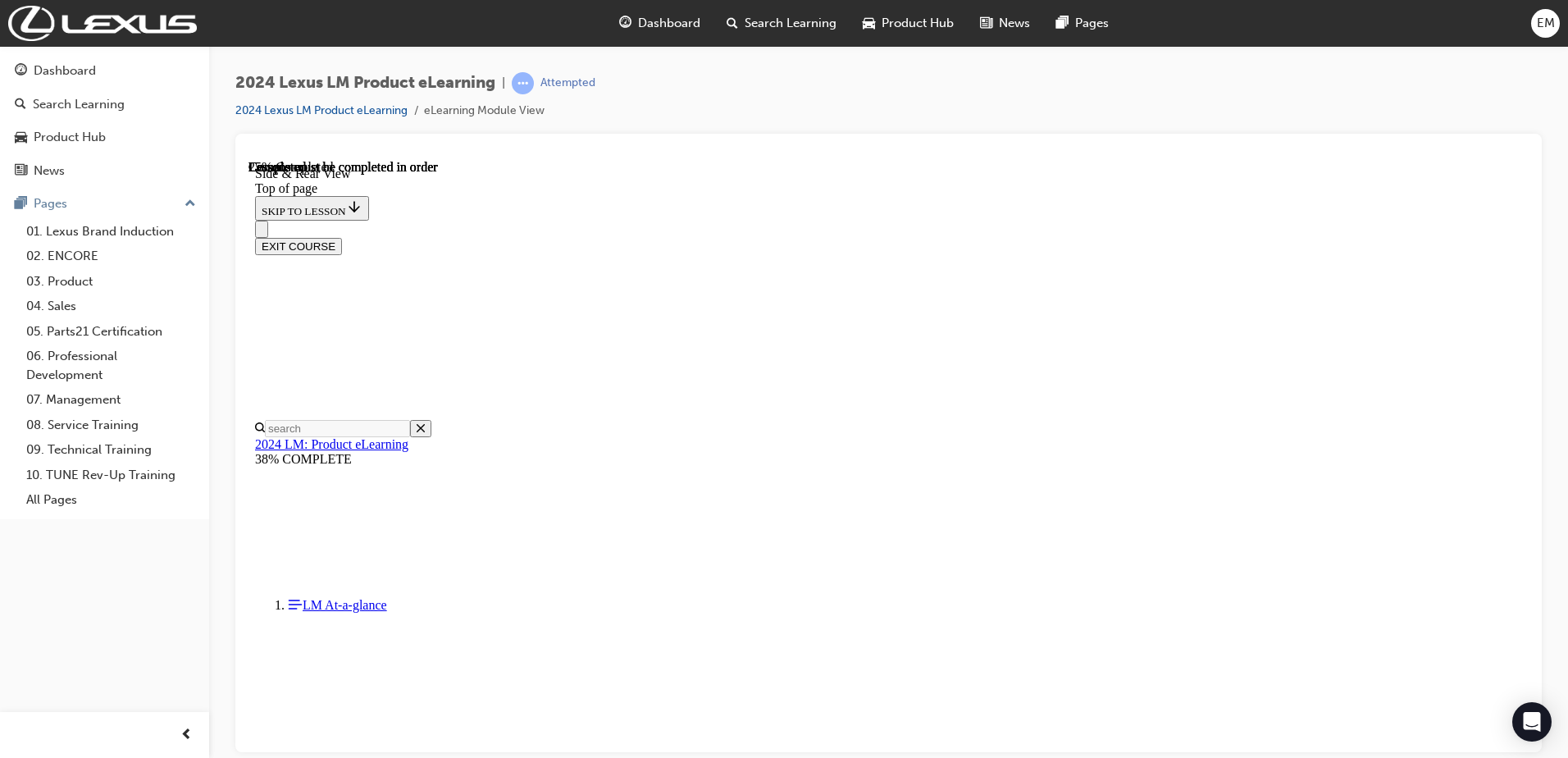
drag, startPoint x: 550, startPoint y: 382, endPoint x: 575, endPoint y: 385, distance: 25.2
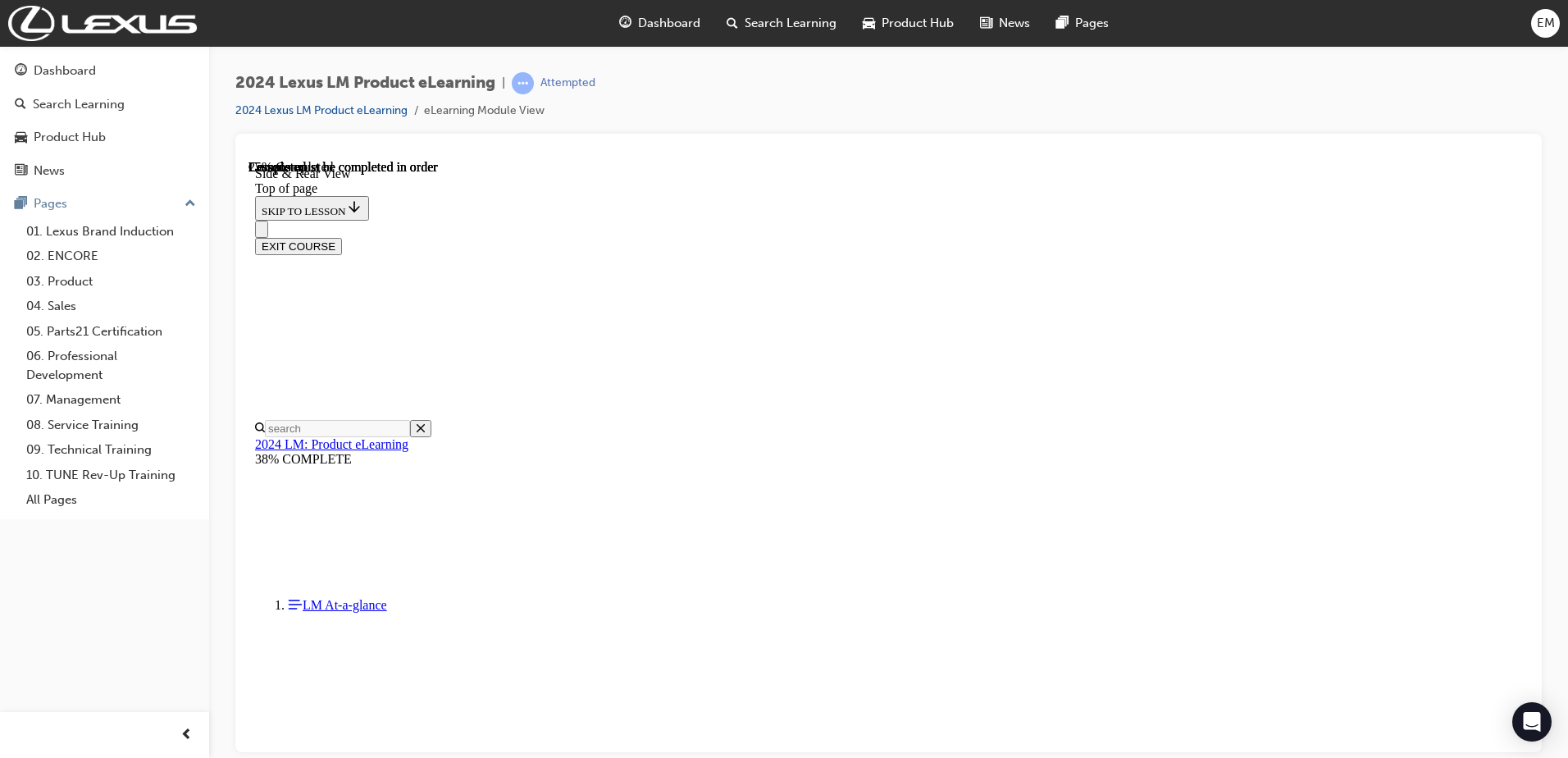
drag, startPoint x: 1199, startPoint y: 440, endPoint x: 1178, endPoint y: 441, distance: 21.0
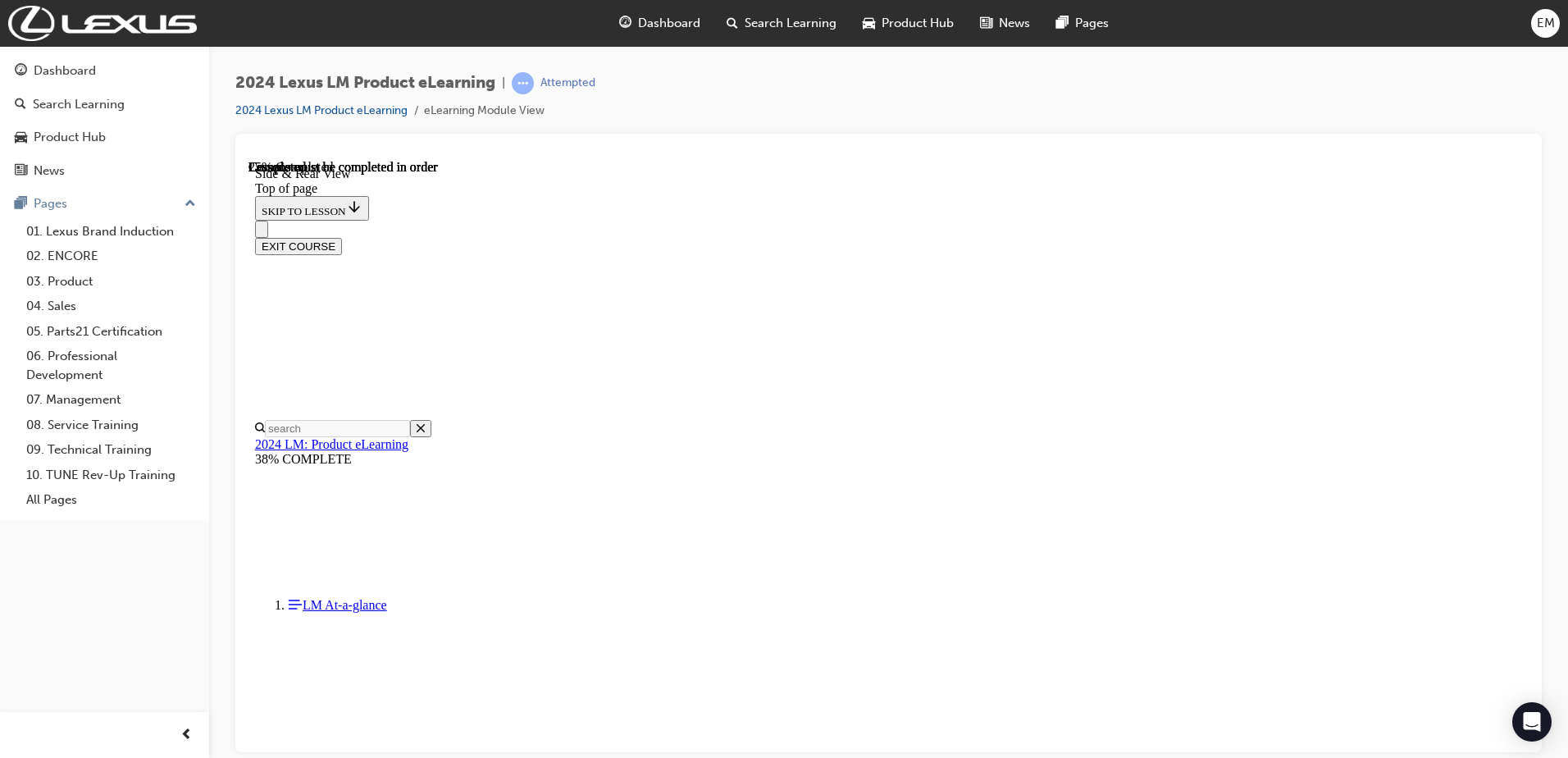
drag, startPoint x: 1256, startPoint y: 363, endPoint x: 1216, endPoint y: 369, distance: 40.4
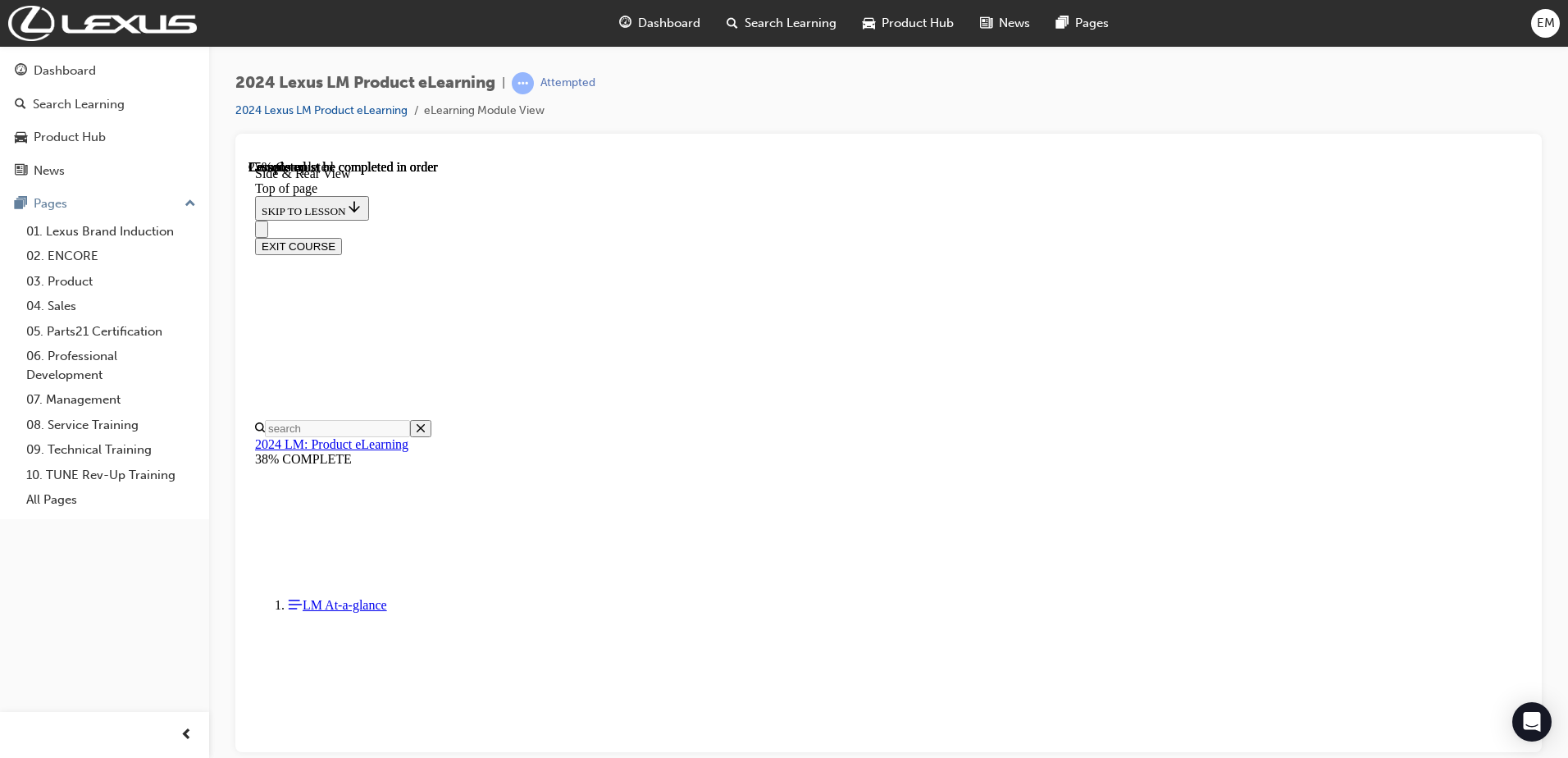
drag, startPoint x: 1779, startPoint y: 549, endPoint x: 1526, endPoint y: 440, distance: 275.5
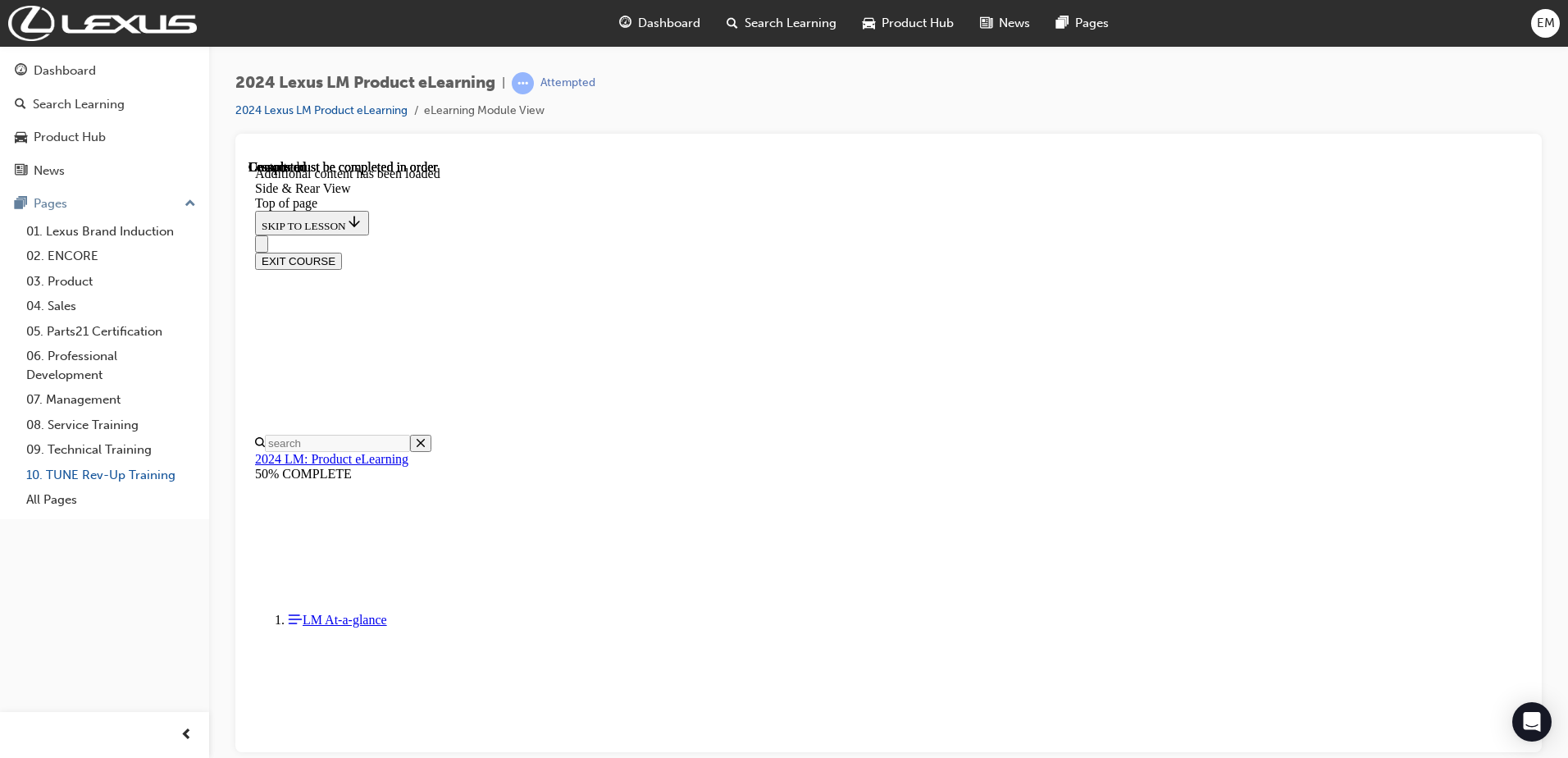
scroll to position [1988, 0]
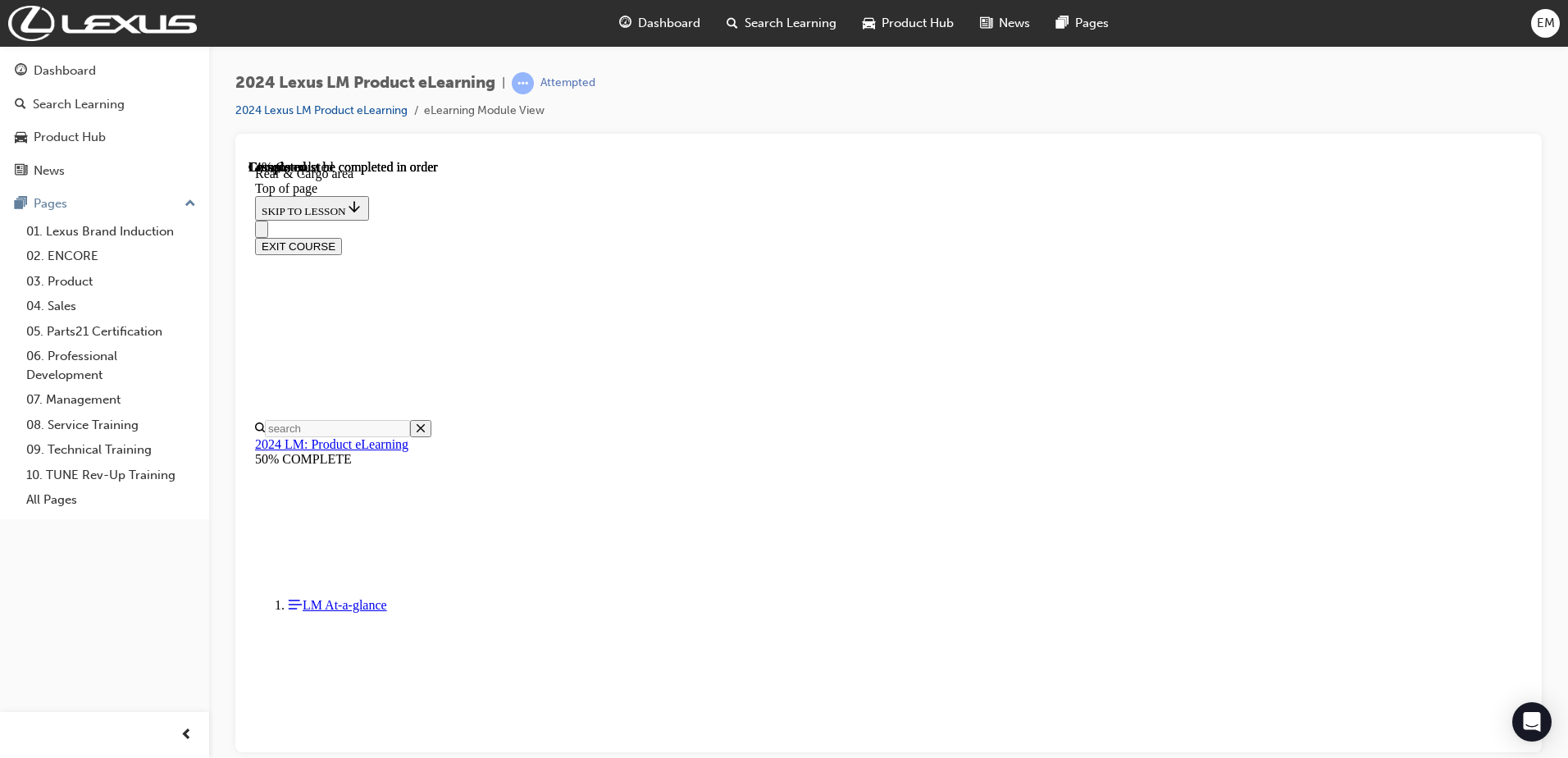
scroll to position [521, 0]
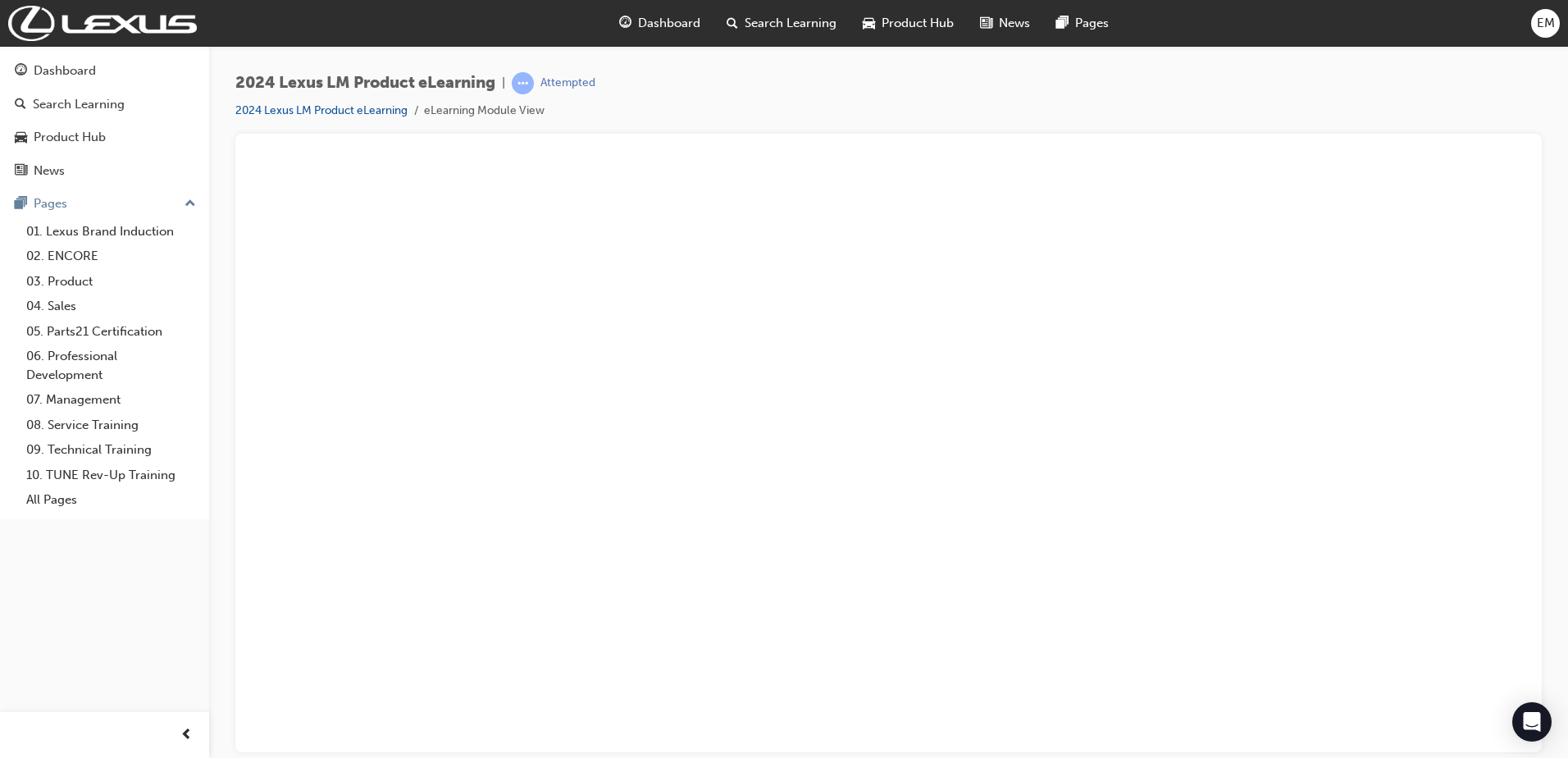
click at [837, 597] on button "Unzoom image" at bounding box center [888, 454] width 1280 height 592
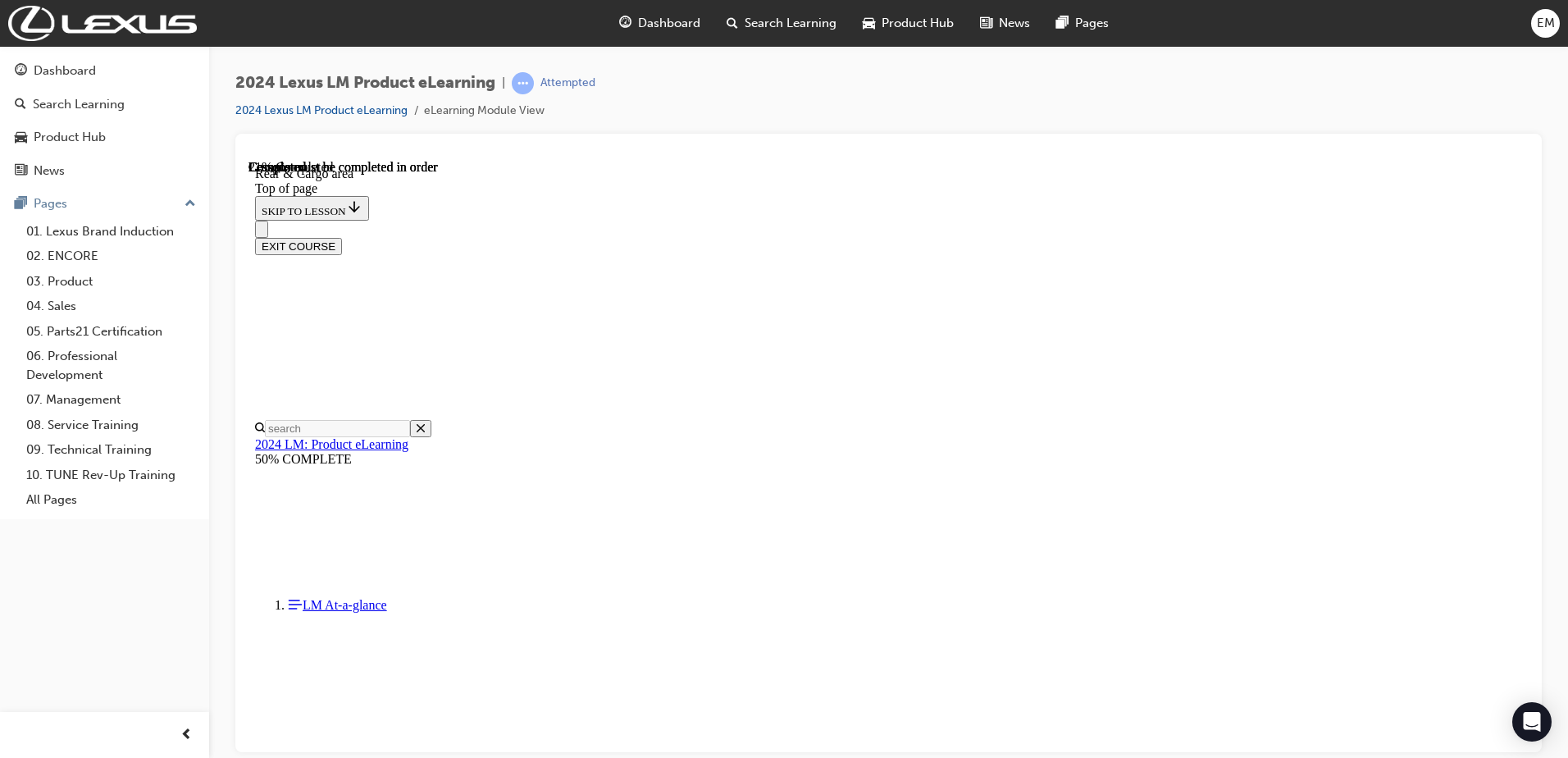
drag, startPoint x: 1519, startPoint y: 324, endPoint x: 1778, endPoint y: 566, distance: 354.5
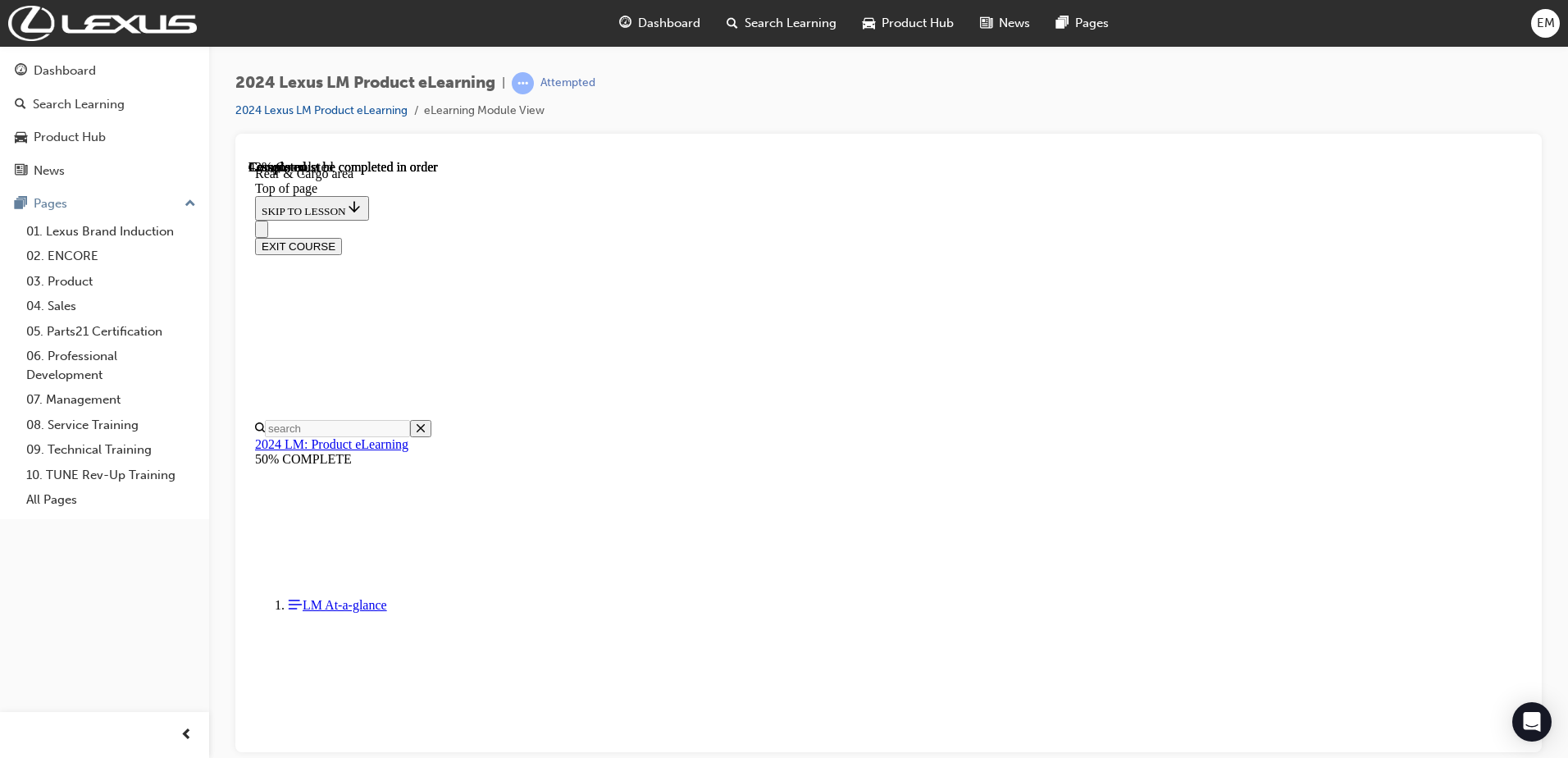
drag, startPoint x: 624, startPoint y: 412, endPoint x: 671, endPoint y: 398, distance: 49.0
drag, startPoint x: 871, startPoint y: 396, endPoint x: 847, endPoint y: 396, distance: 24.0
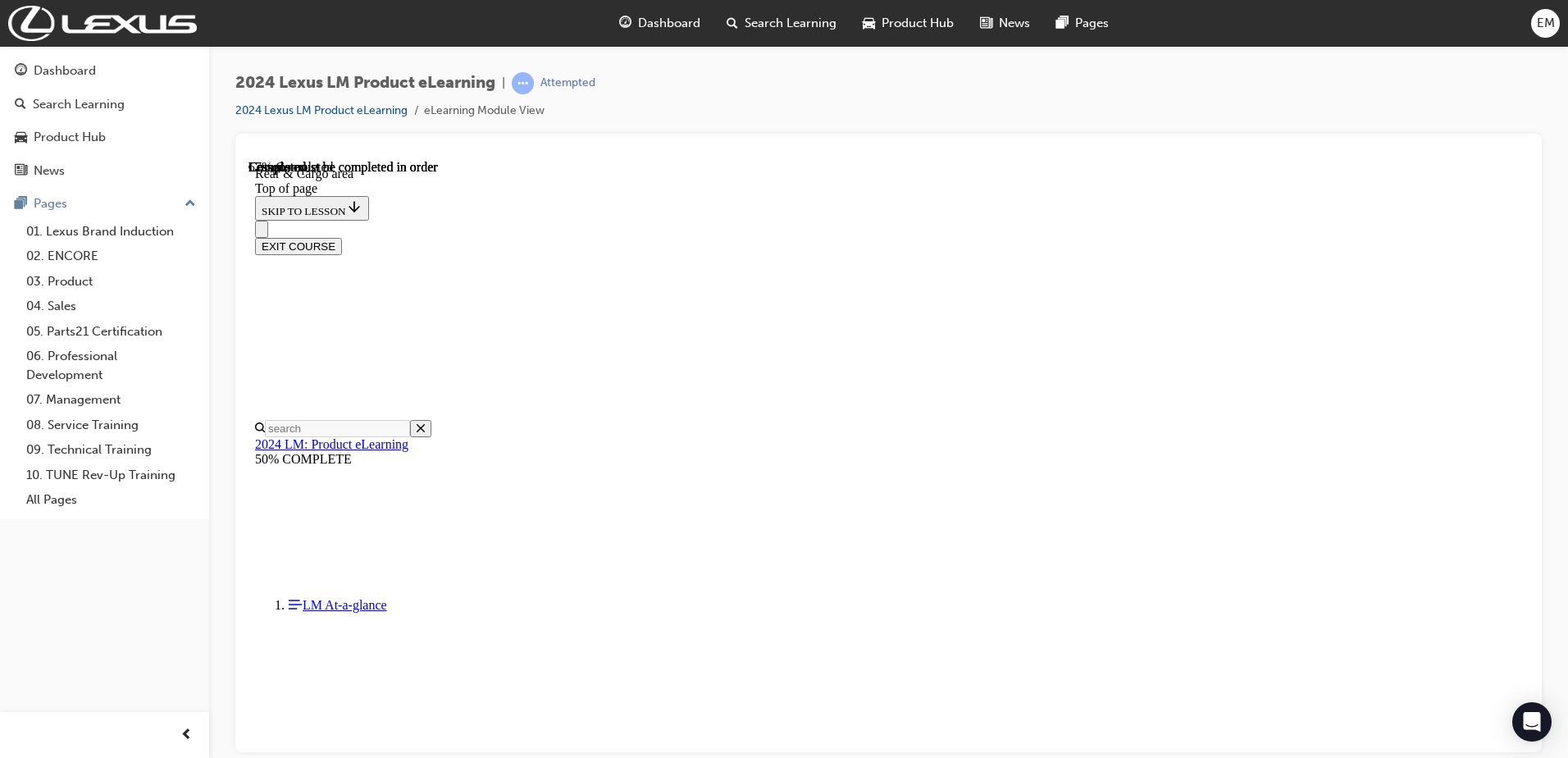
drag, startPoint x: 735, startPoint y: 485, endPoint x: 774, endPoint y: 476, distance: 40.0
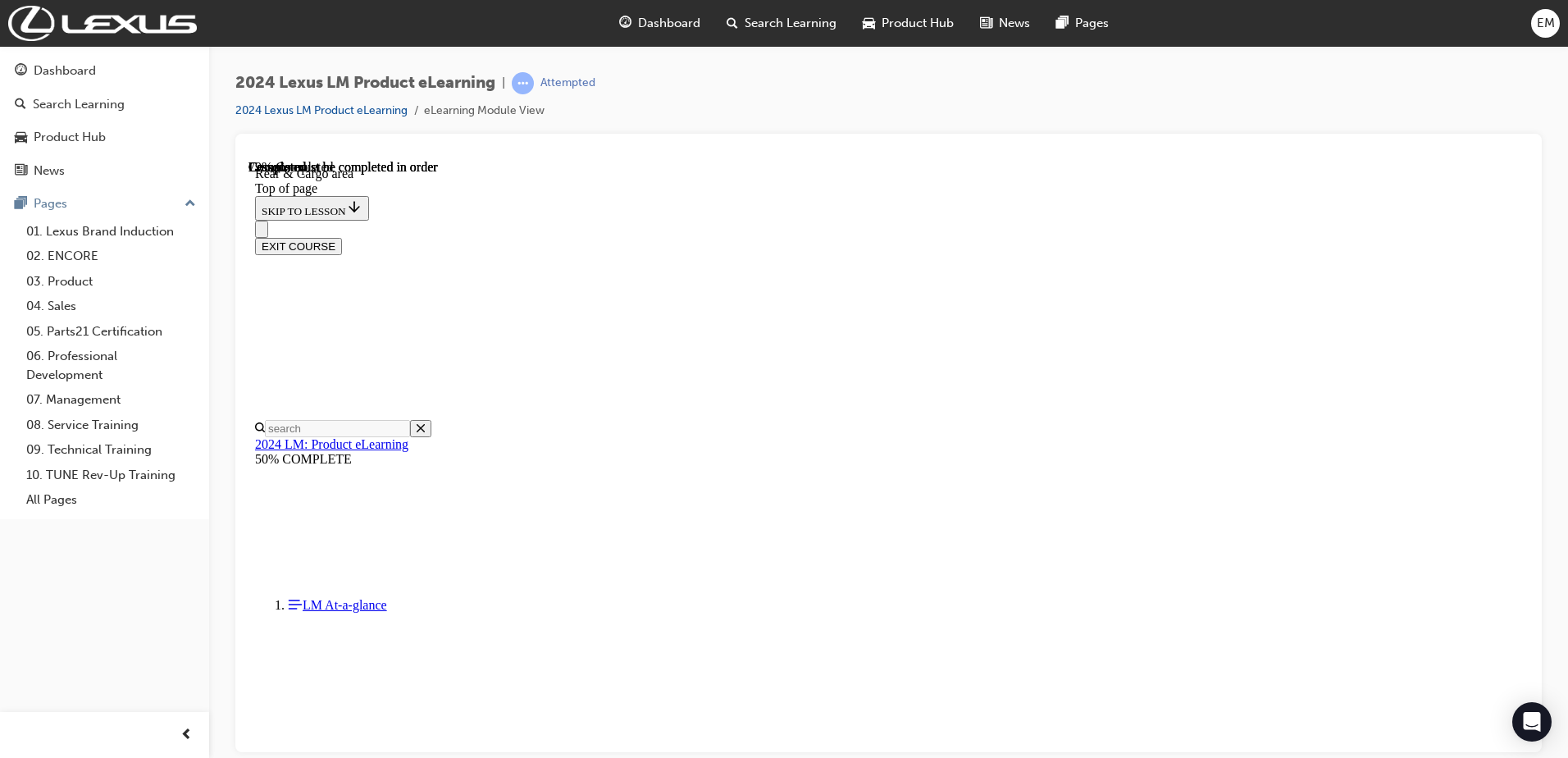
scroll to position [4566, 0]
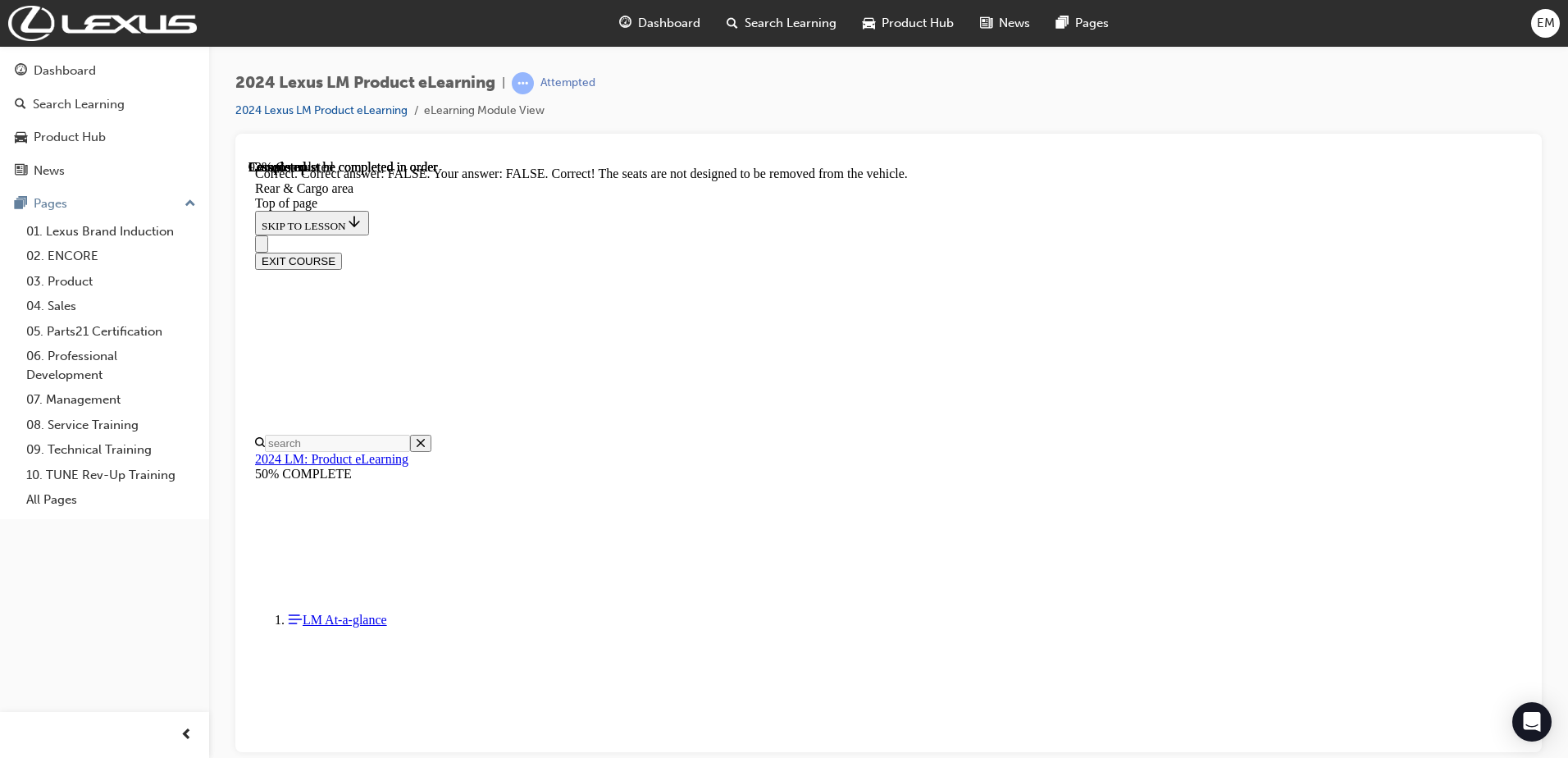
scroll to position [5282, 0]
drag, startPoint x: 1521, startPoint y: 630, endPoint x: 1764, endPoint y: 875, distance: 345.1
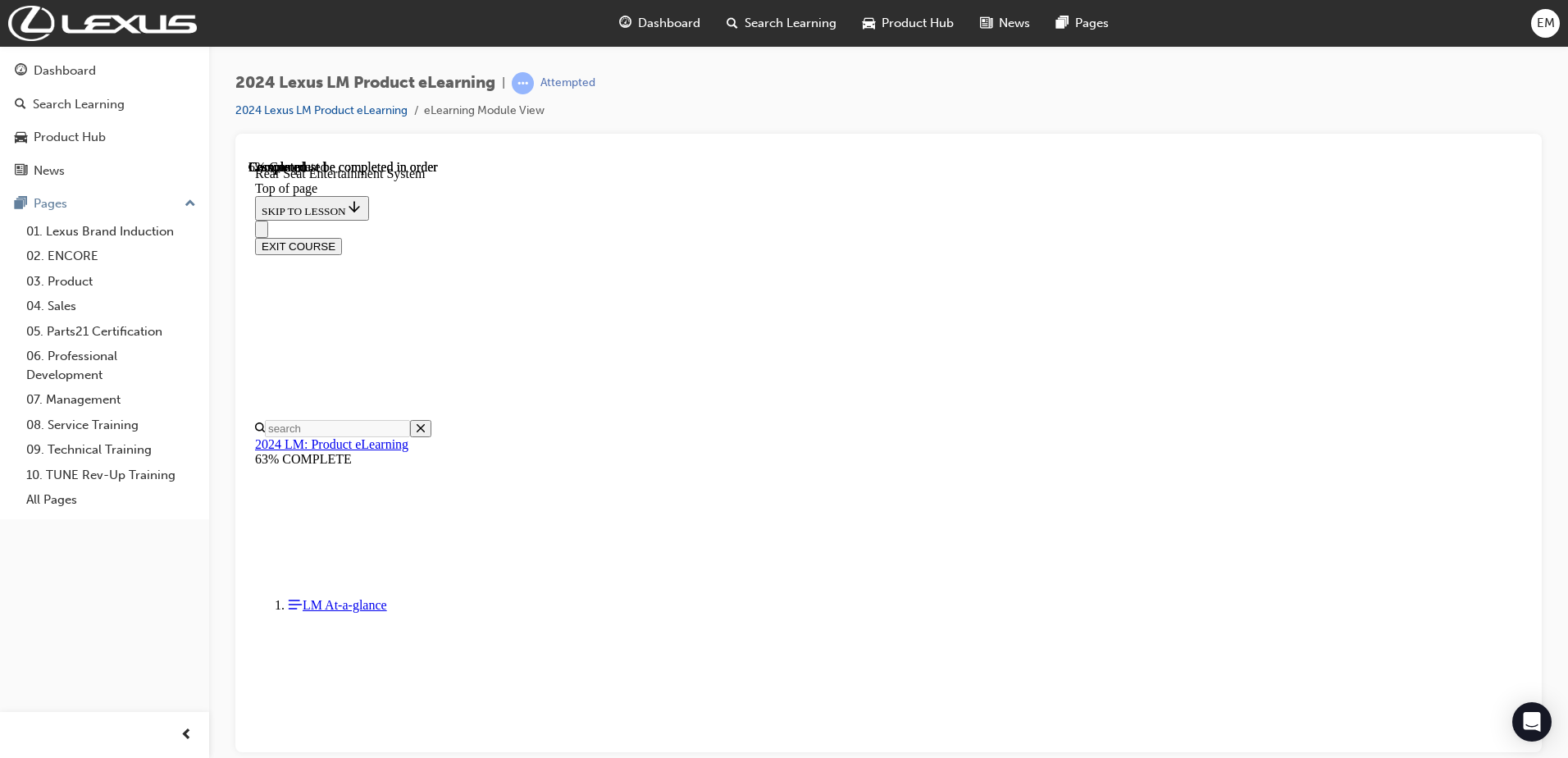
scroll to position [51, 0]
drag, startPoint x: 1522, startPoint y: 225, endPoint x: 1770, endPoint y: 874, distance: 694.8
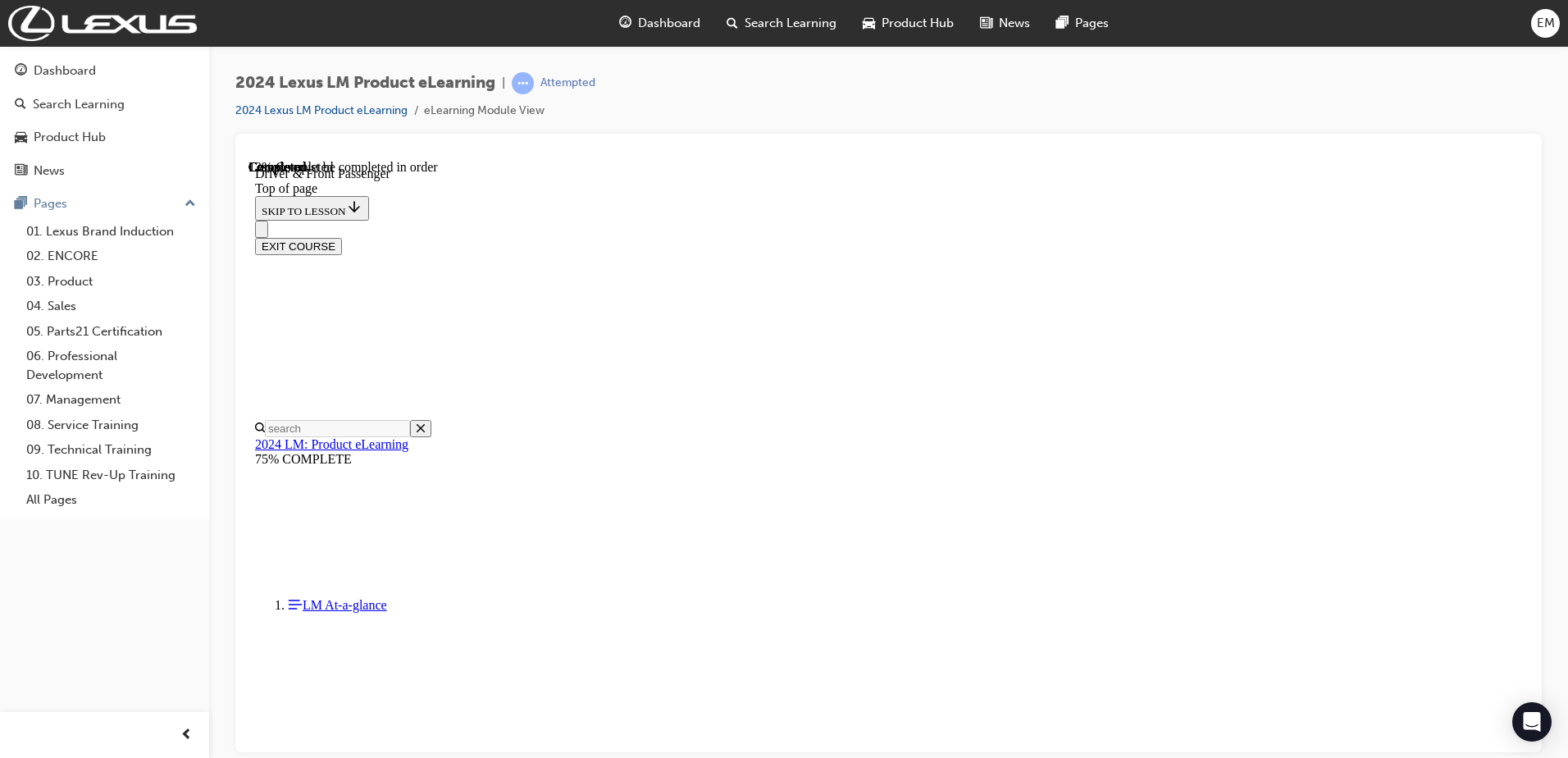
scroll to position [448, 0]
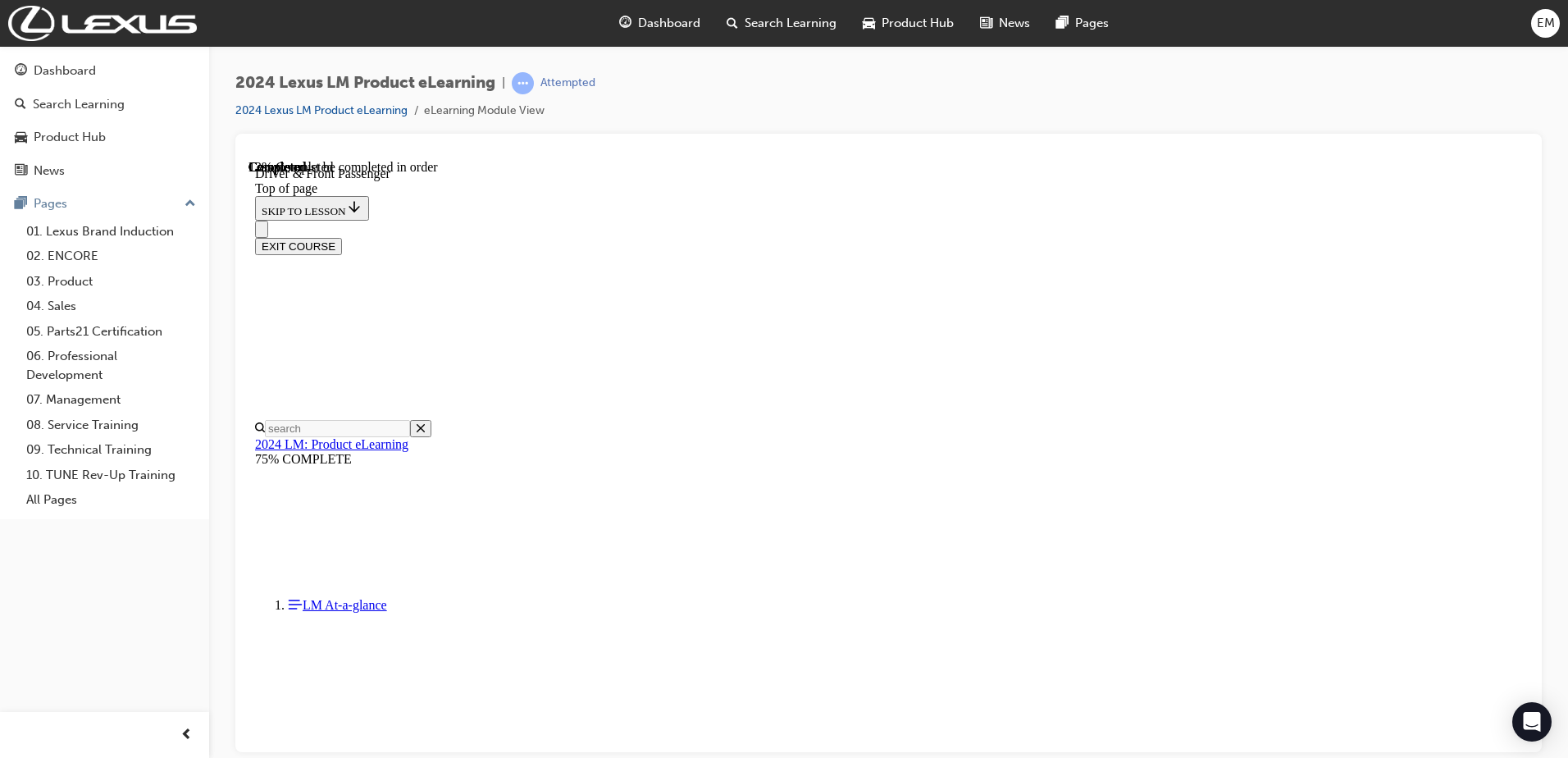
drag, startPoint x: 1777, startPoint y: 522, endPoint x: 1523, endPoint y: 411, distance: 277.2
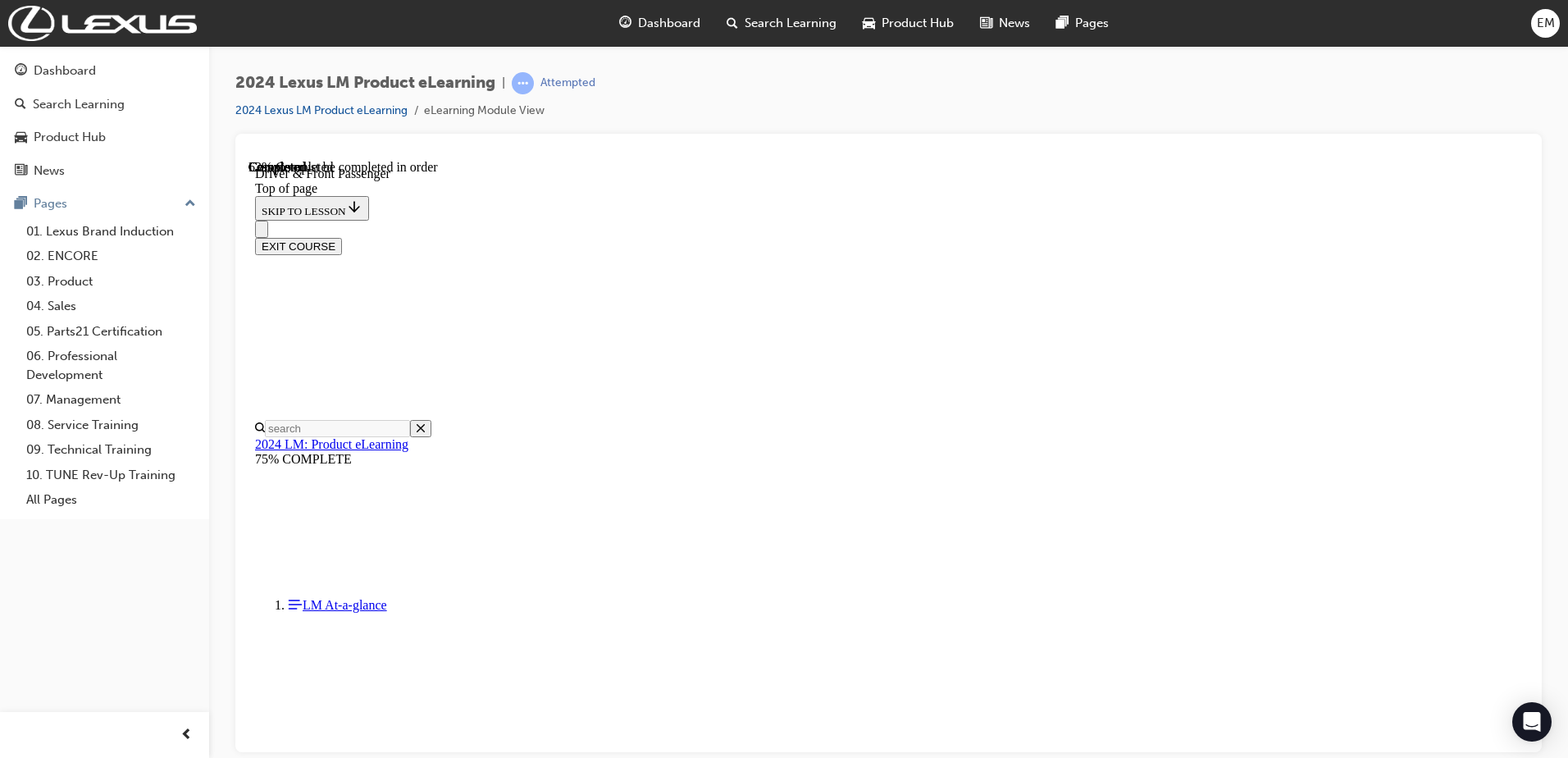
scroll to position [2115, 0]
drag, startPoint x: 1526, startPoint y: 366, endPoint x: 1778, endPoint y: 735, distance: 446.8
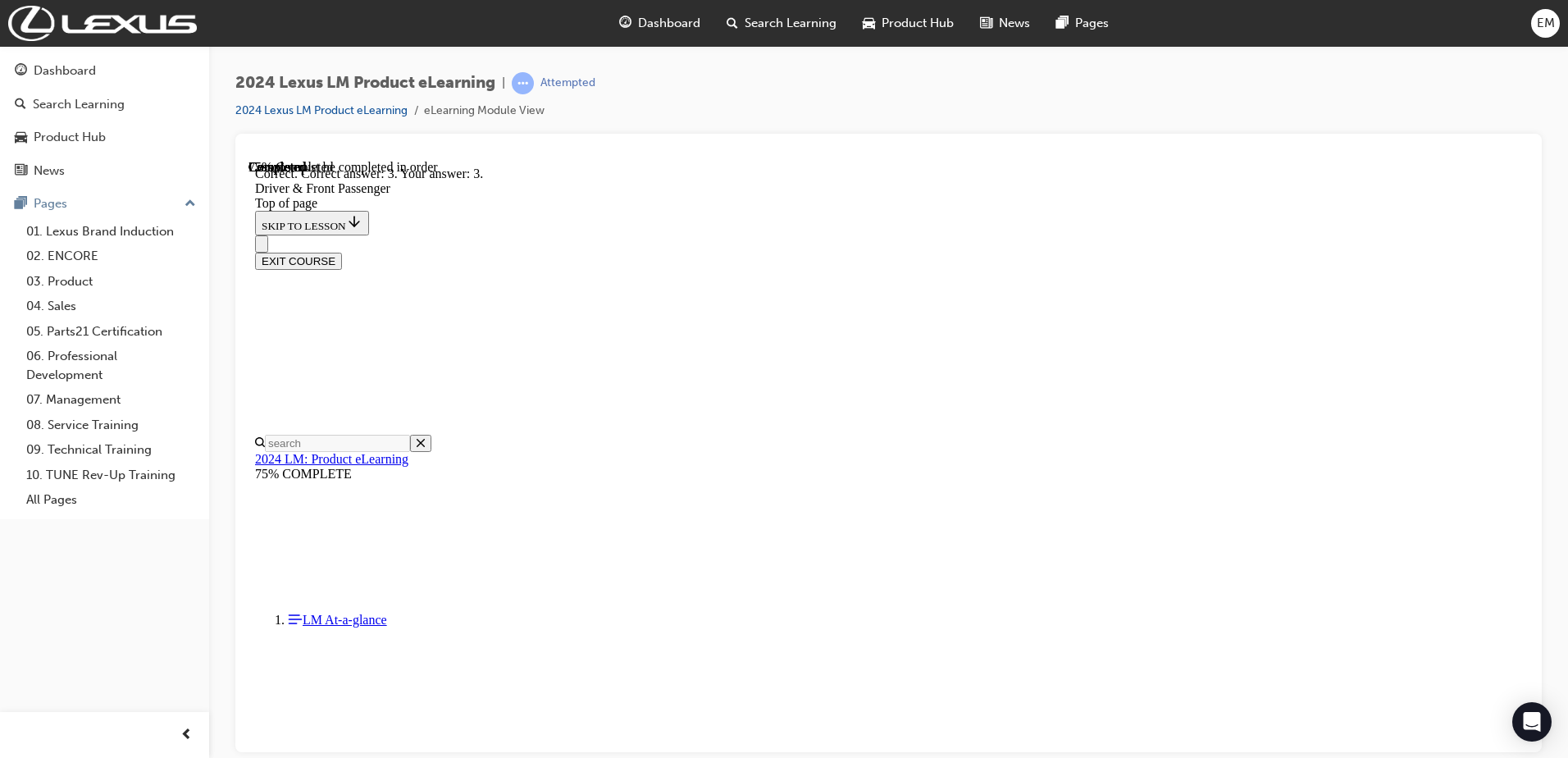
scroll to position [2190, 0]
drag, startPoint x: 1524, startPoint y: 626, endPoint x: 1784, endPoint y: 716, distance: 275.1
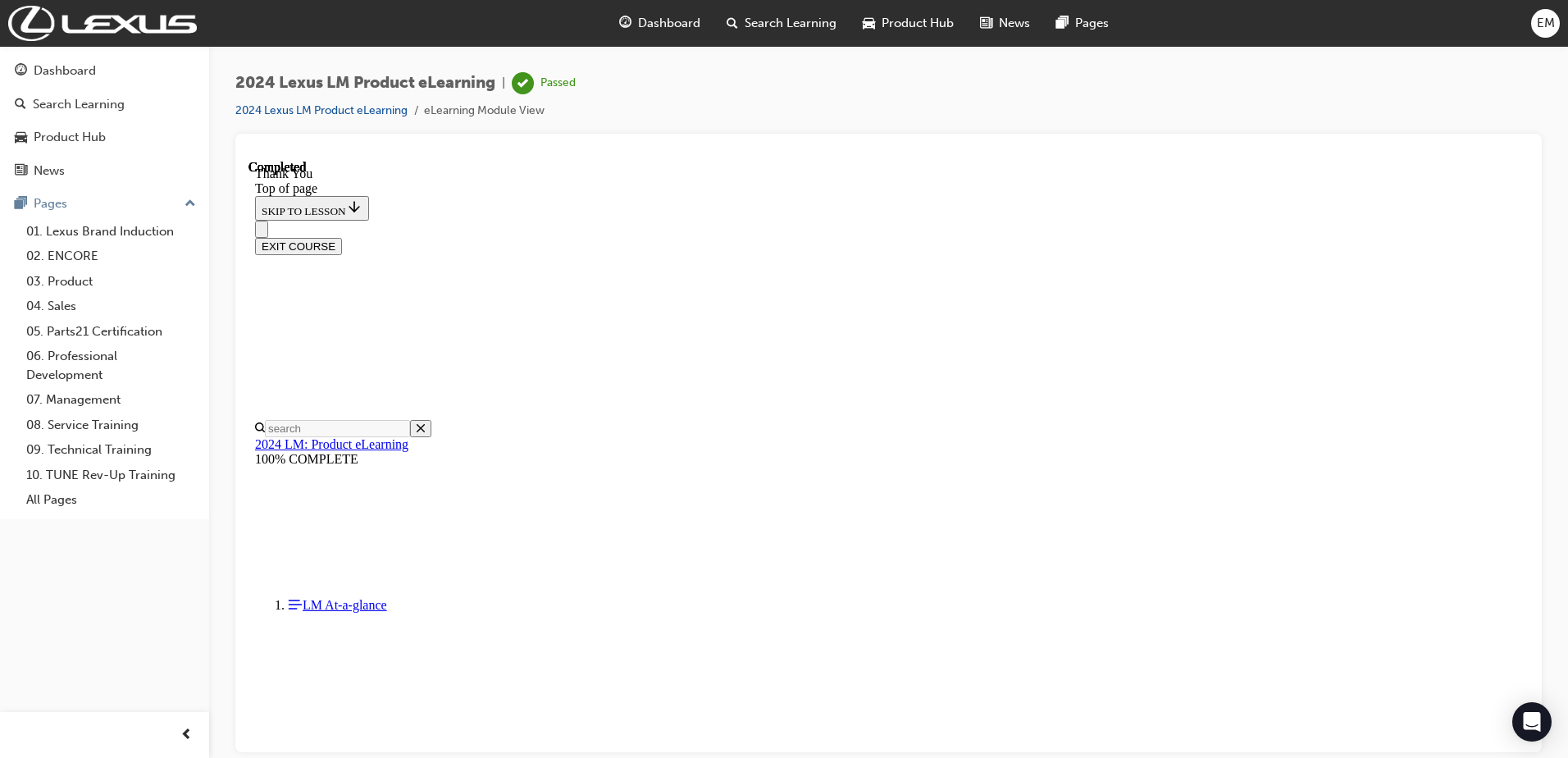
click at [1262, 112] on div "2024 Lexus LM Product eLearning | Passed 2024 Lexus LM Product eLearning eLearn…" at bounding box center [888, 102] width 1306 height 62
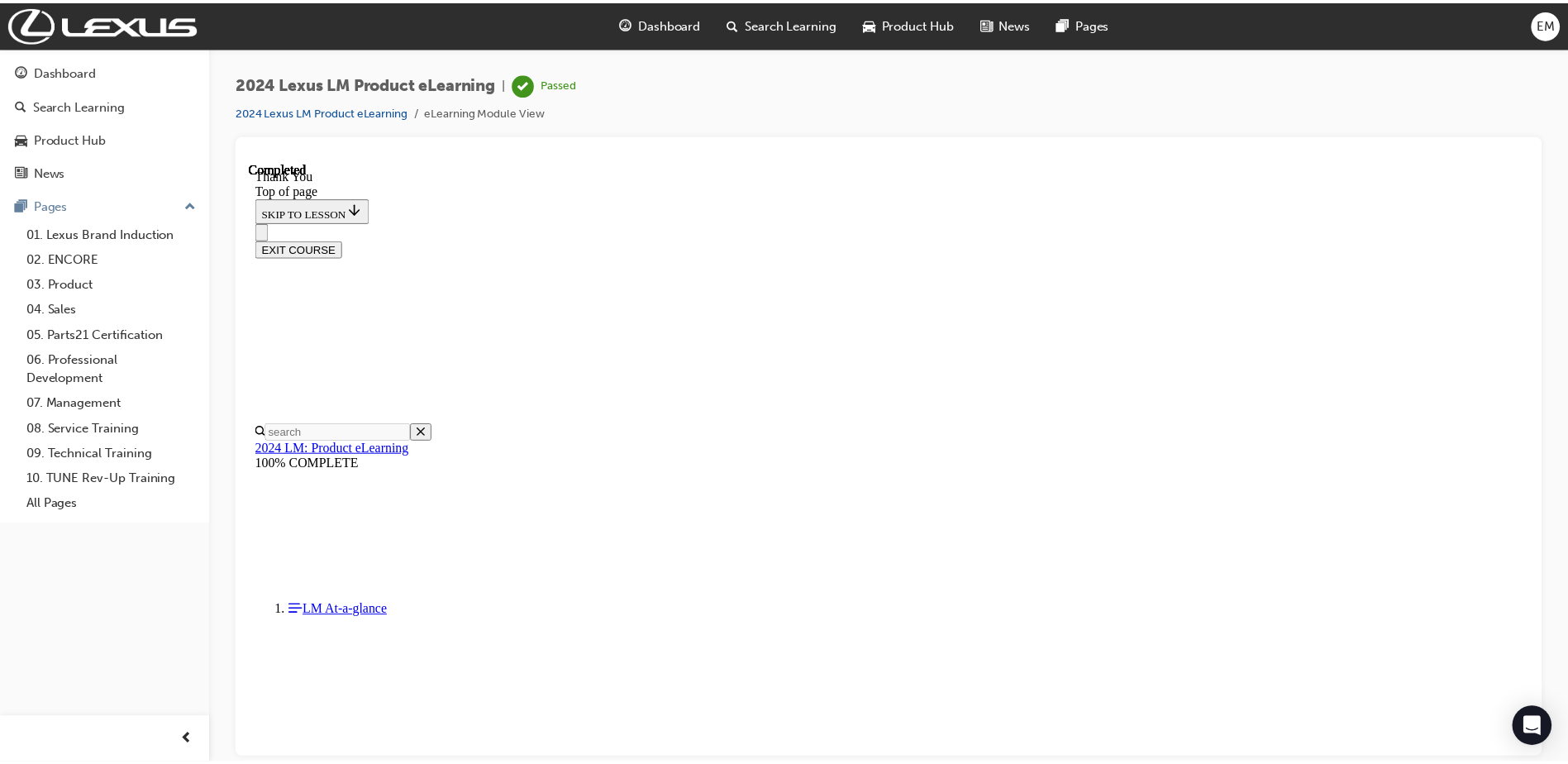
scroll to position [0, 0]
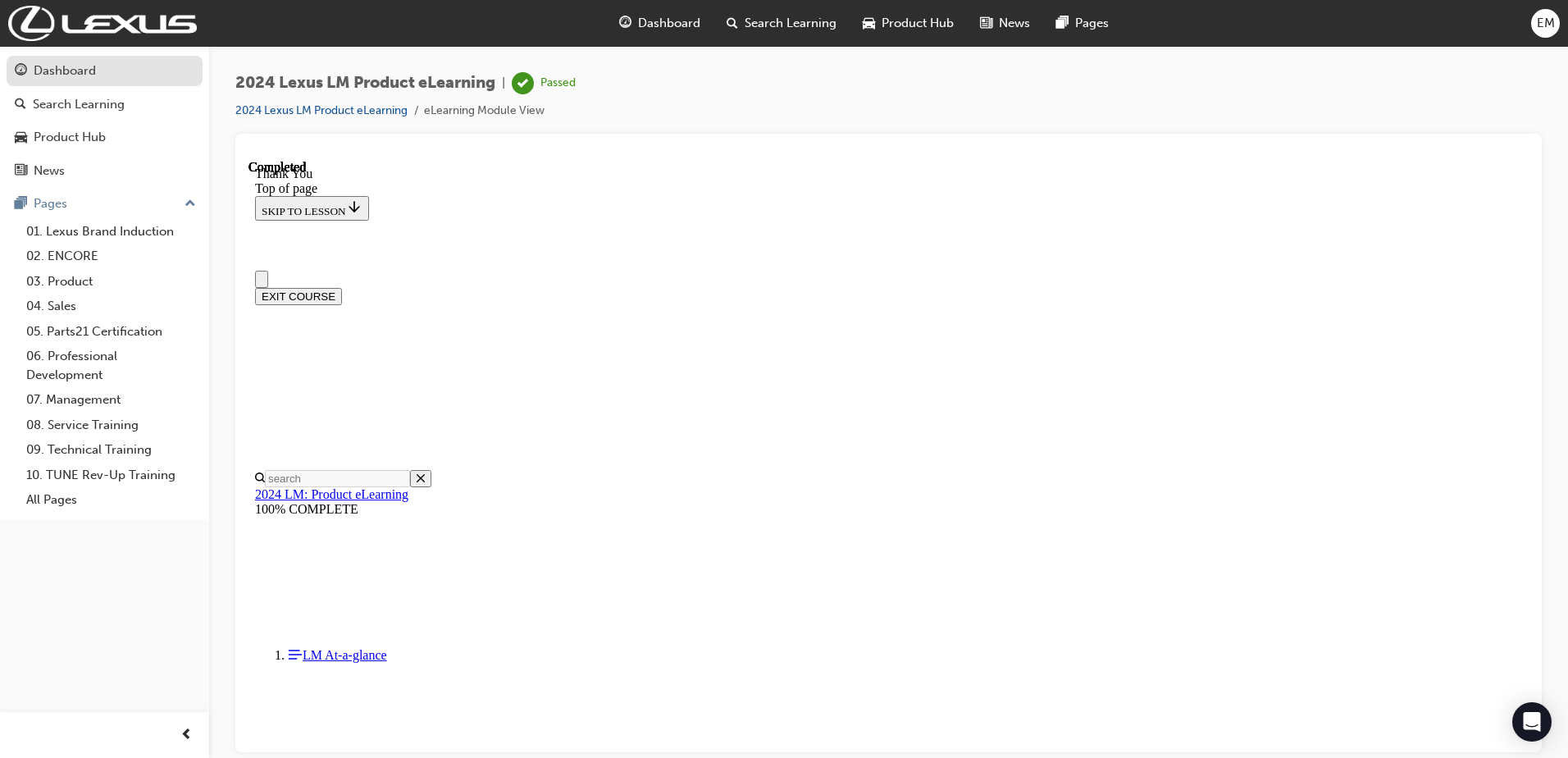
click at [102, 74] on div "Dashboard" at bounding box center [104, 71] width 180 height 21
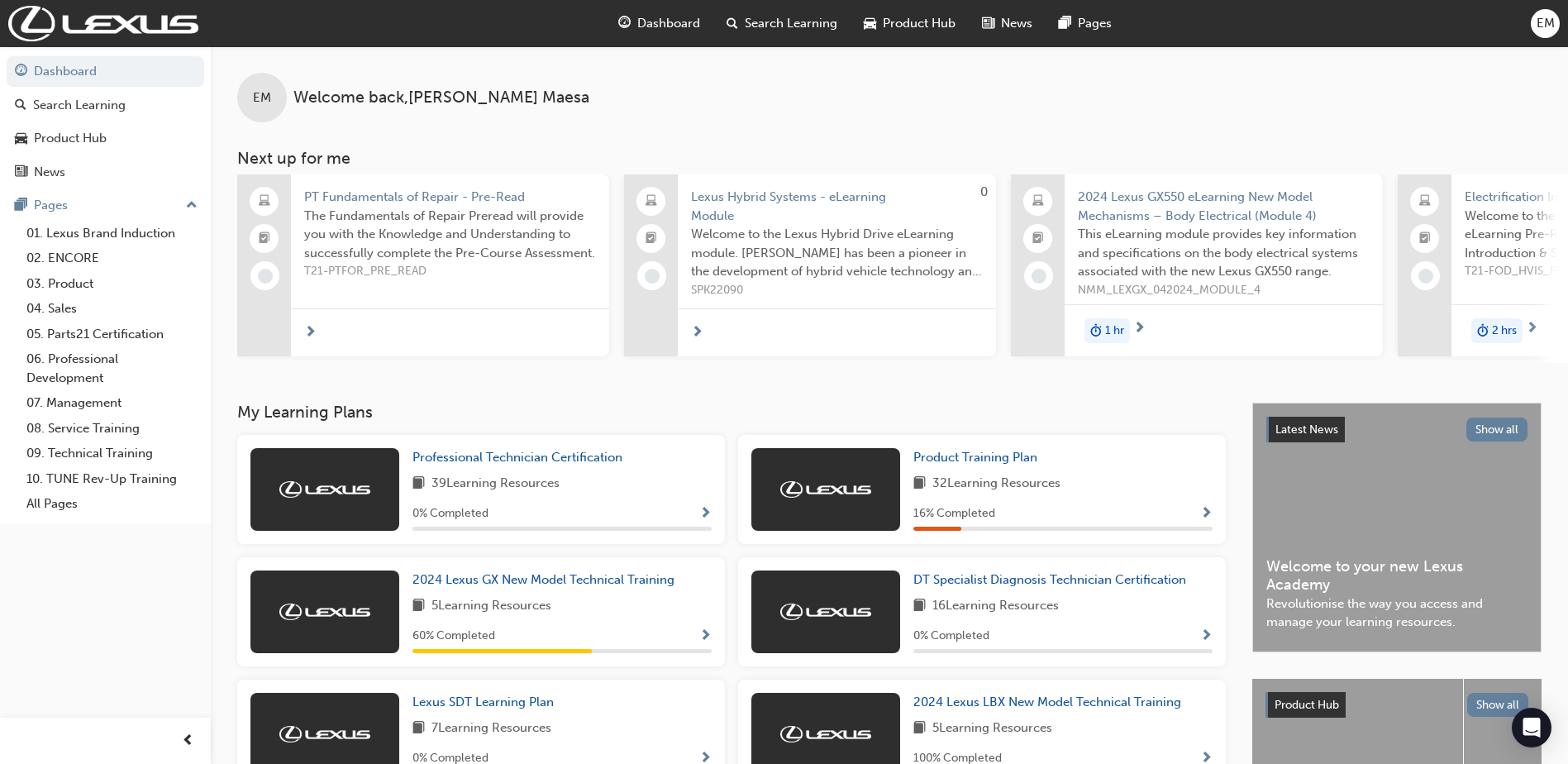
click at [1543, 21] on span "EM" at bounding box center [1545, 24] width 18 height 19
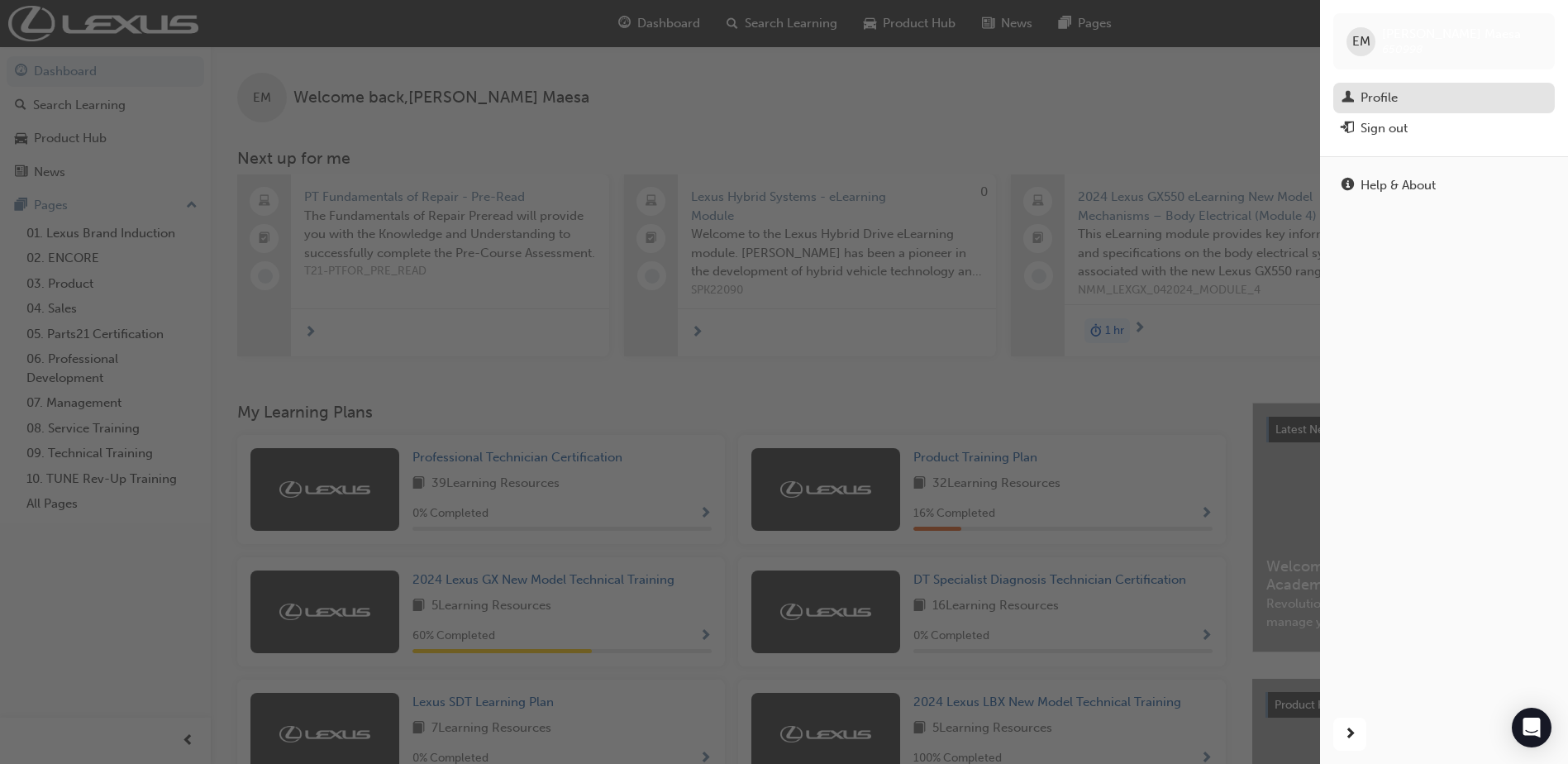
click at [1411, 94] on div "Profile" at bounding box center [1444, 98] width 205 height 21
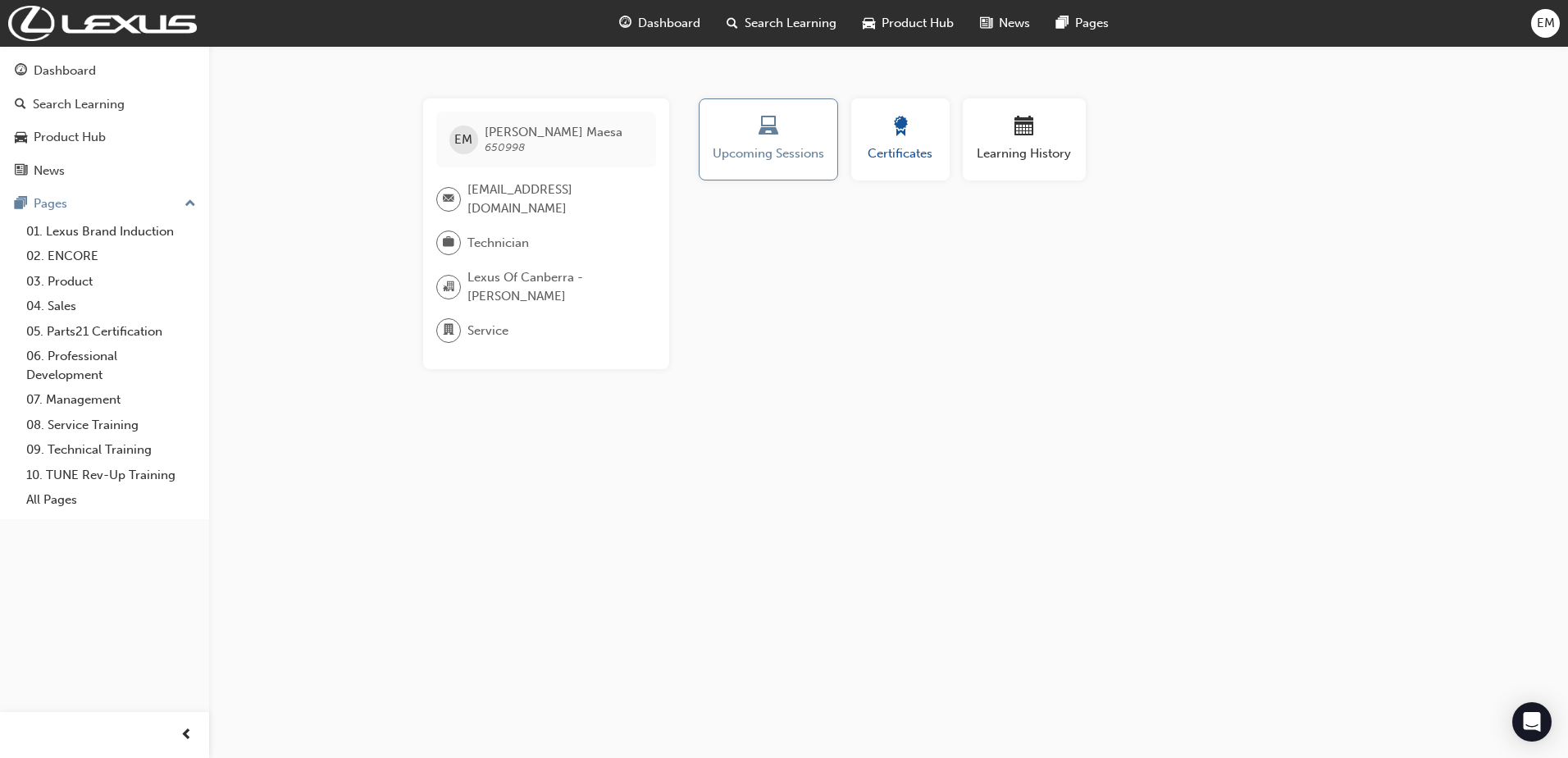
click at [911, 114] on button "Certificates" at bounding box center [899, 139] width 98 height 82
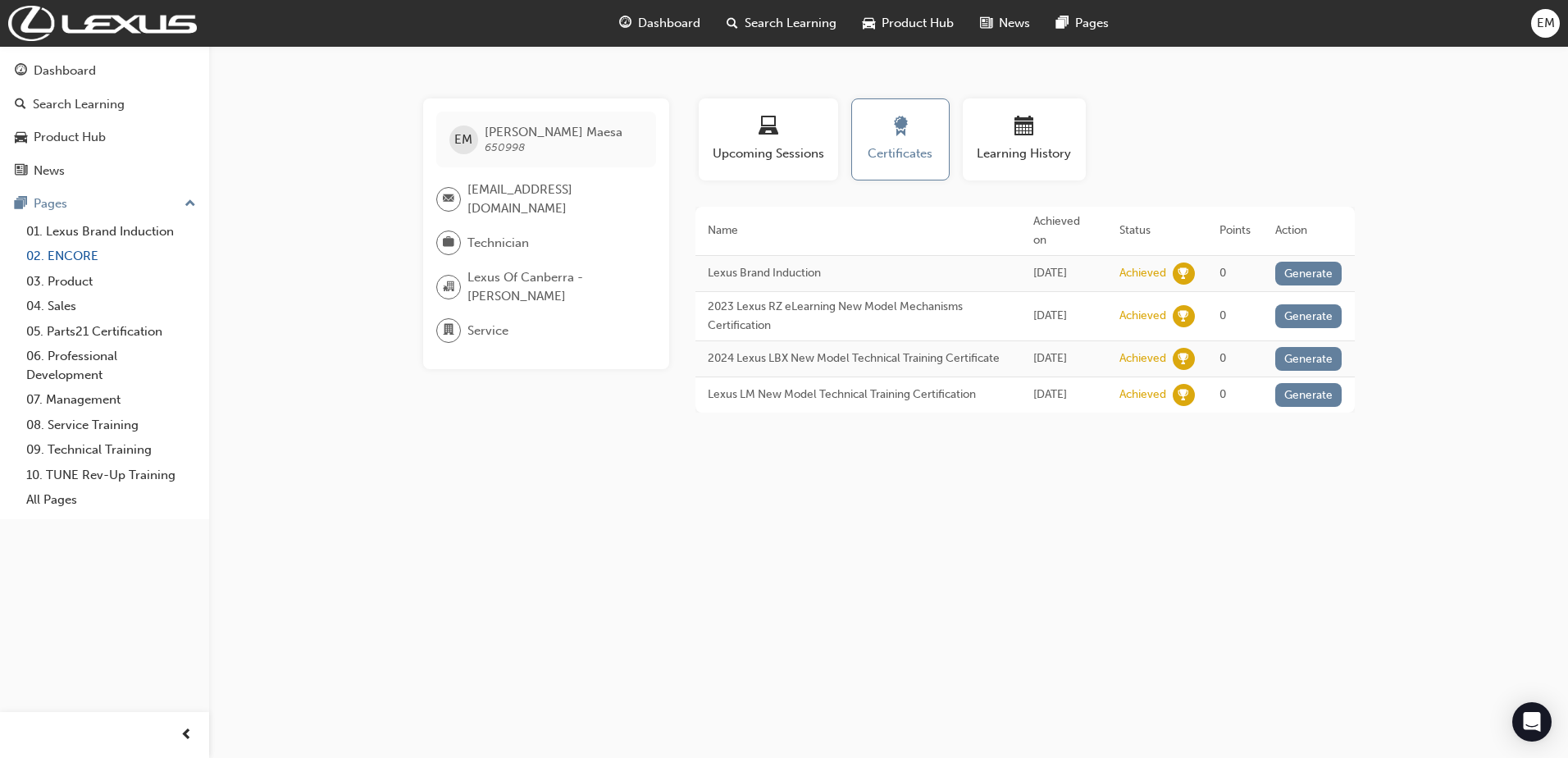
click at [77, 251] on link "02. ENCORE" at bounding box center [111, 256] width 183 height 25
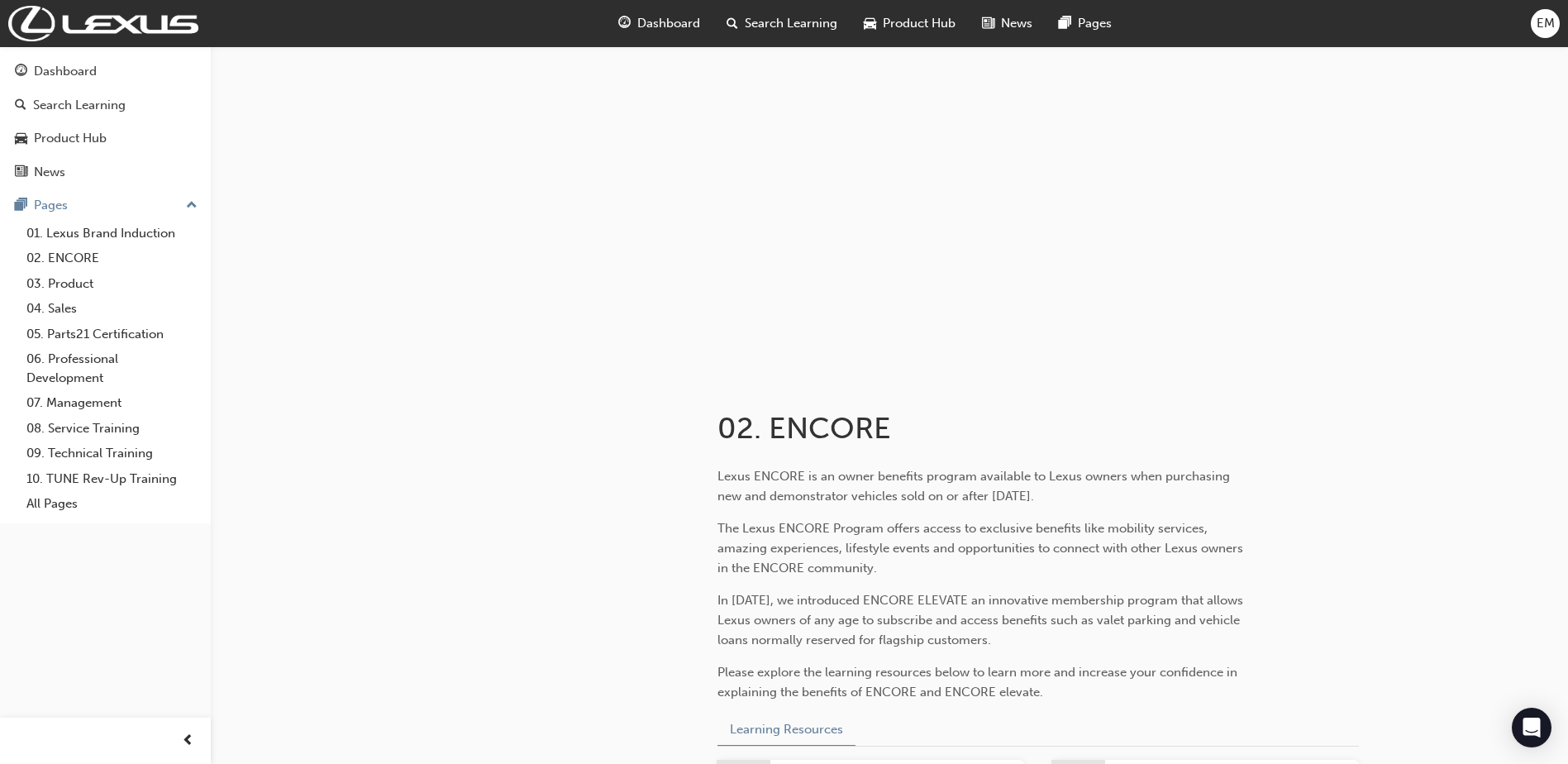
click at [1559, 22] on div "Dashboard Search Learning Product Hub News Pages EM" at bounding box center [784, 24] width 1568 height 47
click at [1547, 23] on span "EM" at bounding box center [1545, 24] width 18 height 19
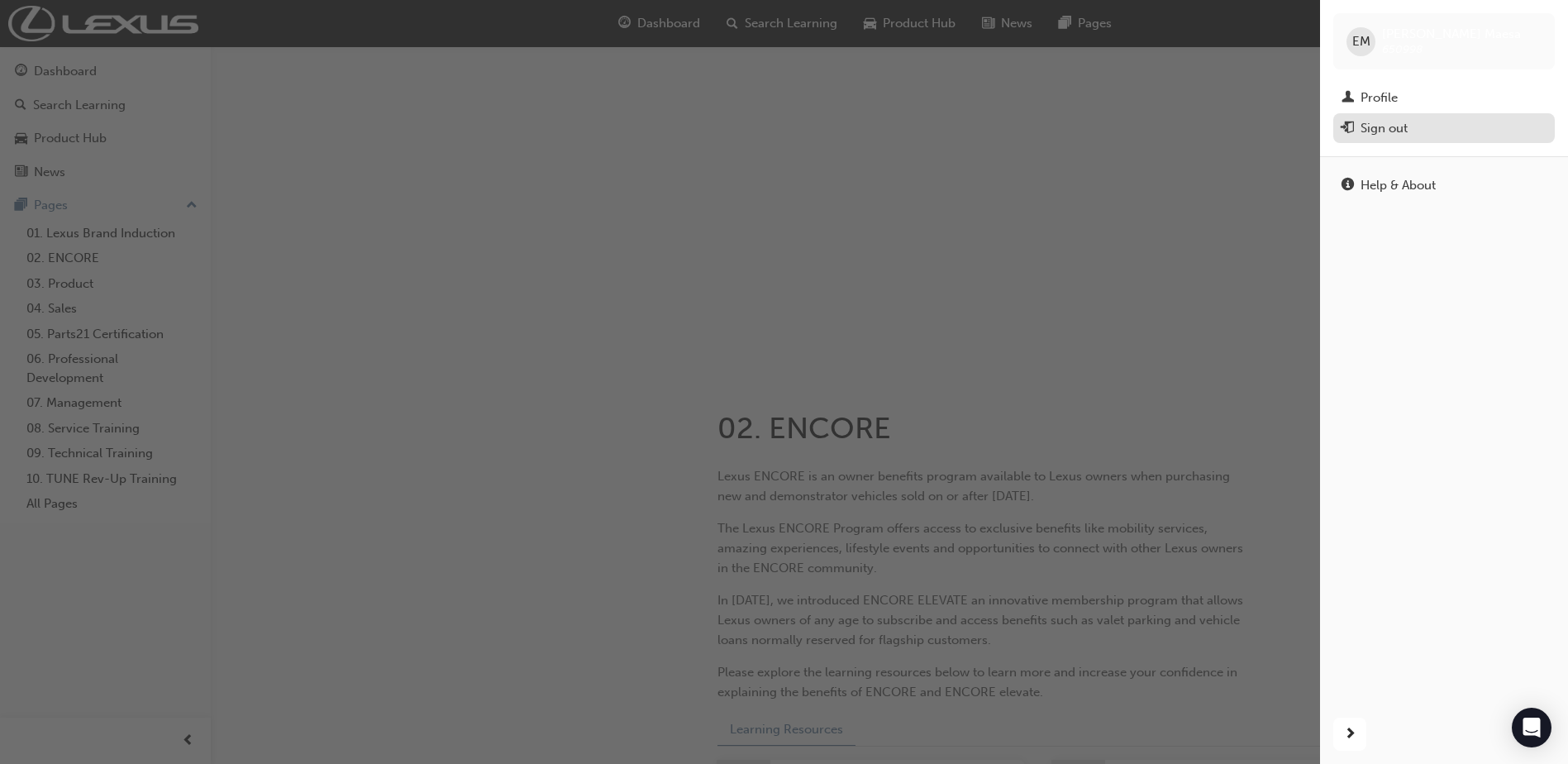
click at [1389, 122] on div "Sign out" at bounding box center [1384, 128] width 47 height 19
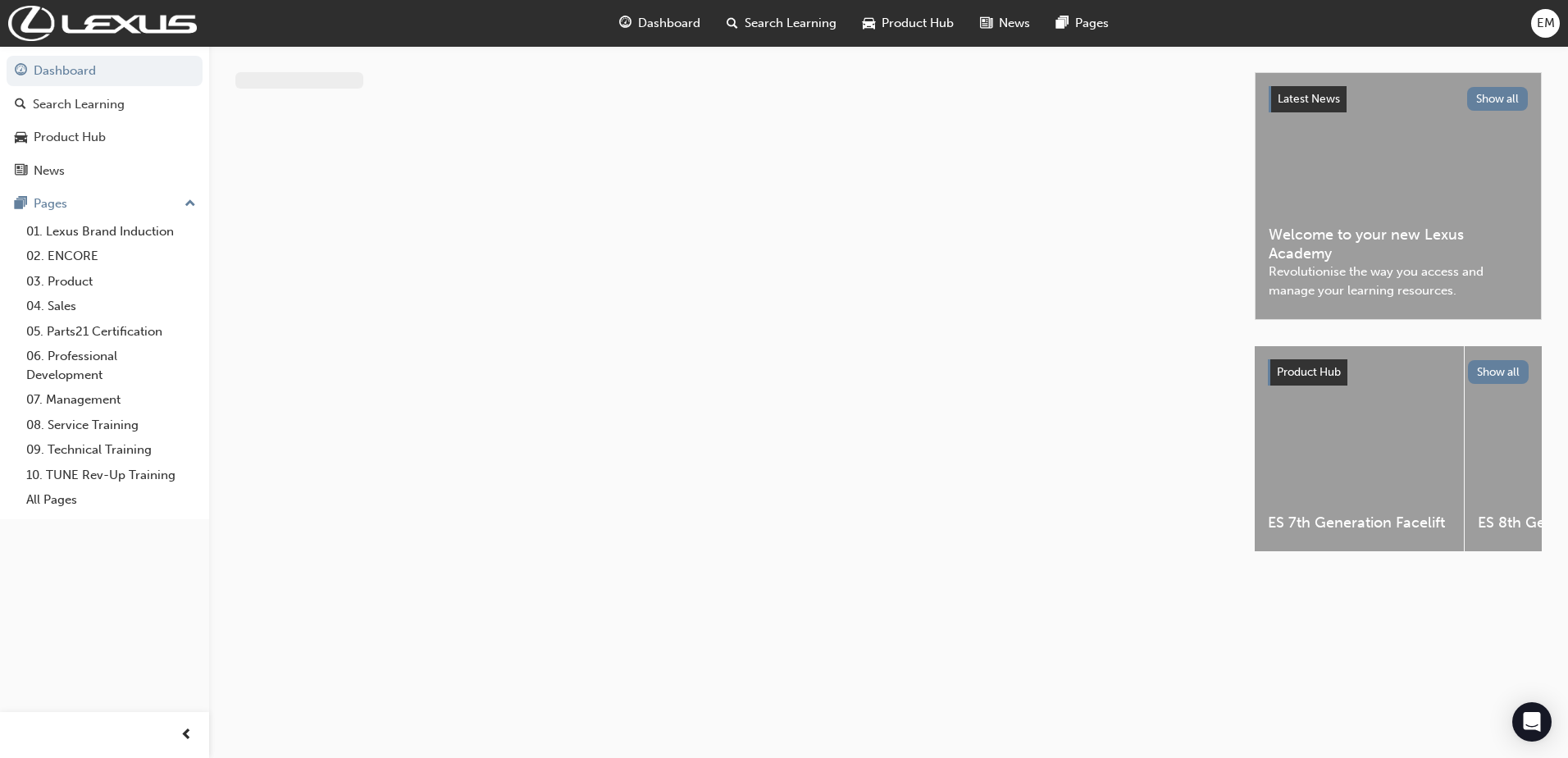
click at [1539, 17] on span "EM" at bounding box center [1545, 23] width 18 height 19
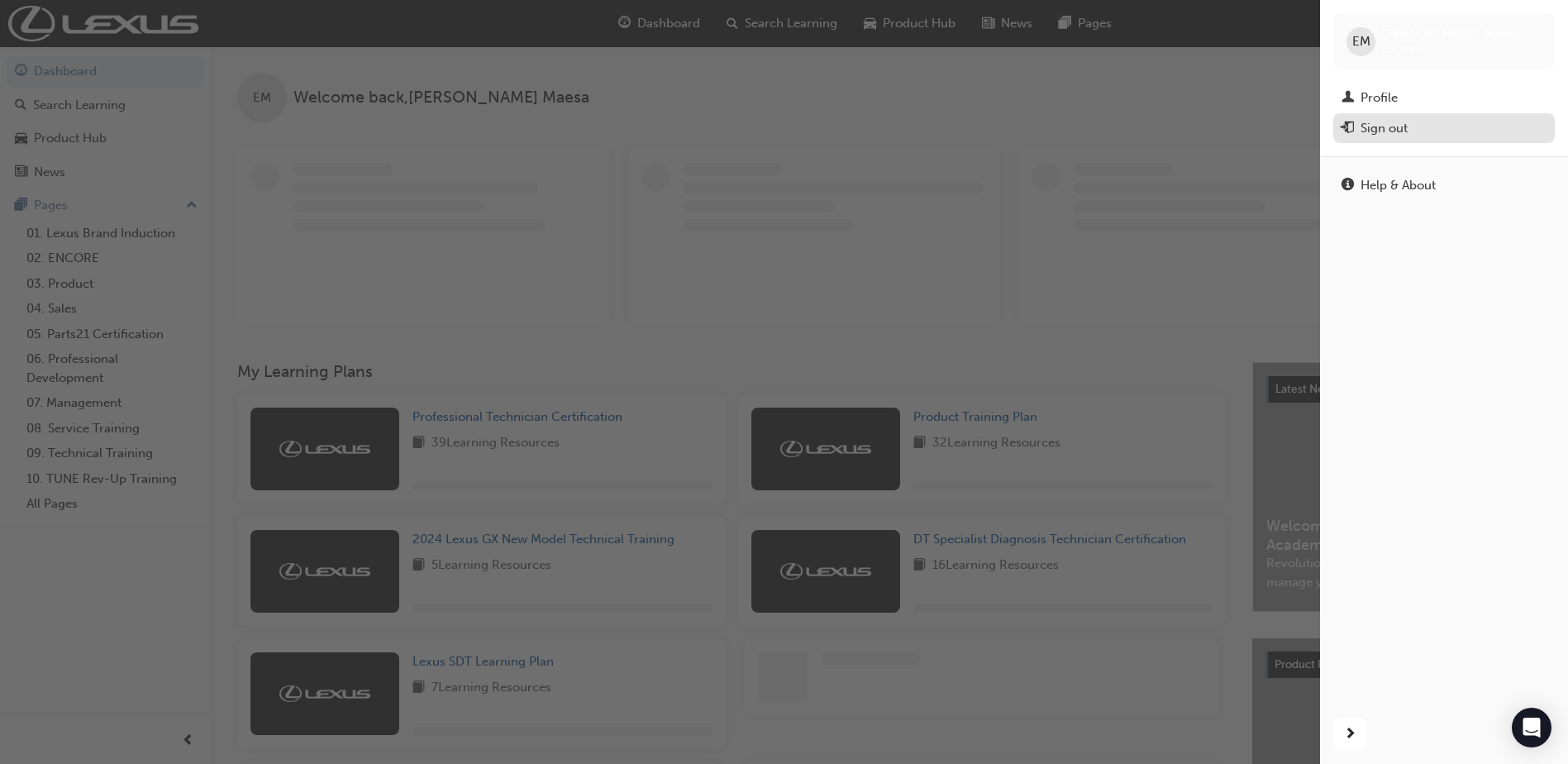
click at [1417, 139] on button "Sign out" at bounding box center [1443, 128] width 221 height 31
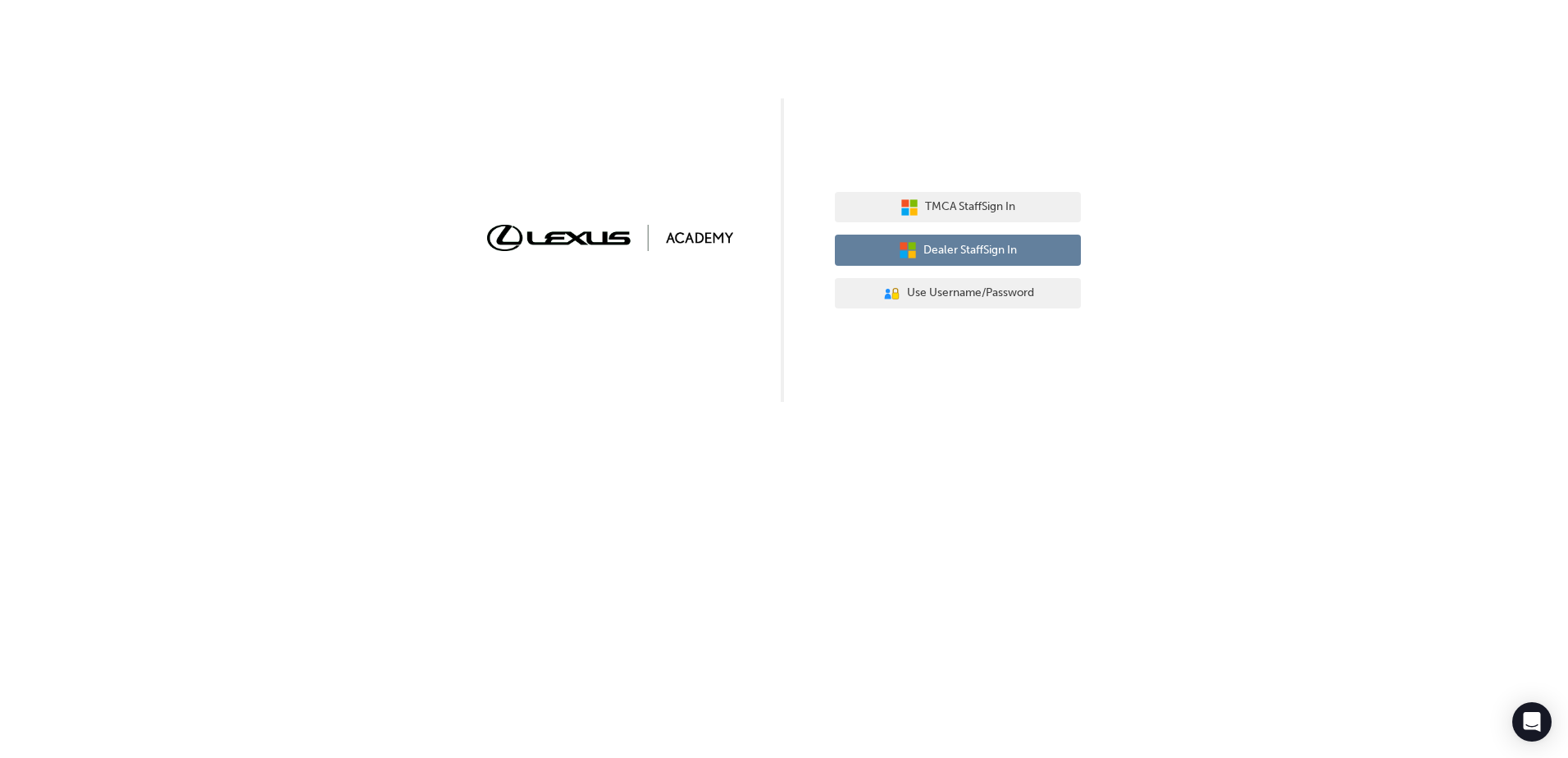
click at [982, 257] on span "Dealer Staff Sign In" at bounding box center [970, 251] width 94 height 19
